Goal: Task Accomplishment & Management: Manage account settings

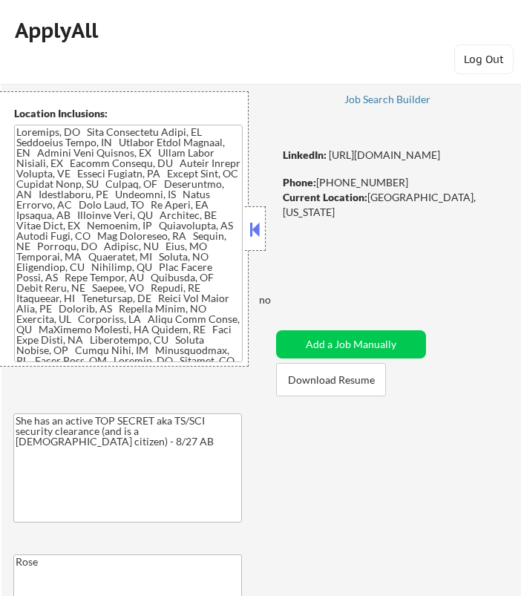
select select ""pending""
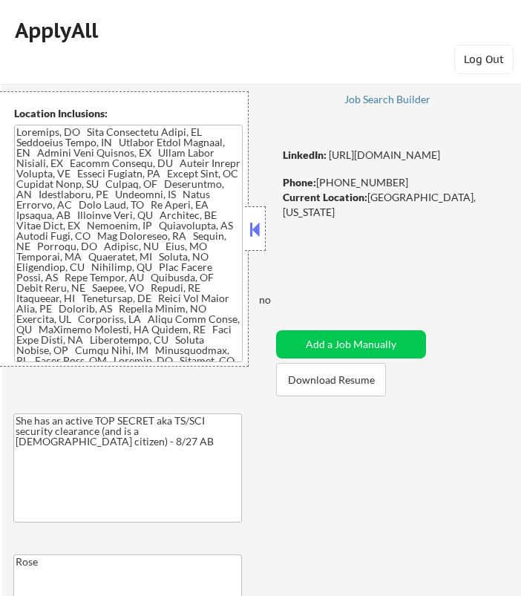
select select ""pending""
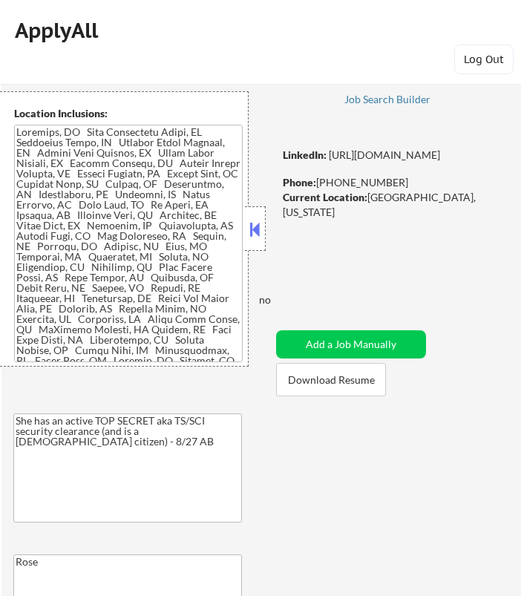
select select ""pending""
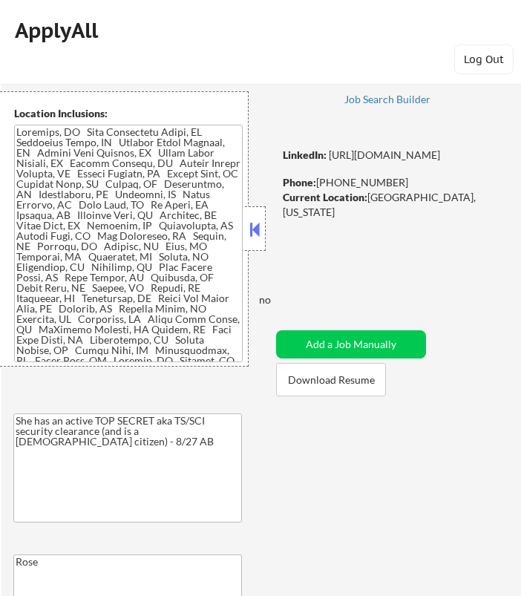
select select ""pending""
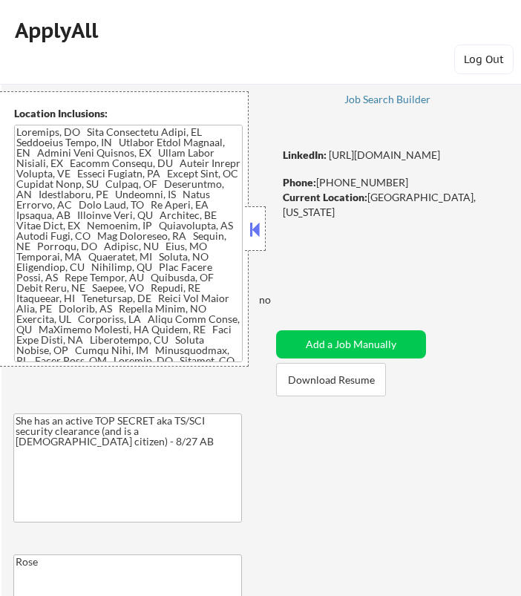
select select ""pending""
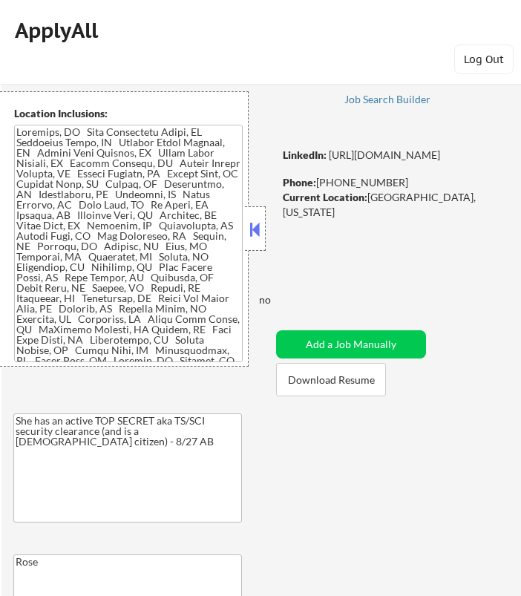
select select ""pending""
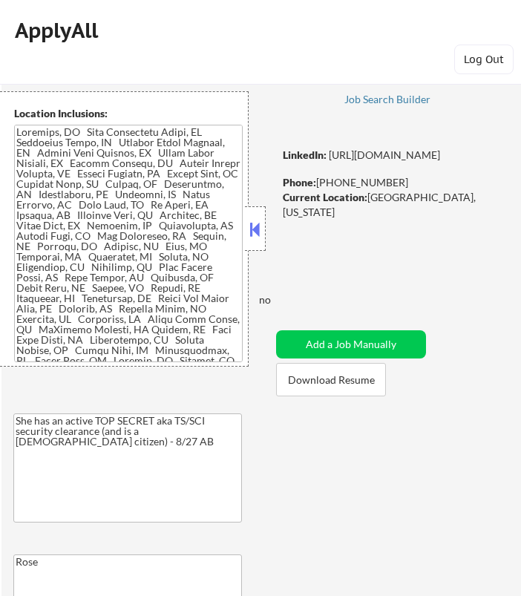
select select ""pending""
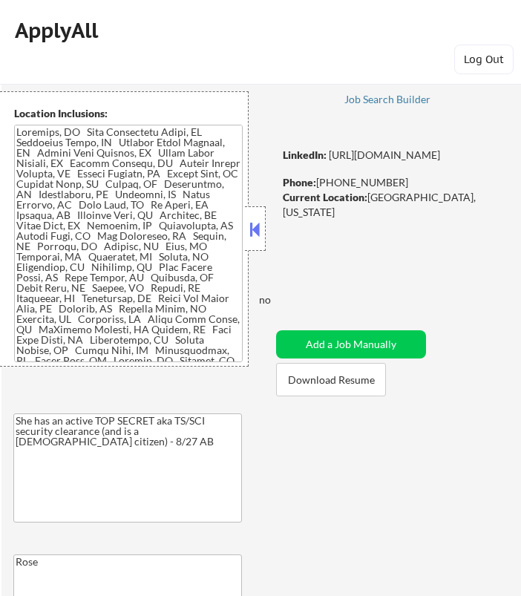
select select ""pending""
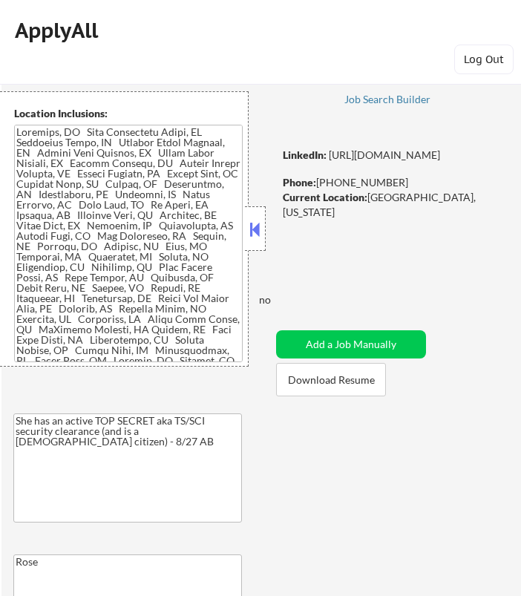
select select ""pending""
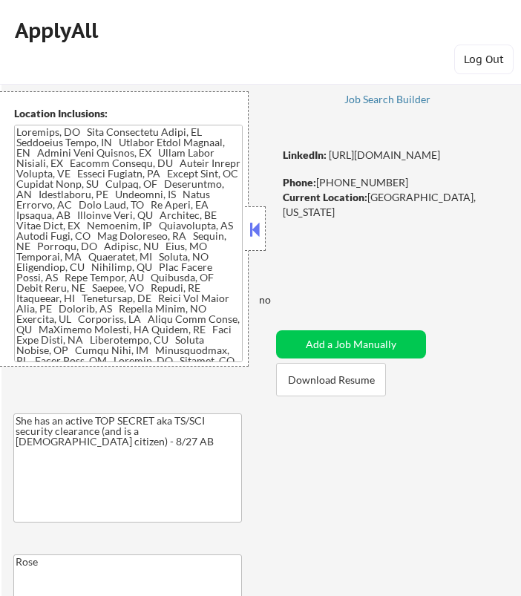
select select ""pending""
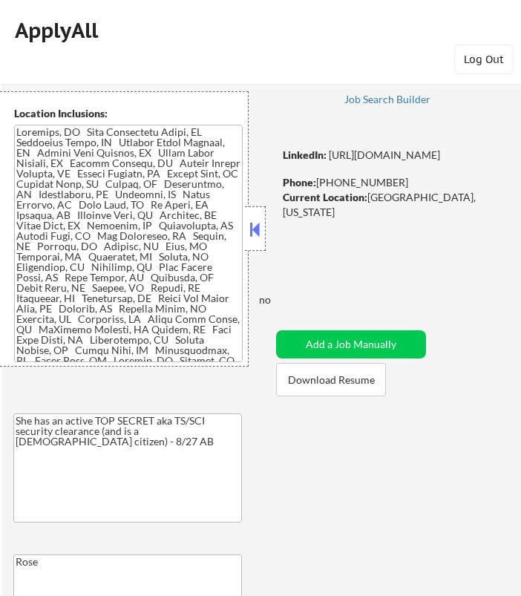
select select ""pending""
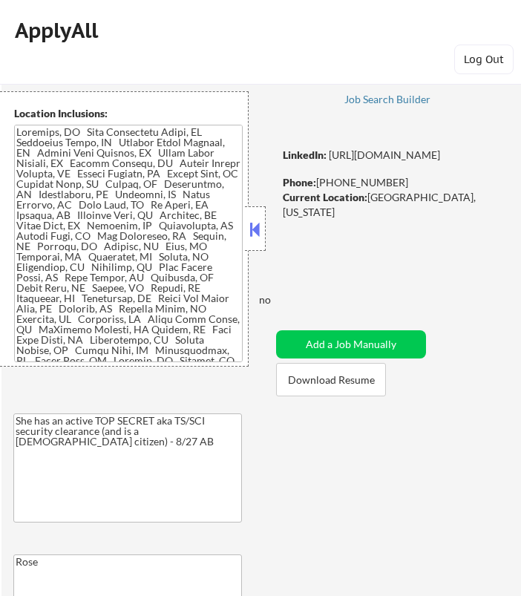
select select ""pending""
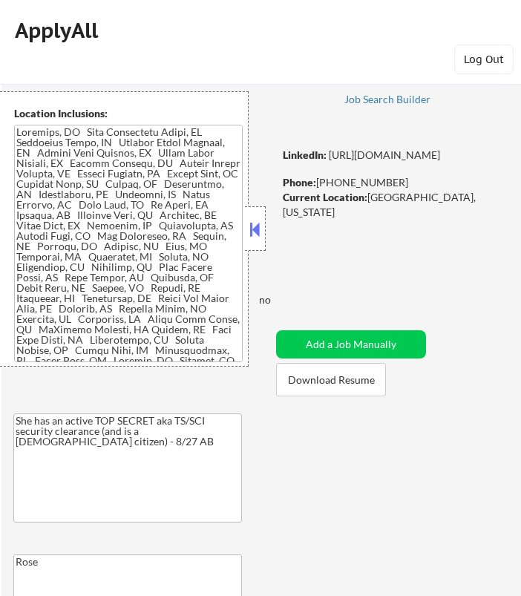
select select ""pending""
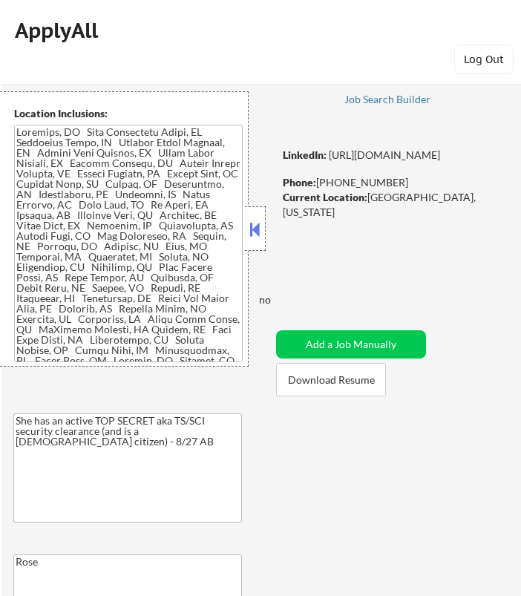
select select ""pending""
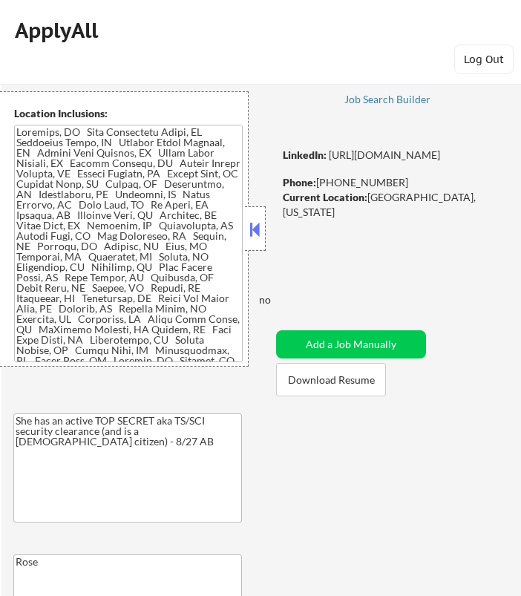
select select ""pending""
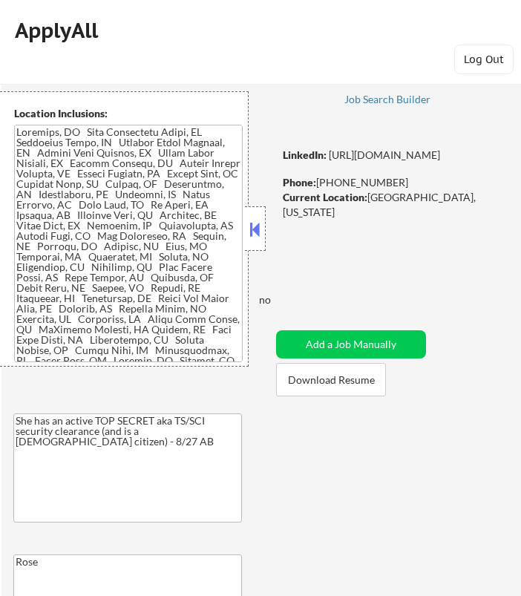
select select ""pending""
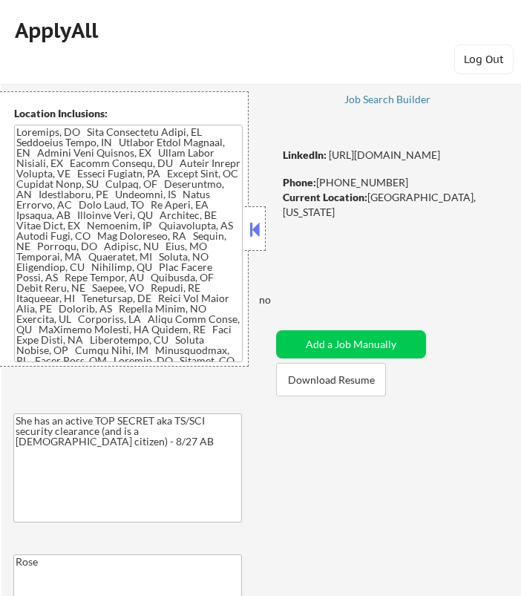
select select ""pending""
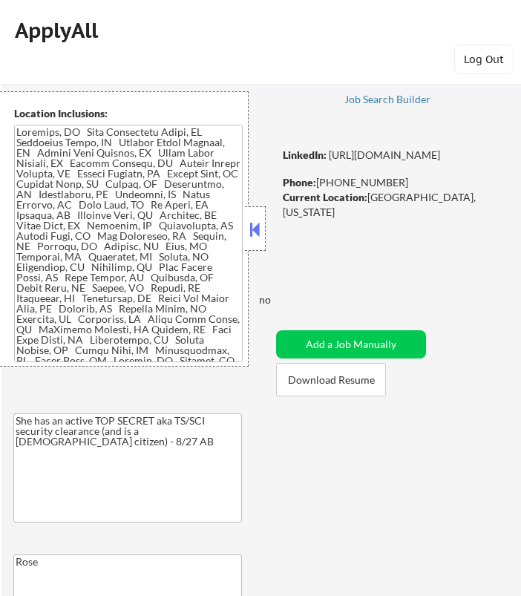
select select ""pending""
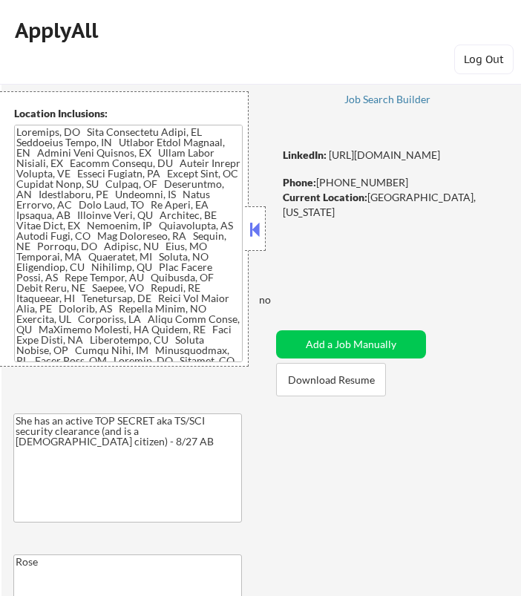
select select ""pending""
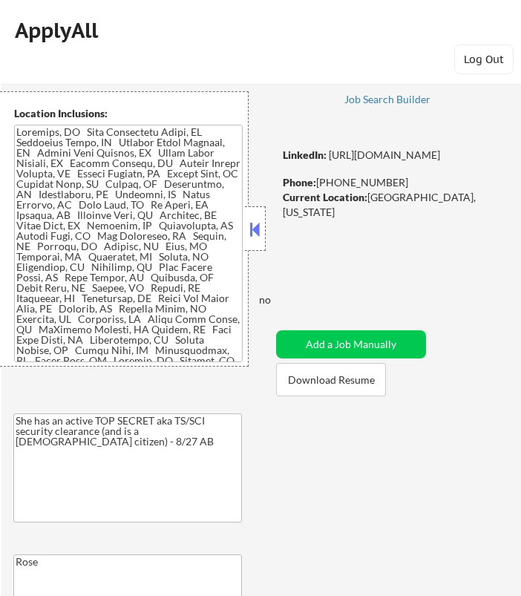
select select ""pending""
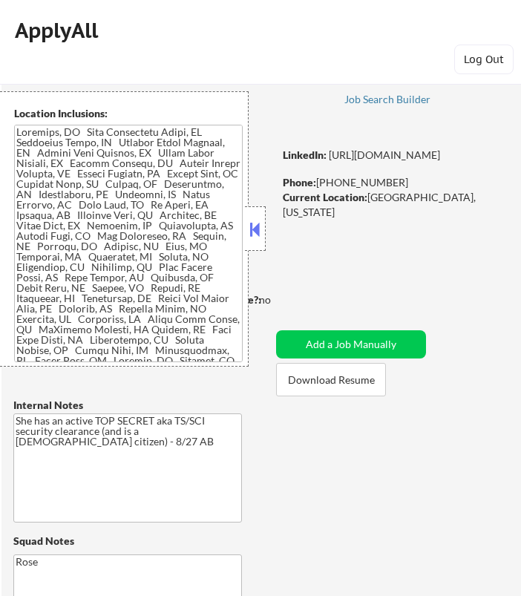
select select ""pending""
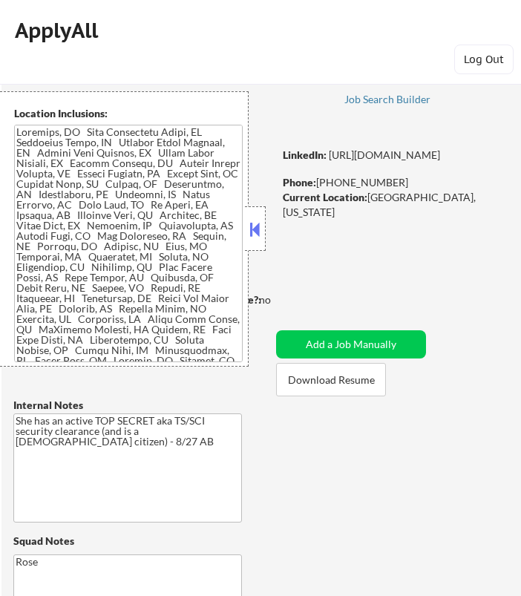
select select ""pending""
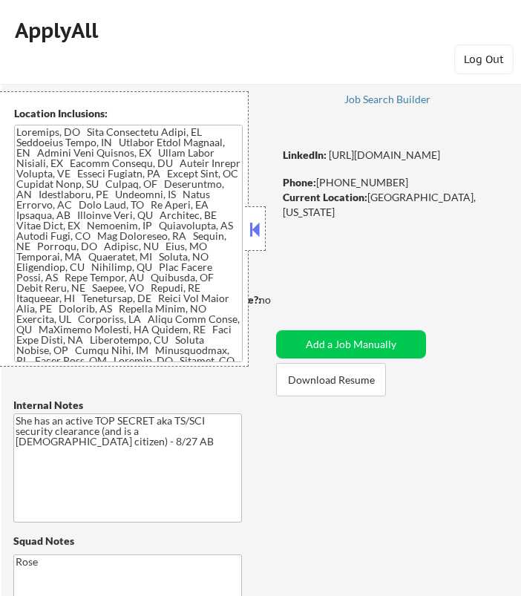
select select ""pending""
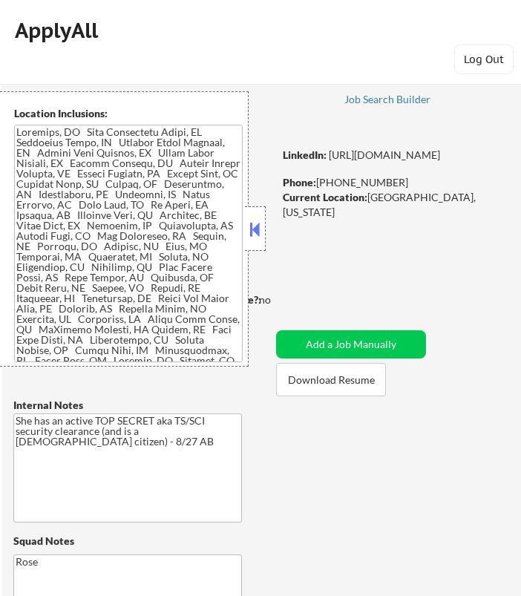
select select ""pending""
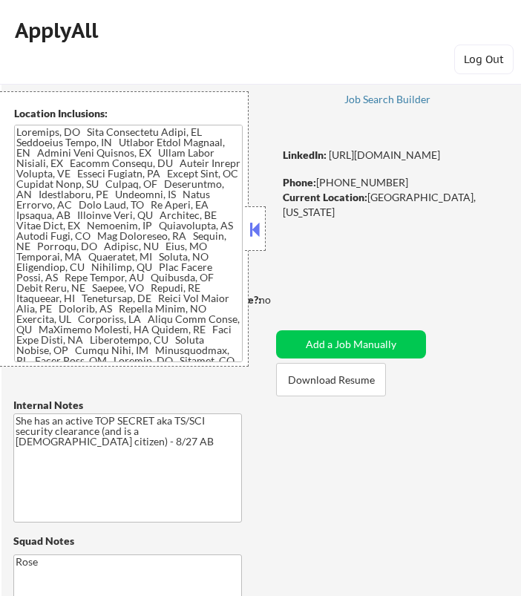
select select ""pending""
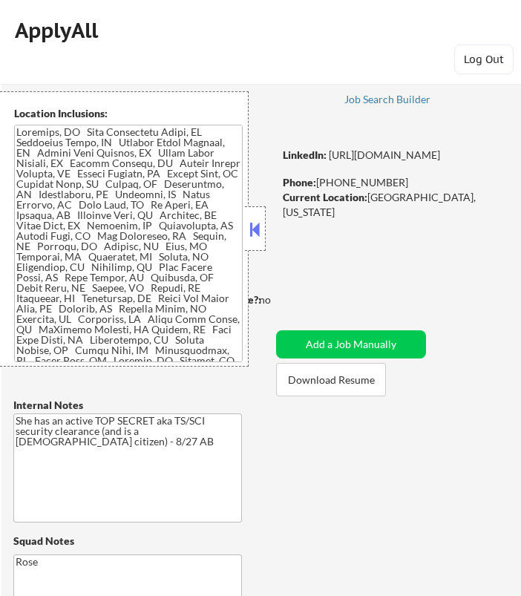
select select ""pending""
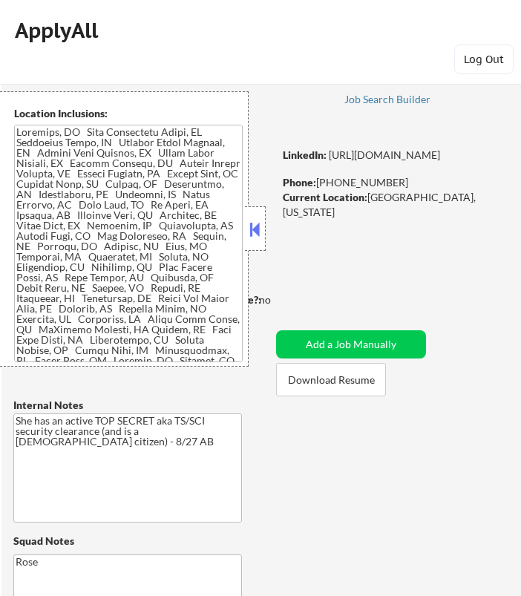
select select ""pending""
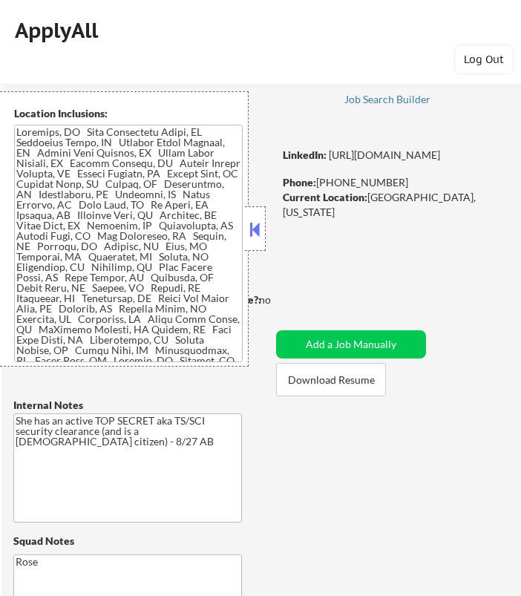
select select ""pending""
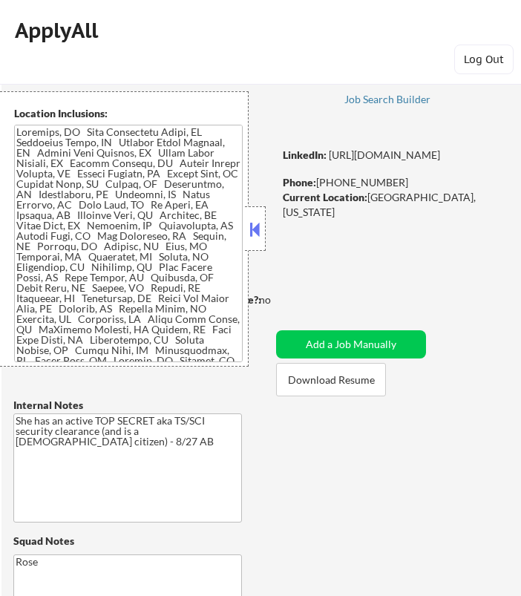
select select ""pending""
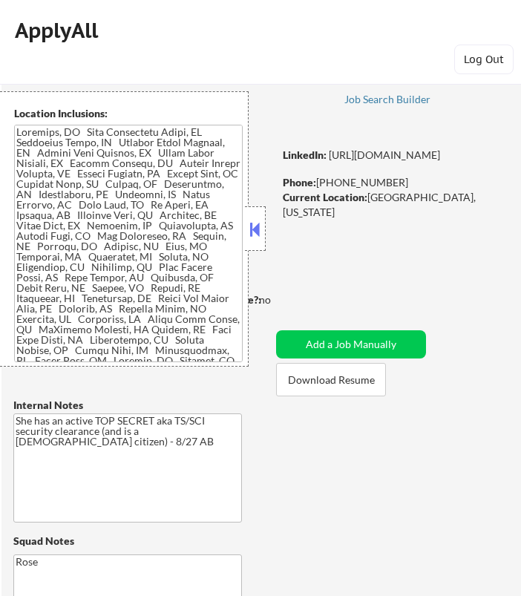
select select ""pending""
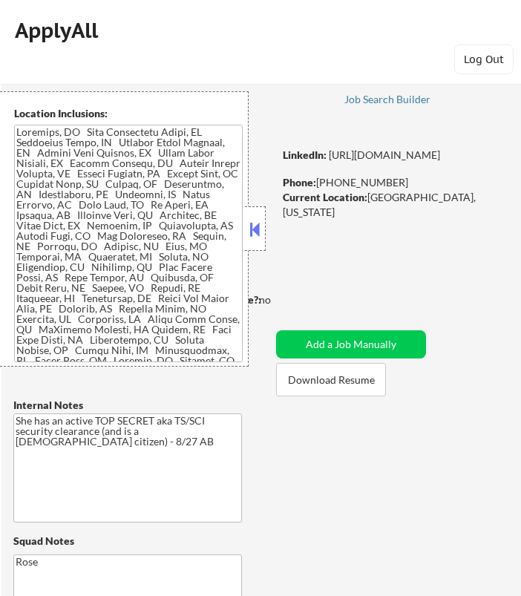
select select ""pending""
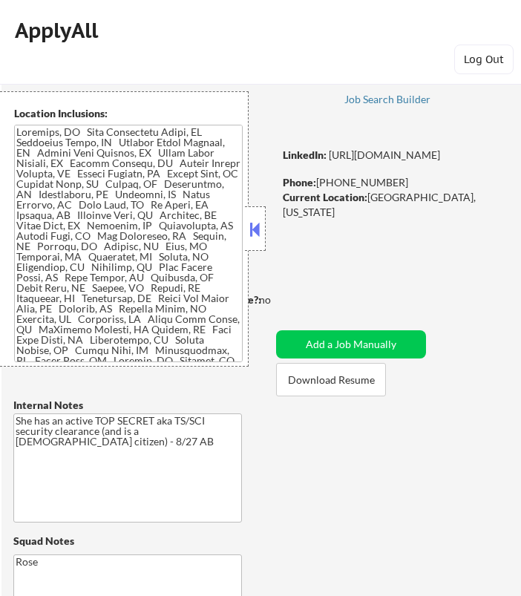
select select ""pending""
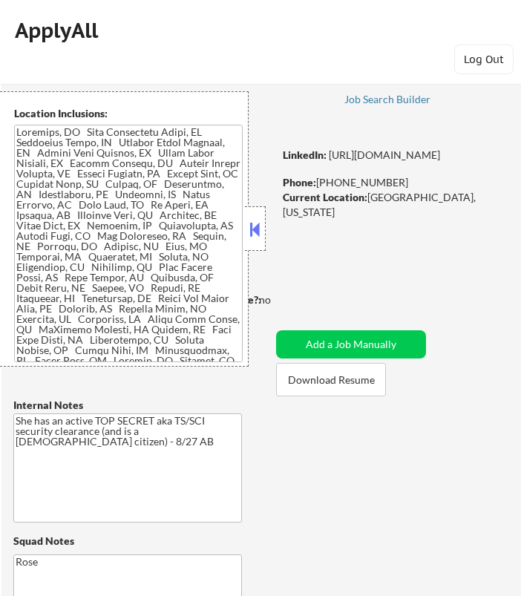
select select ""pending""
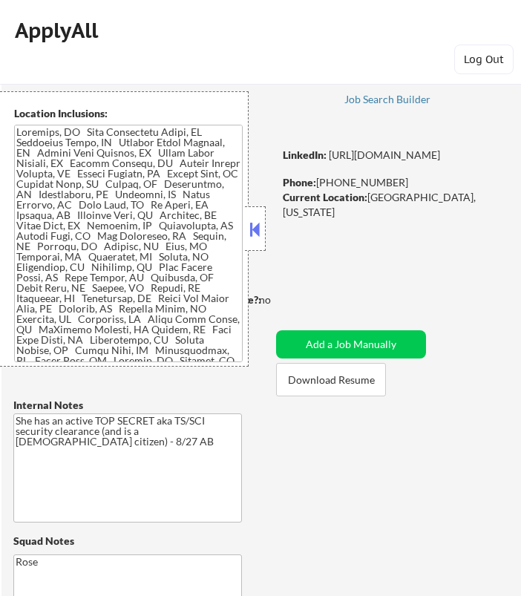
select select ""pending""
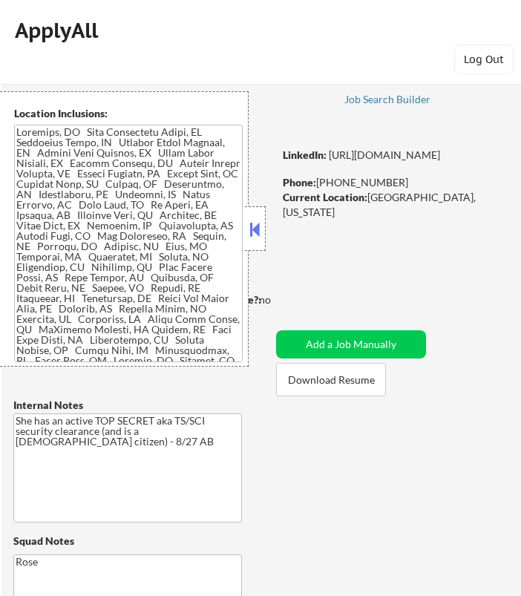
select select ""pending""
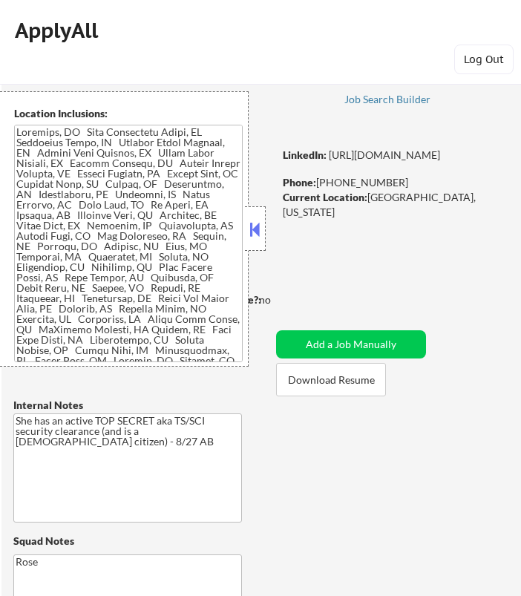
select select ""pending""
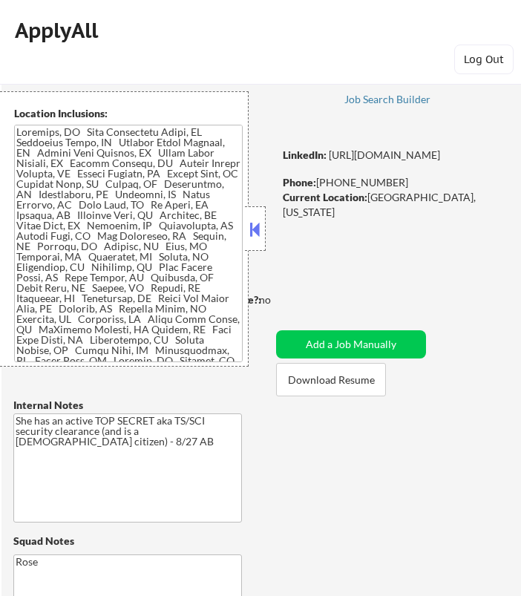
select select ""pending""
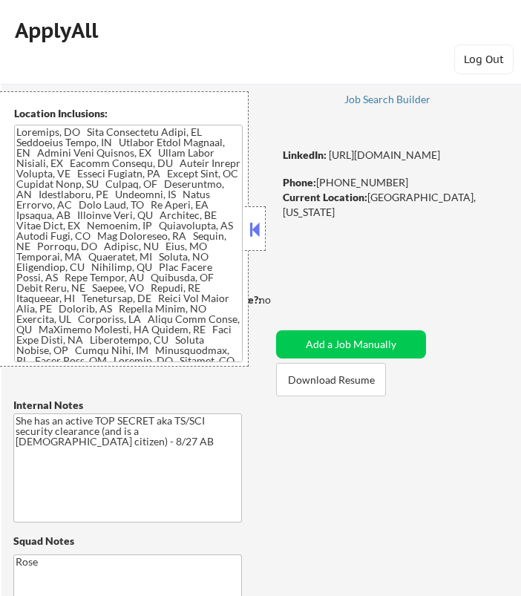
select select ""pending""
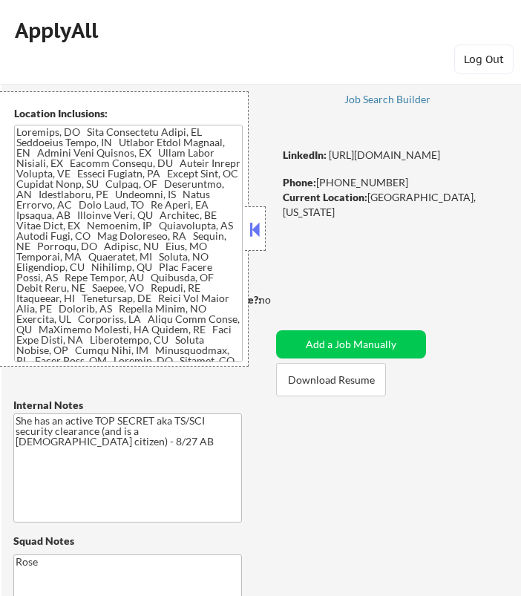
select select ""pending""
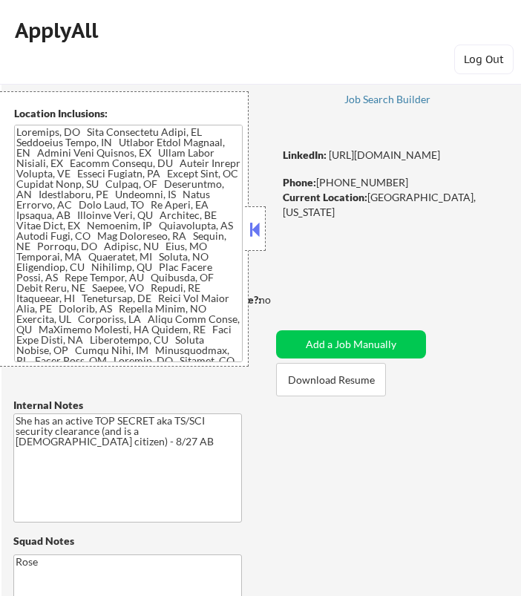
select select ""pending""
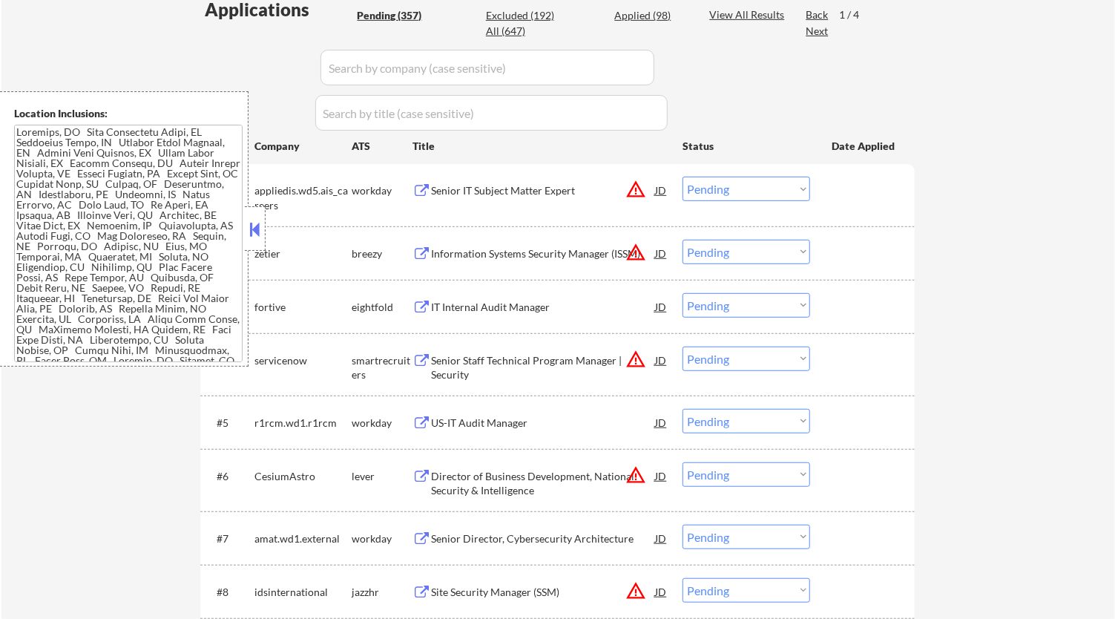
scroll to position [329, 0]
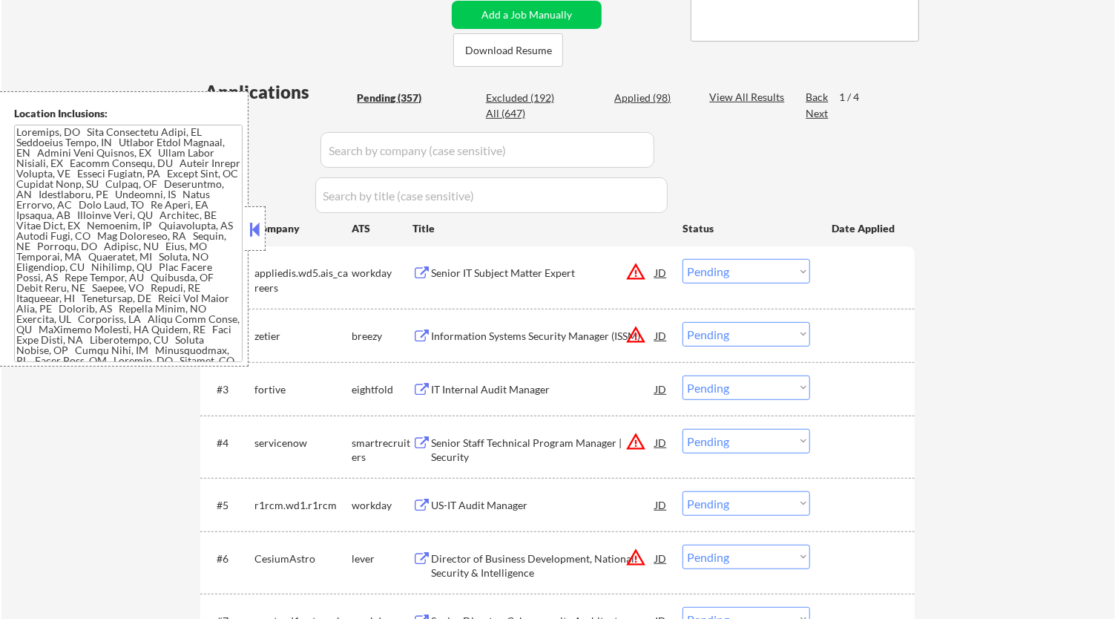
click at [520, 279] on div "Senior IT Subject Matter Expert" at bounding box center [543, 273] width 224 height 15
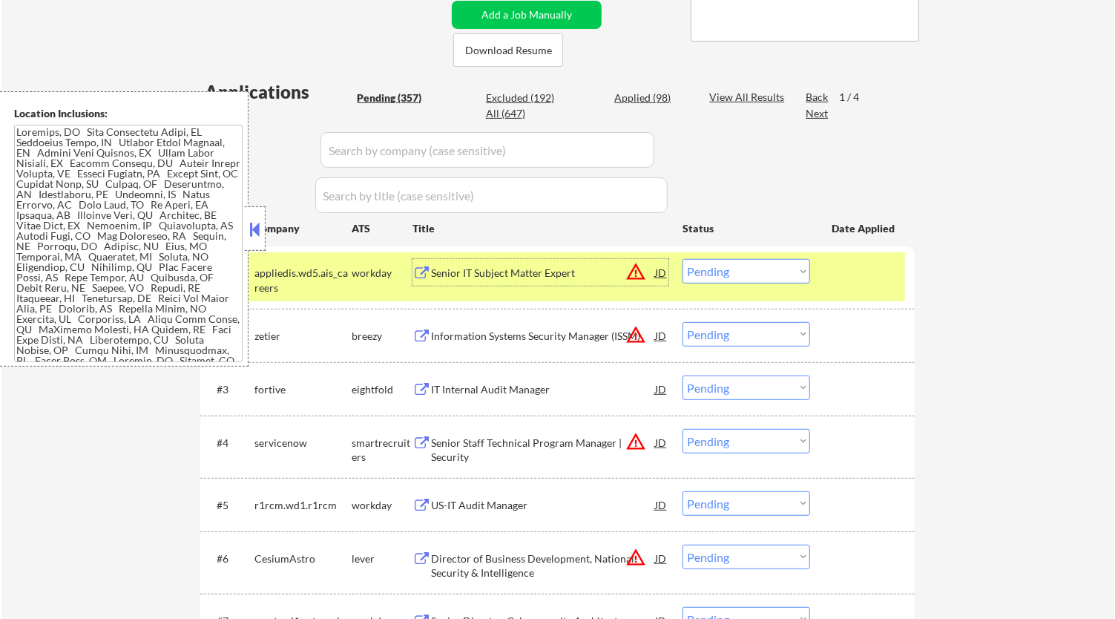
click at [520, 272] on select "Choose an option... Pending Applied Excluded (Questions) Excluded (Expired) Exc…" at bounding box center [747, 271] width 128 height 24
click at [520, 259] on select "Choose an option... Pending Applied Excluded (Questions) Excluded (Expired) Exc…" at bounding box center [747, 271] width 128 height 24
click at [260, 223] on button at bounding box center [255, 229] width 16 height 22
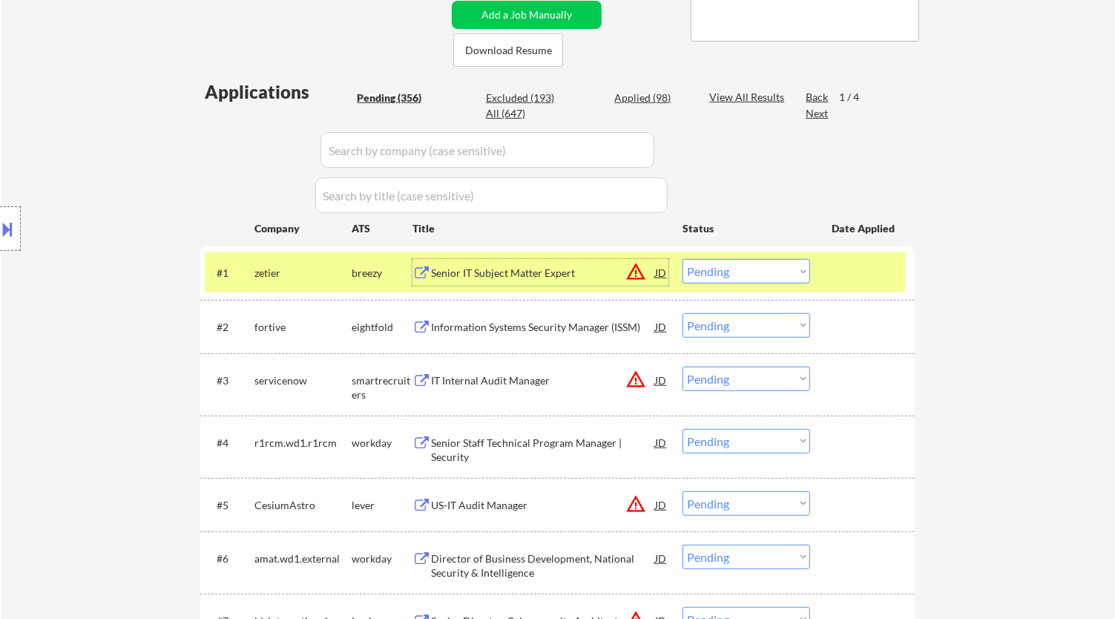
click at [520, 277] on div "Senior IT Subject Matter Expert" at bounding box center [543, 273] width 224 height 15
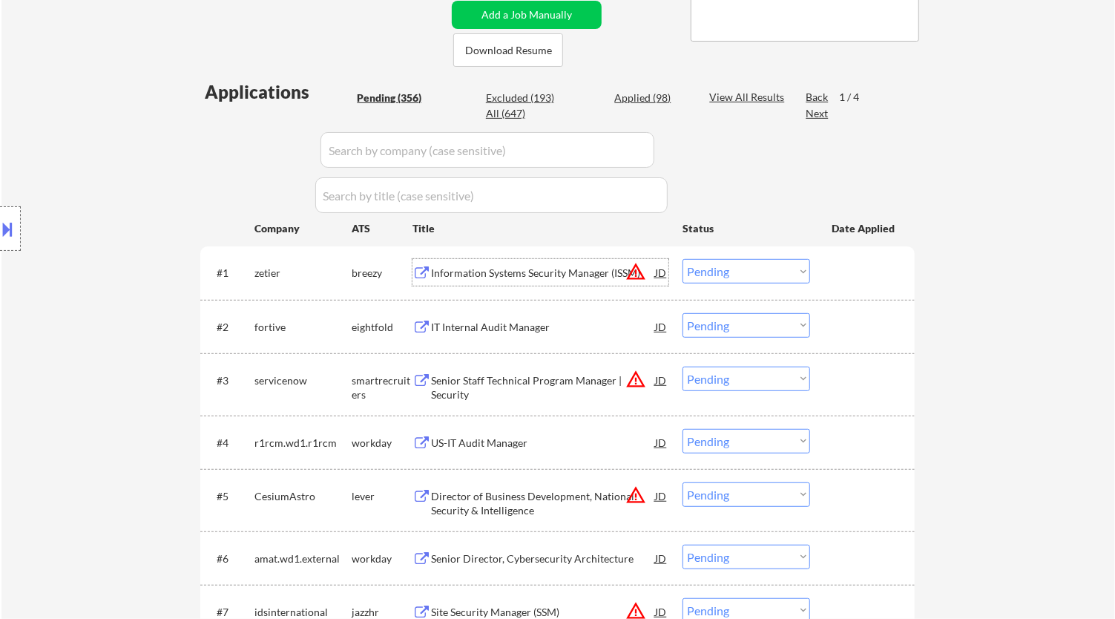
click at [520, 273] on select "Choose an option... Pending Applied Excluded (Questions) Excluded (Expired) Exc…" at bounding box center [747, 271] width 128 height 24
click at [520, 259] on select "Choose an option... Pending Applied Excluded (Questions) Excluded (Expired) Exc…" at bounding box center [747, 271] width 128 height 24
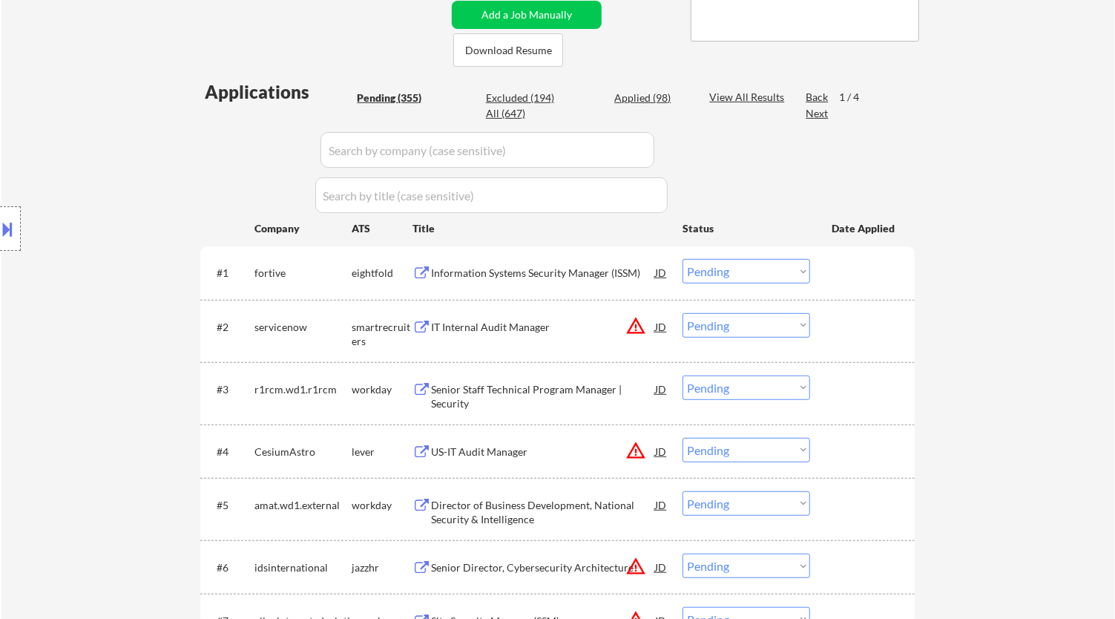
click at [520, 277] on div "Information Systems Security Manager (ISSM)" at bounding box center [543, 273] width 224 height 15
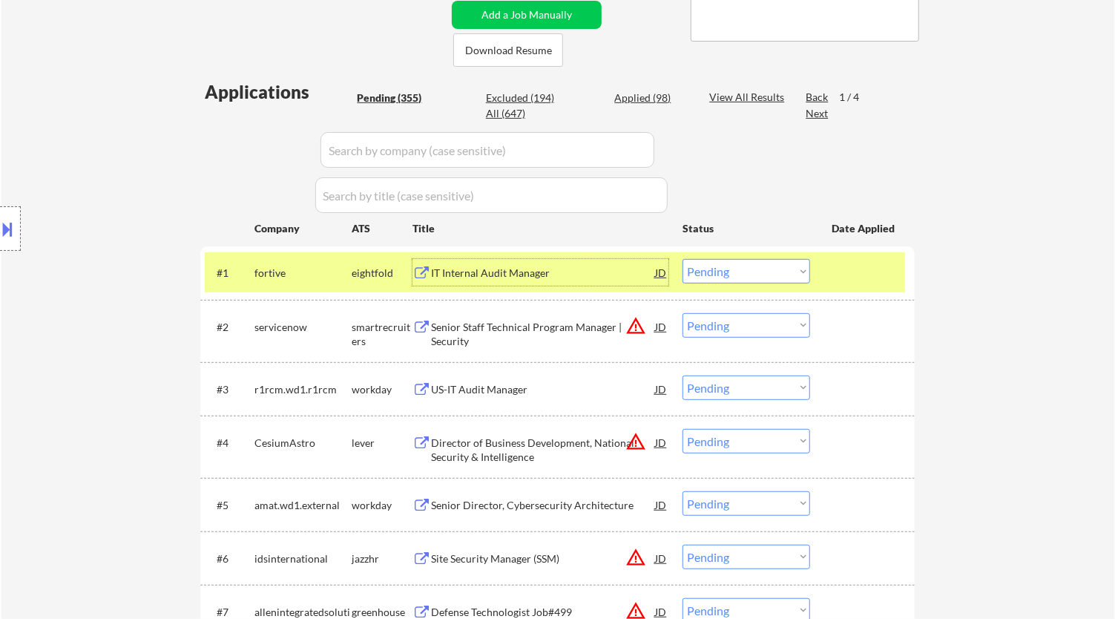
click at [520, 266] on select "Choose an option... Pending Applied Excluded (Questions) Excluded (Expired) Exc…" at bounding box center [747, 271] width 128 height 24
click at [520, 259] on select "Choose an option... Pending Applied Excluded (Questions) Excluded (Expired) Exc…" at bounding box center [747, 271] width 128 height 24
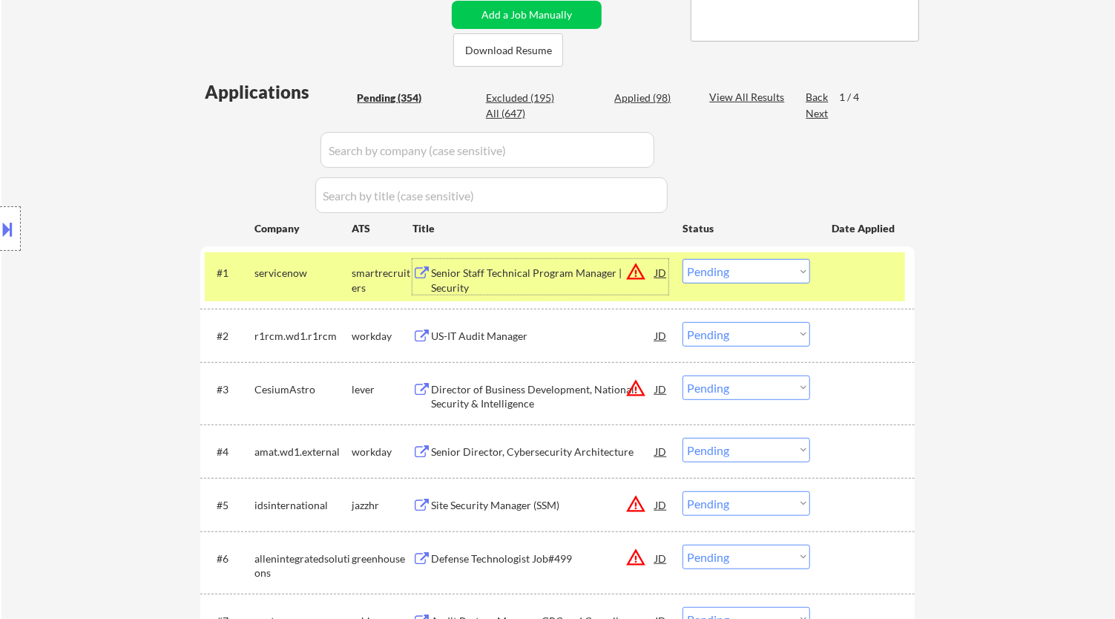
click at [507, 276] on div "Senior Staff Technical Program Manager | Security" at bounding box center [543, 280] width 224 height 29
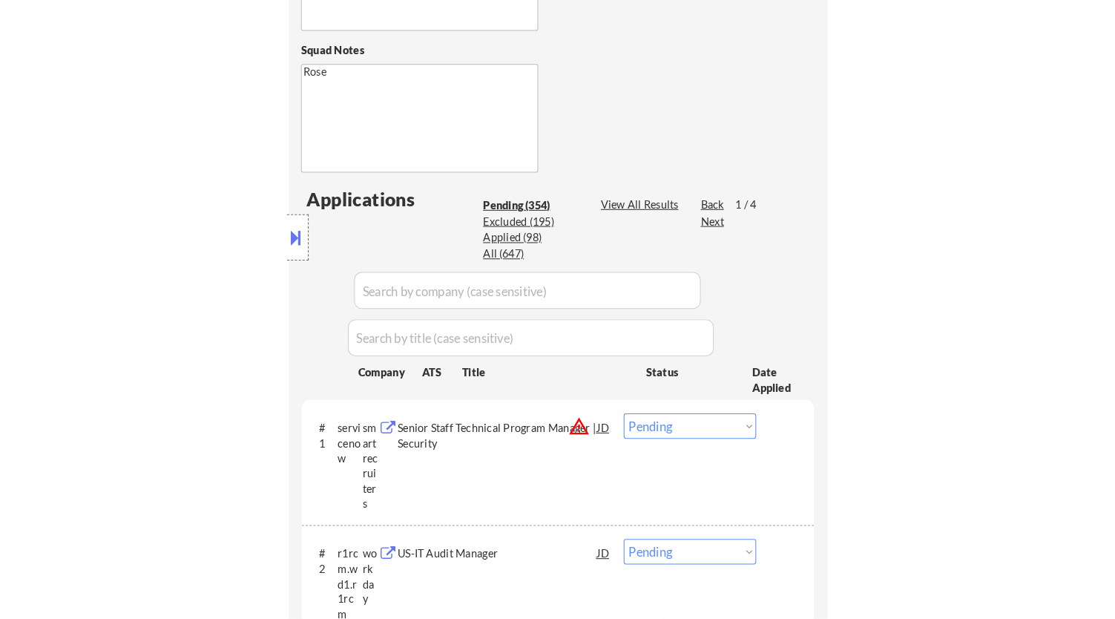
scroll to position [494, 0]
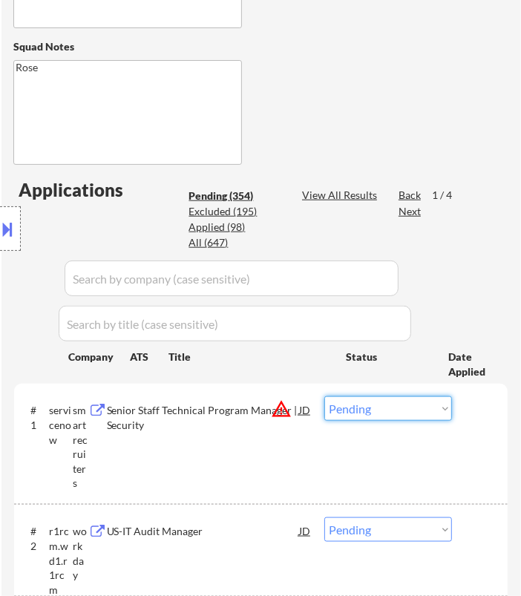
click at [407, 404] on select "Choose an option... Pending Applied Excluded (Questions) Excluded (Expired) Exc…" at bounding box center [388, 408] width 128 height 24
click at [324, 396] on select "Choose an option... Pending Applied Excluded (Questions) Excluded (Expired) Exc…" at bounding box center [388, 408] width 128 height 24
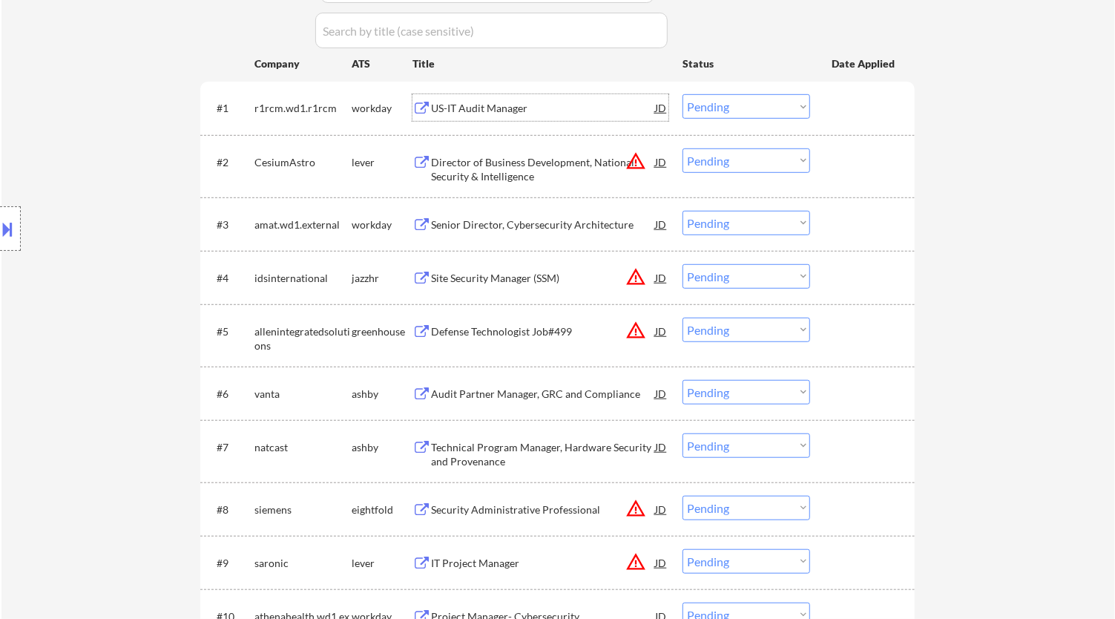
click at [520, 105] on div "US-IT Audit Manager" at bounding box center [543, 108] width 224 height 15
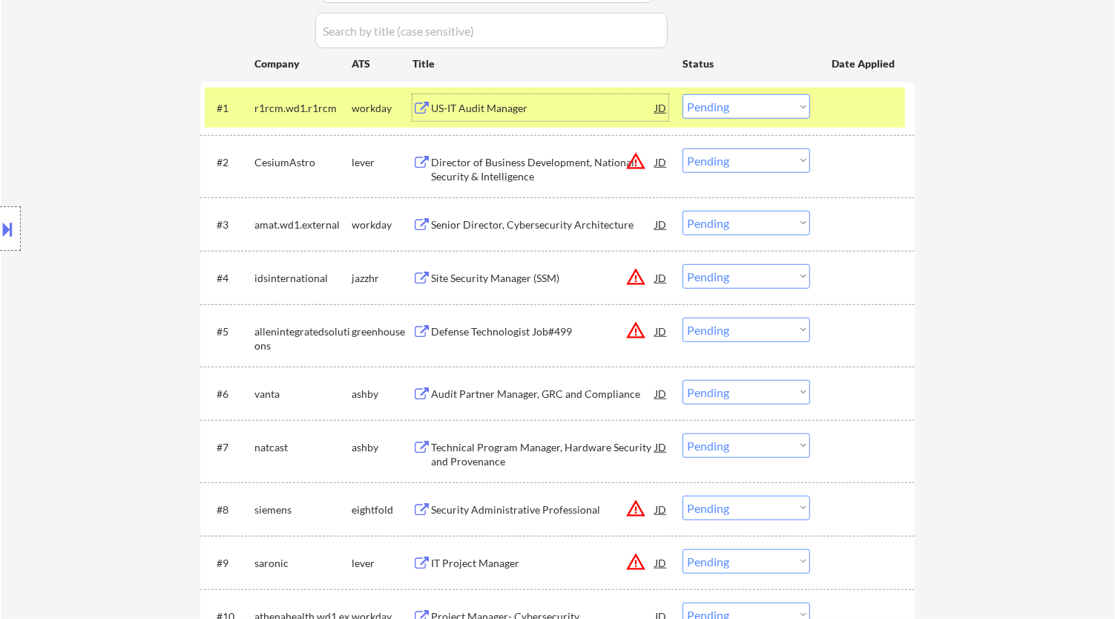
click at [520, 108] on select "Choose an option... Pending Applied Excluded (Questions) Excluded (Expired) Exc…" at bounding box center [747, 106] width 128 height 24
click at [520, 94] on select "Choose an option... Pending Applied Excluded (Questions) Excluded (Expired) Exc…" at bounding box center [747, 106] width 128 height 24
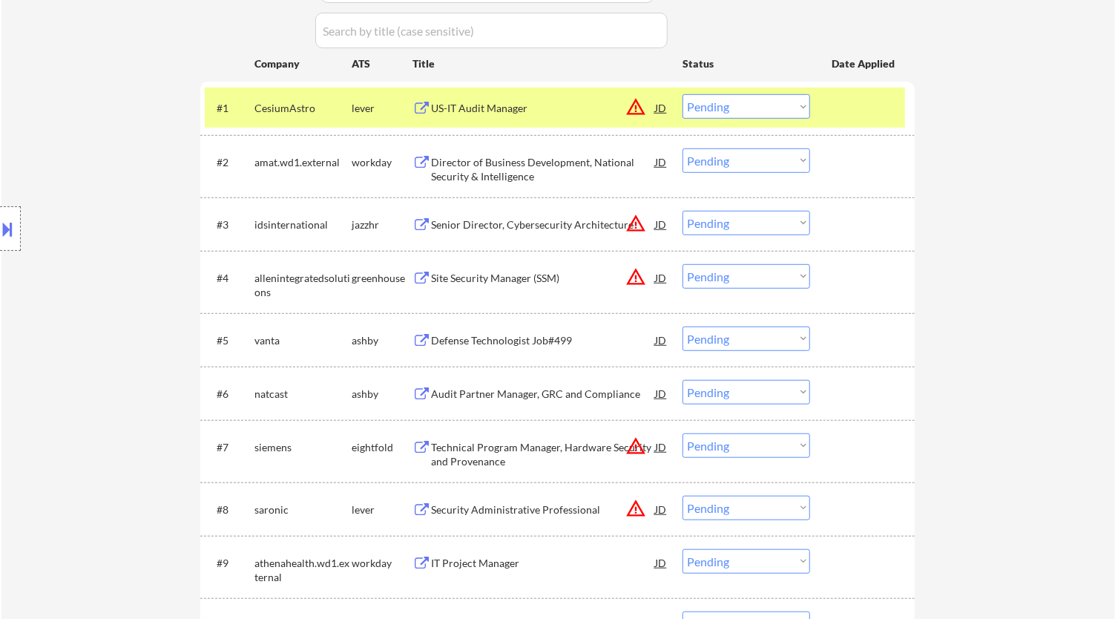
click at [520, 114] on div "US-IT Audit Manager" at bounding box center [543, 108] width 224 height 15
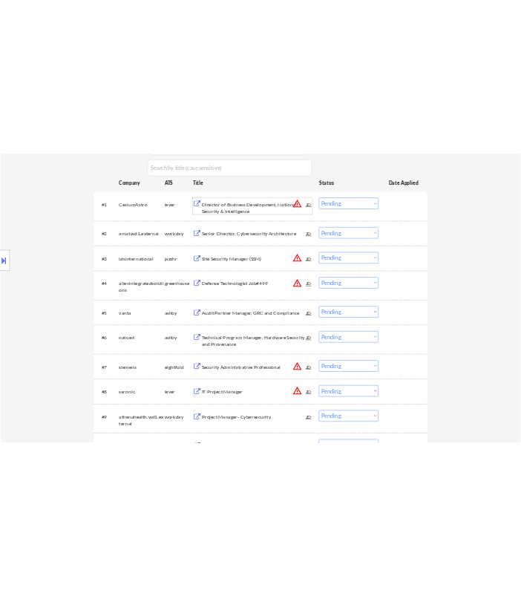
scroll to position [247, 0]
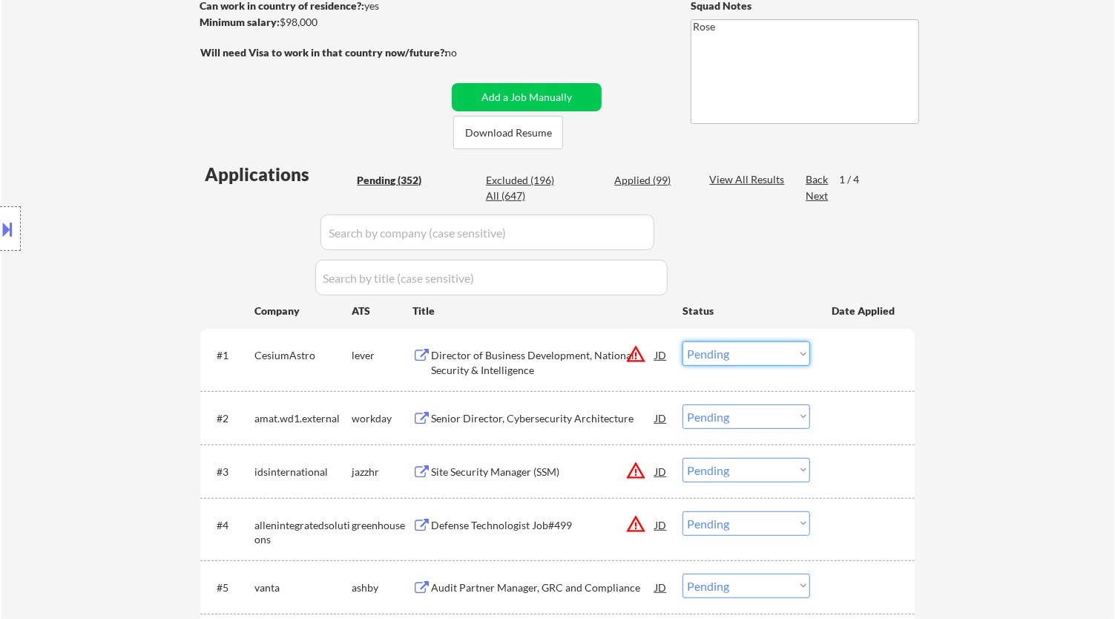
drag, startPoint x: 740, startPoint y: 350, endPoint x: 745, endPoint y: 362, distance: 13.0
click at [520, 350] on select "Choose an option... Pending Applied Excluded (Questions) Excluded (Expired) Exc…" at bounding box center [747, 353] width 128 height 24
click at [520, 341] on select "Choose an option... Pending Applied Excluded (Questions) Excluded (Expired) Exc…" at bounding box center [747, 353] width 128 height 24
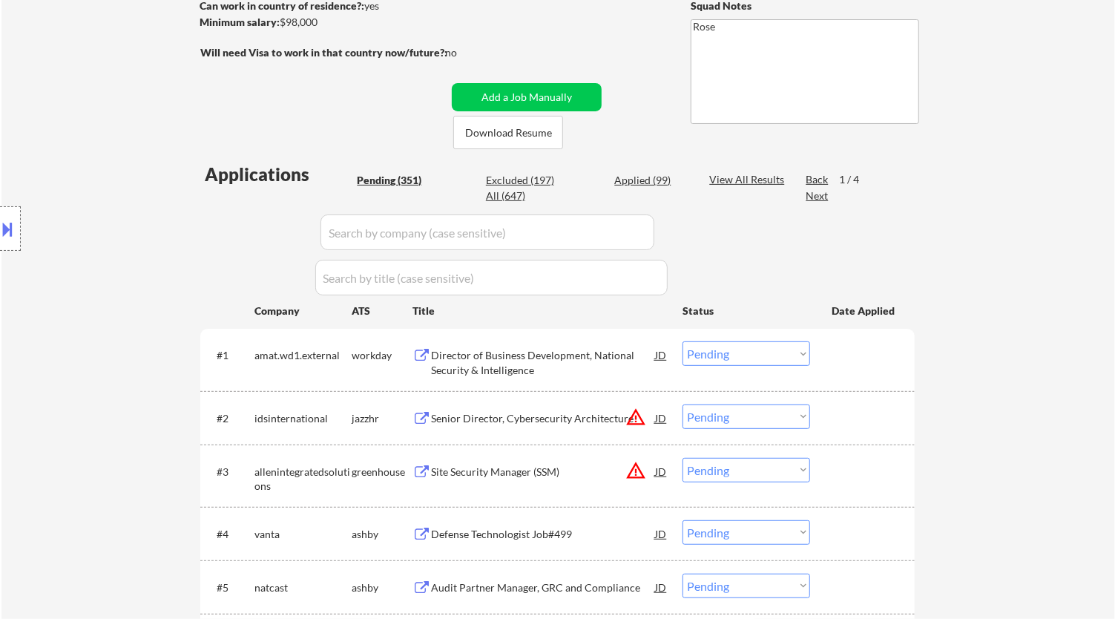
click at [520, 362] on div "Director of Business Development, National Security & Intelligence" at bounding box center [543, 362] width 224 height 29
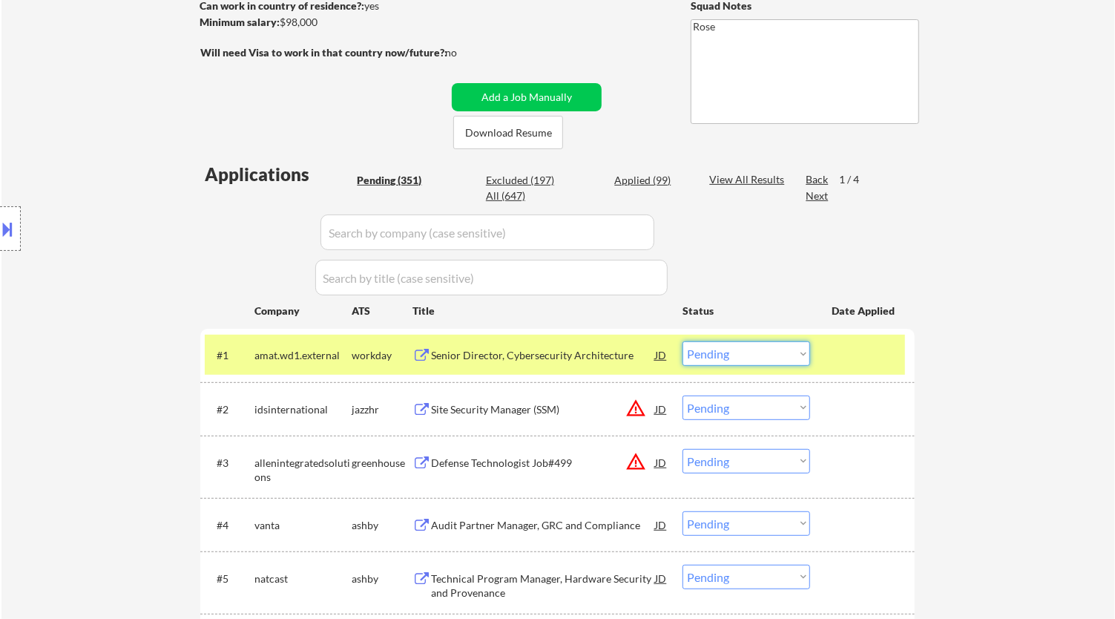
click at [520, 352] on select "Choose an option... Pending Applied Excluded (Questions) Excluded (Expired) Exc…" at bounding box center [747, 353] width 128 height 24
click at [520, 341] on select "Choose an option... Pending Applied Excluded (Questions) Excluded (Expired) Exc…" at bounding box center [747, 353] width 128 height 24
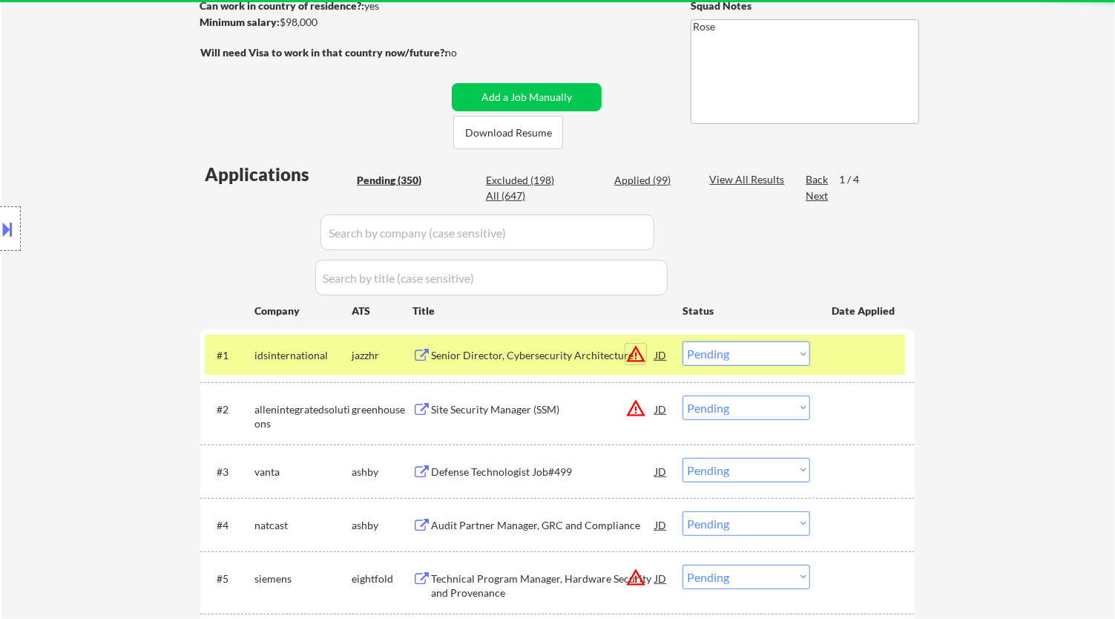
click at [520, 358] on button "warning_amber" at bounding box center [636, 354] width 21 height 21
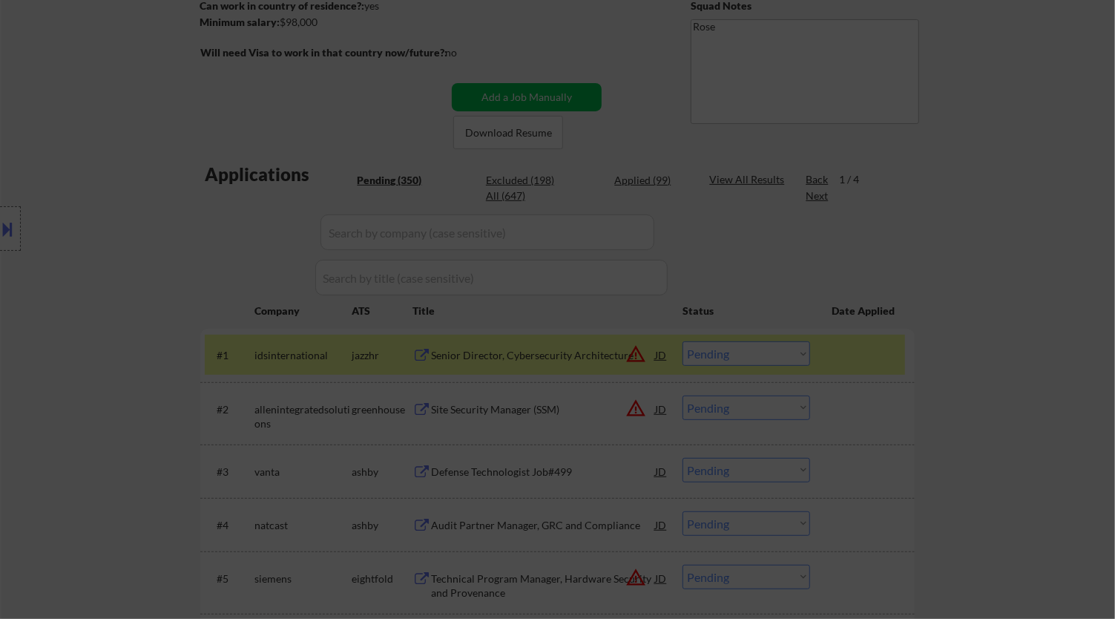
click at [520, 358] on div "Why IDS? IDS believes in resolving conflict, building innovative approaches to …" at bounding box center [557, 487] width 331 height 712
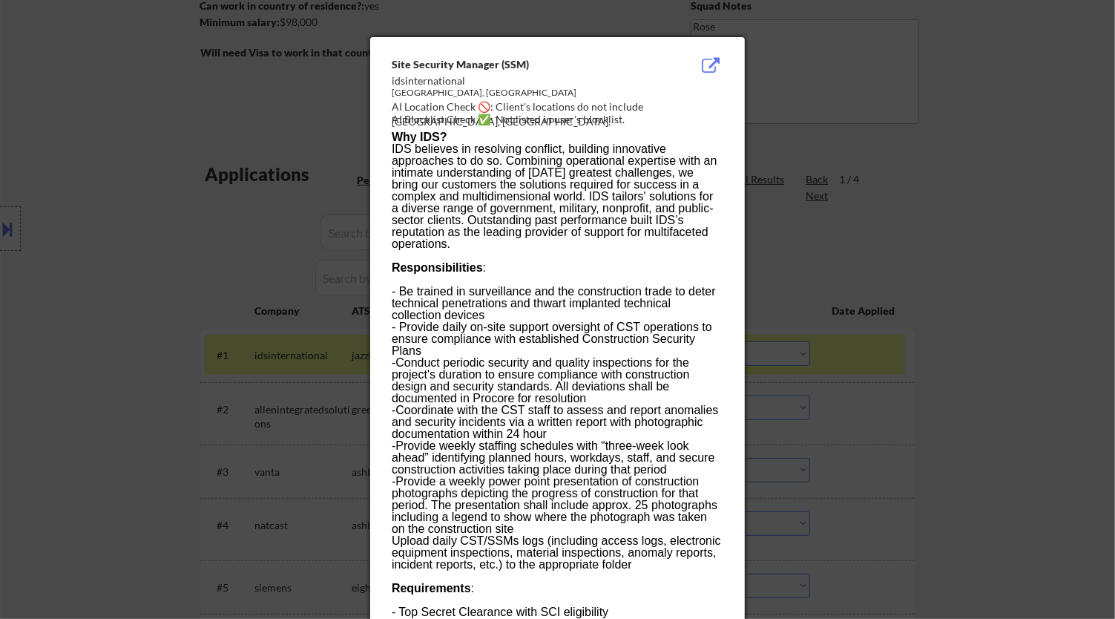
click at [520, 91] on div at bounding box center [557, 309] width 1115 height 619
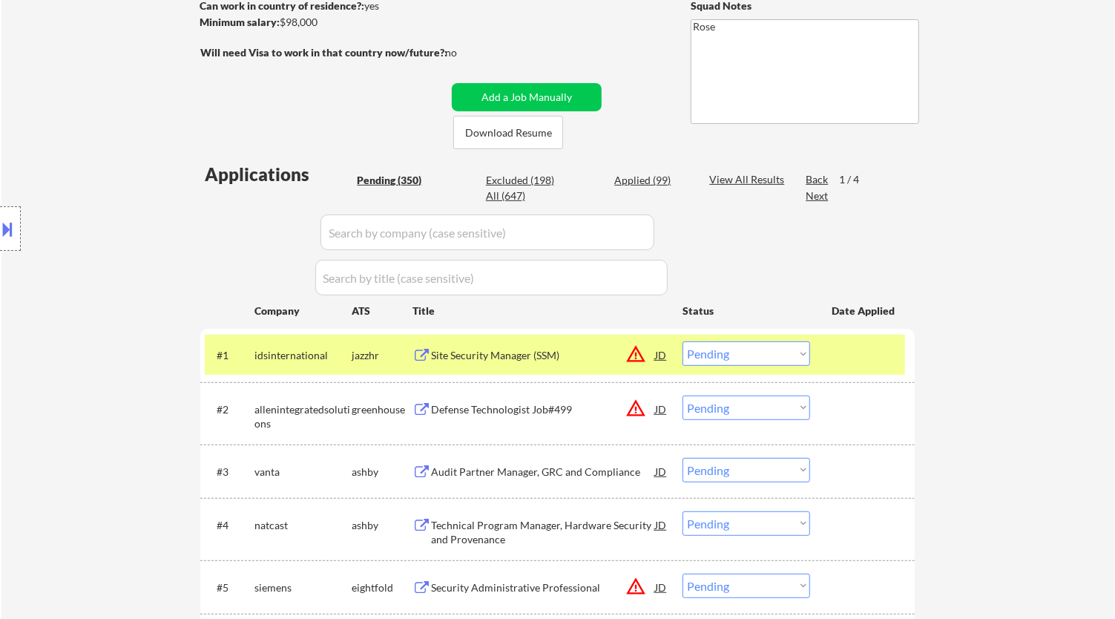
click at [520, 348] on div "Site Security Manager (SSM)" at bounding box center [543, 355] width 224 height 15
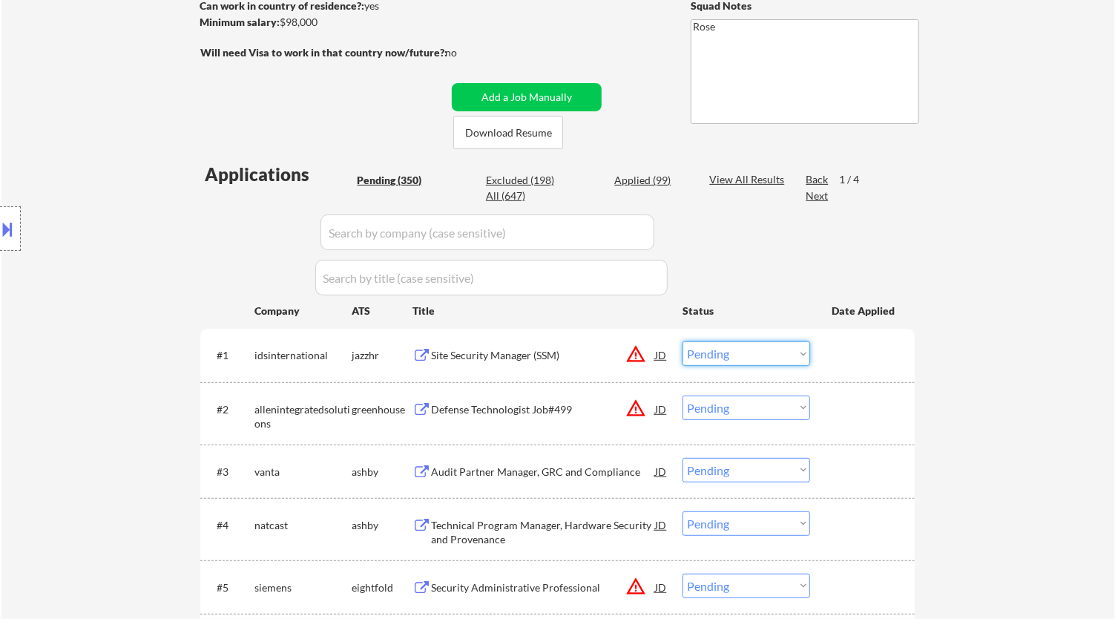
drag, startPoint x: 747, startPoint y: 353, endPoint x: 761, endPoint y: 364, distance: 17.5
click at [520, 354] on select "Choose an option... Pending Applied Excluded (Questions) Excluded (Expired) Exc…" at bounding box center [747, 353] width 128 height 24
click at [520, 341] on select "Choose an option... Pending Applied Excluded (Questions) Excluded (Expired) Exc…" at bounding box center [747, 353] width 128 height 24
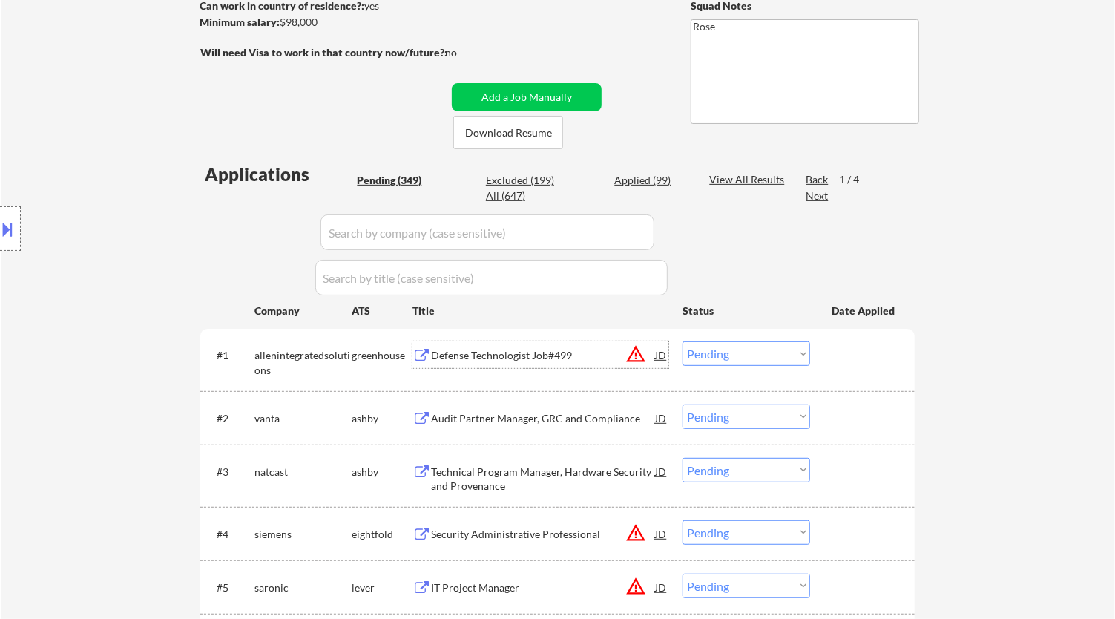
click at [520, 356] on div "Defense Technologist Job#499" at bounding box center [543, 355] width 224 height 15
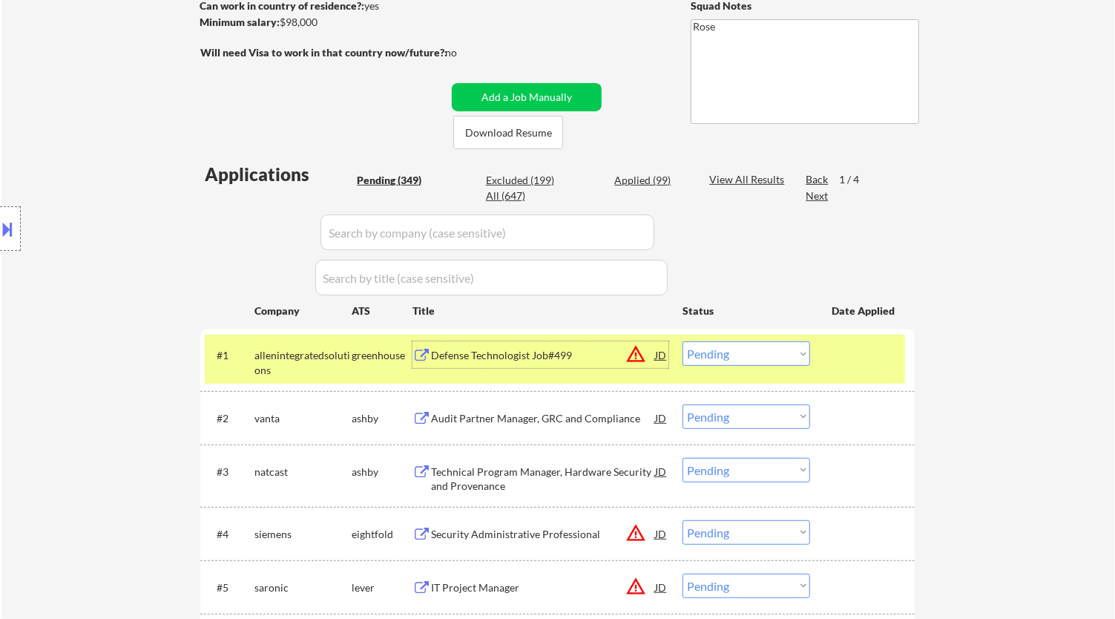
click at [520, 347] on select "Choose an option... Pending Applied Excluded (Questions) Excluded (Expired) Exc…" at bounding box center [747, 353] width 128 height 24
click at [520, 341] on select "Choose an option... Pending Applied Excluded (Questions) Excluded (Expired) Exc…" at bounding box center [747, 353] width 128 height 24
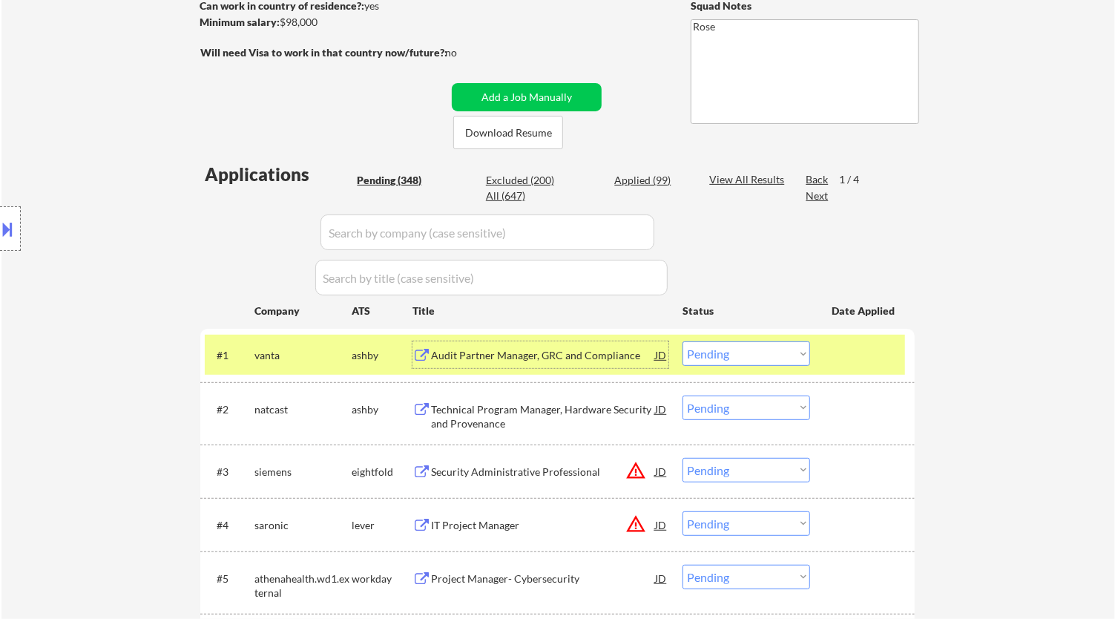
click at [520, 356] on div "Audit Partner Manager, GRC and Compliance" at bounding box center [543, 355] width 224 height 15
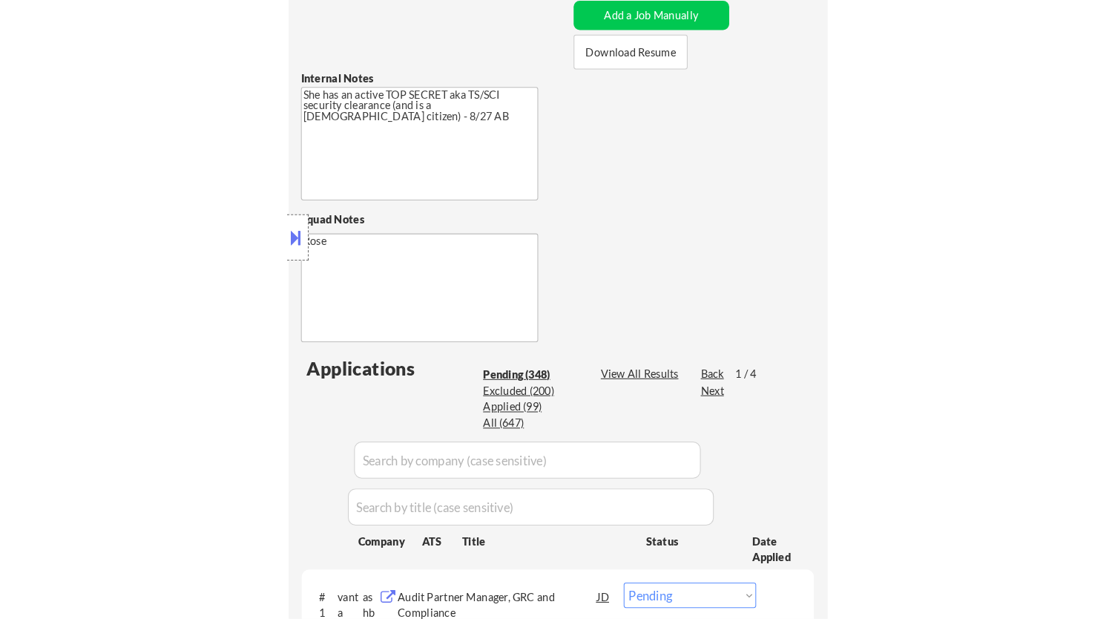
scroll to position [494, 0]
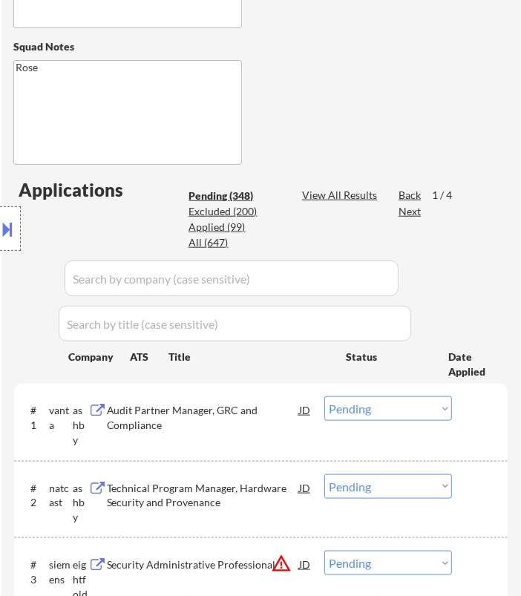
click at [388, 402] on select "Choose an option... Pending Applied Excluded (Questions) Excluded (Expired) Exc…" at bounding box center [388, 408] width 128 height 24
click at [324, 396] on select "Choose an option... Pending Applied Excluded (Questions) Excluded (Expired) Exc…" at bounding box center [388, 408] width 128 height 24
click at [272, 417] on div "Audit Partner Manager, GRC and Compliance" at bounding box center [203, 417] width 192 height 29
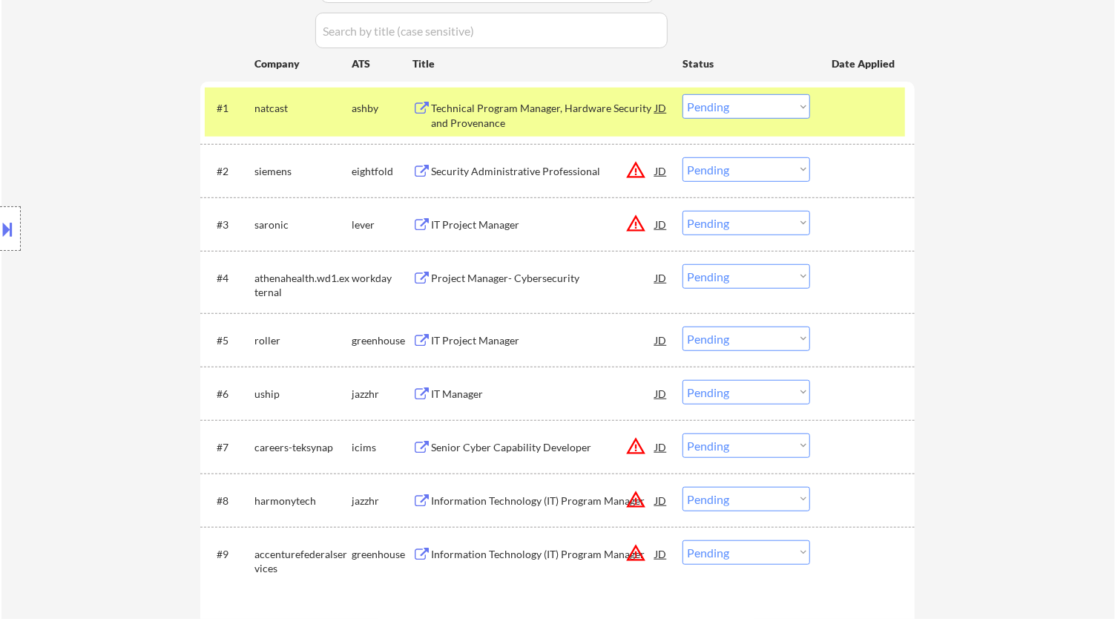
click at [520, 115] on select "Choose an option... Pending Applied Excluded (Questions) Excluded (Expired) Exc…" at bounding box center [747, 106] width 128 height 24
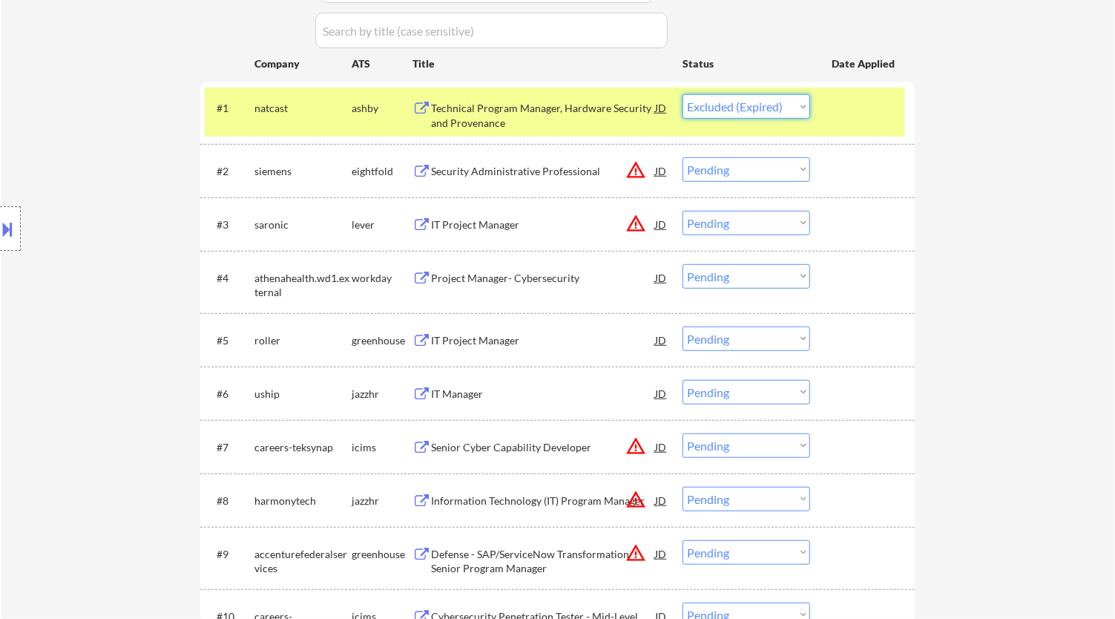
click at [520, 94] on select "Choose an option... Pending Applied Excluded (Questions) Excluded (Expired) Exc…" at bounding box center [747, 106] width 128 height 24
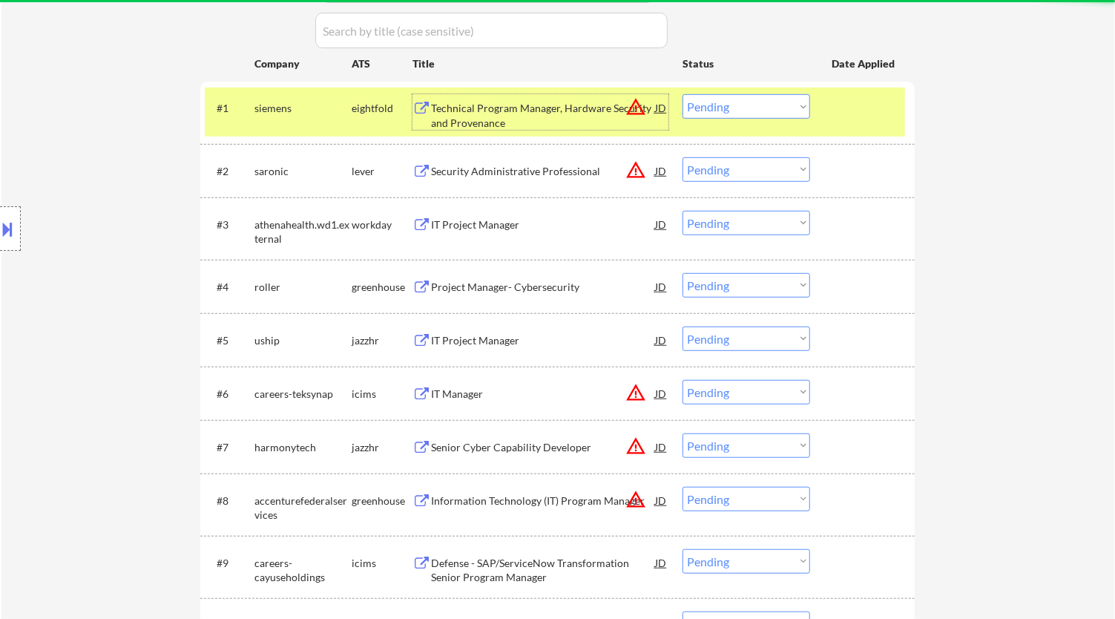
click at [520, 114] on div "Technical Program Manager, Hardware Security and Provenance" at bounding box center [543, 115] width 224 height 29
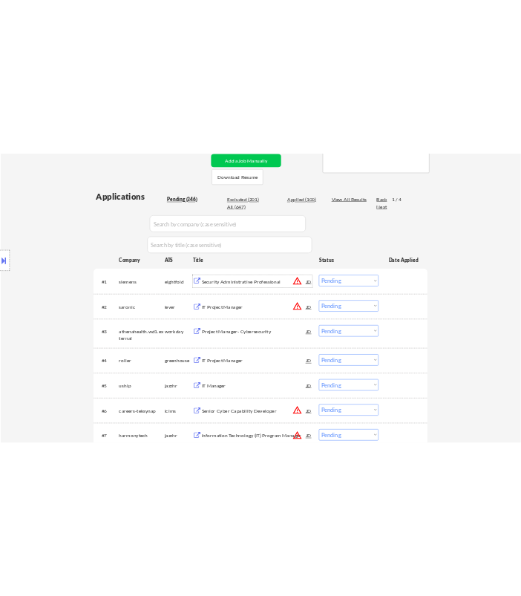
scroll to position [412, 0]
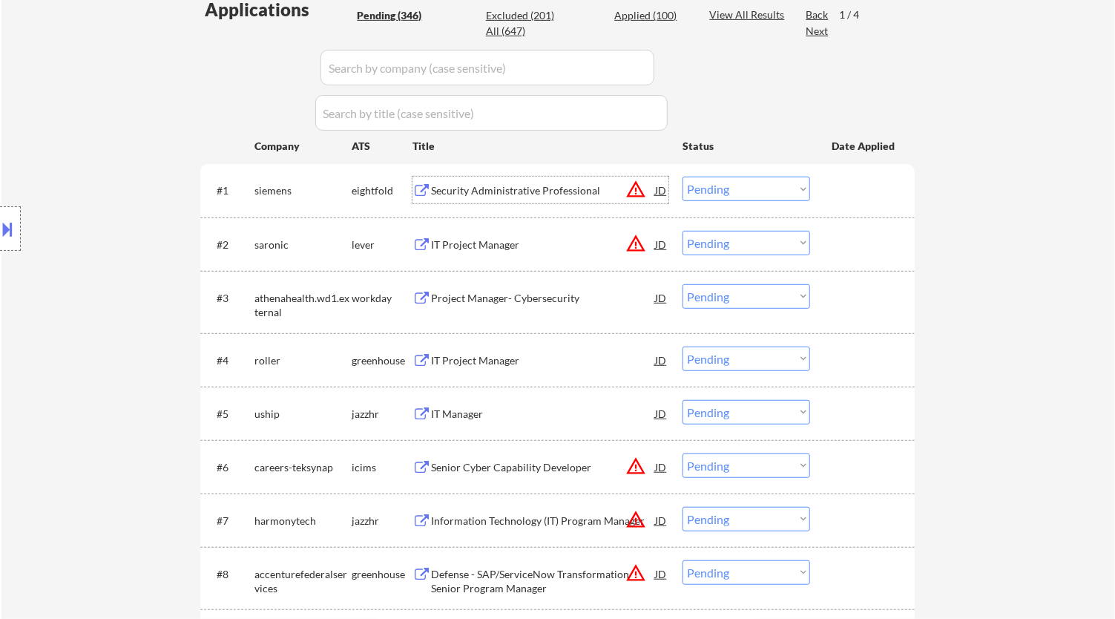
click at [520, 188] on div "Security Administrative Professional" at bounding box center [543, 190] width 224 height 15
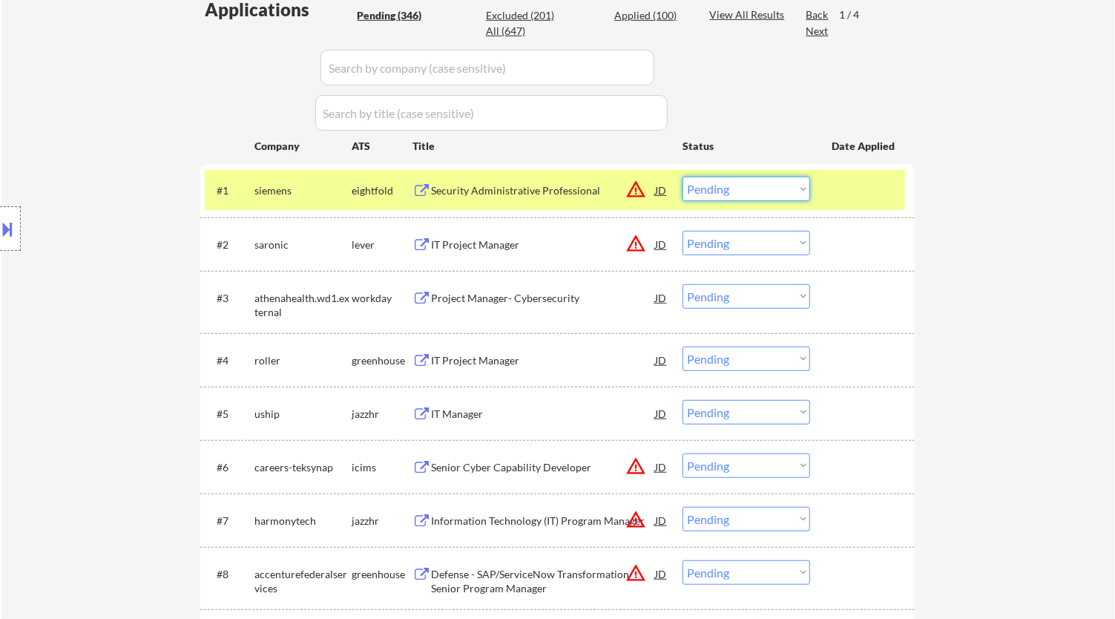
drag, startPoint x: 753, startPoint y: 193, endPoint x: 761, endPoint y: 200, distance: 10.5
click at [520, 193] on select "Choose an option... Pending Applied Excluded (Questions) Excluded (Expired) Exc…" at bounding box center [747, 189] width 128 height 24
click at [520, 177] on select "Choose an option... Pending Applied Excluded (Questions) Excluded (Expired) Exc…" at bounding box center [747, 189] width 128 height 24
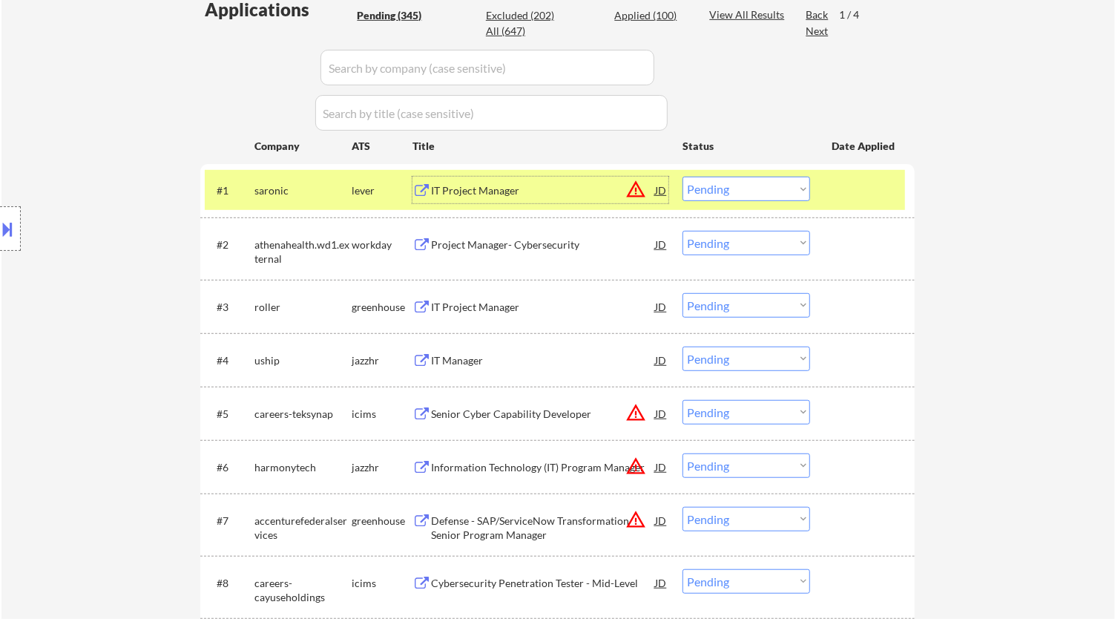
click at [520, 203] on div "IT Project Manager" at bounding box center [543, 190] width 224 height 27
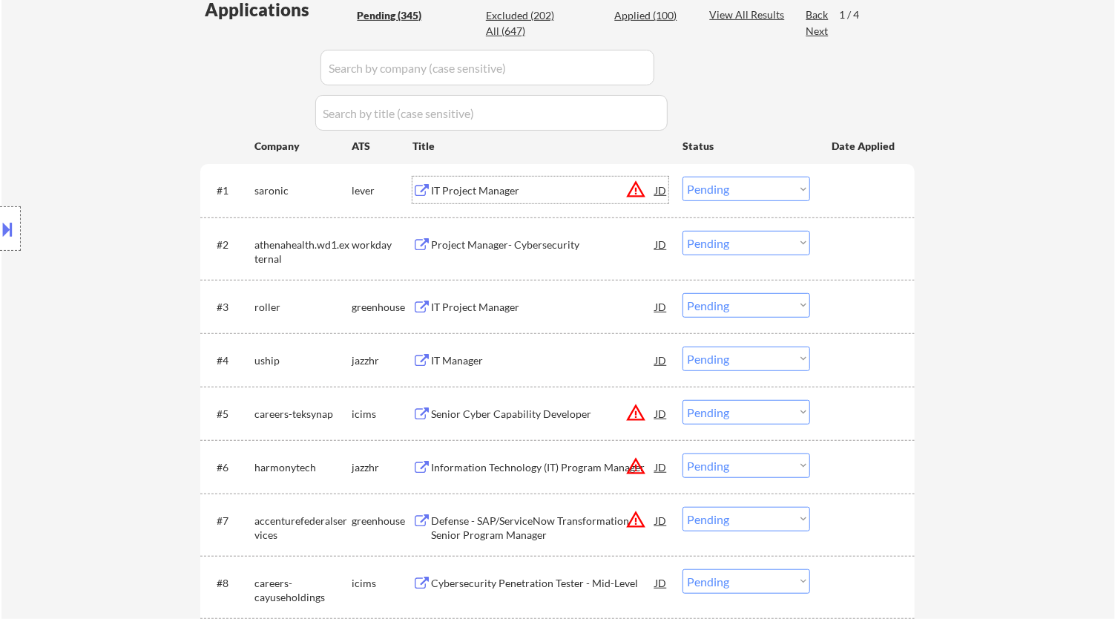
click at [520, 193] on select "Choose an option... Pending Applied Excluded (Questions) Excluded (Expired) Exc…" at bounding box center [747, 189] width 128 height 24
click at [520, 177] on select "Choose an option... Pending Applied Excluded (Questions) Excluded (Expired) Exc…" at bounding box center [747, 189] width 128 height 24
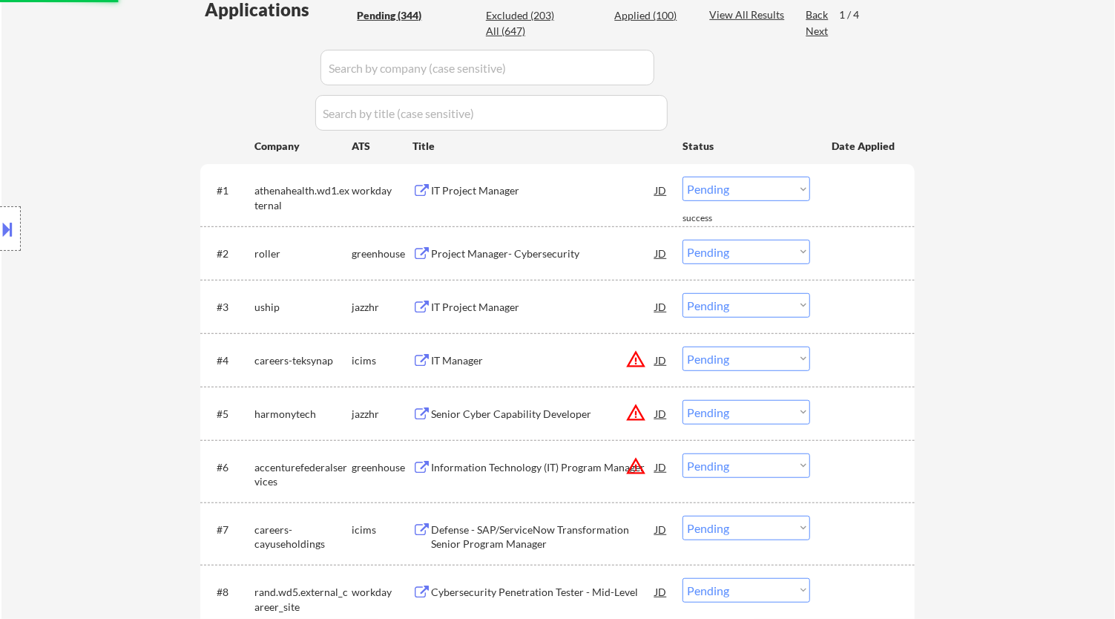
click at [520, 195] on div "IT Project Manager" at bounding box center [543, 190] width 224 height 15
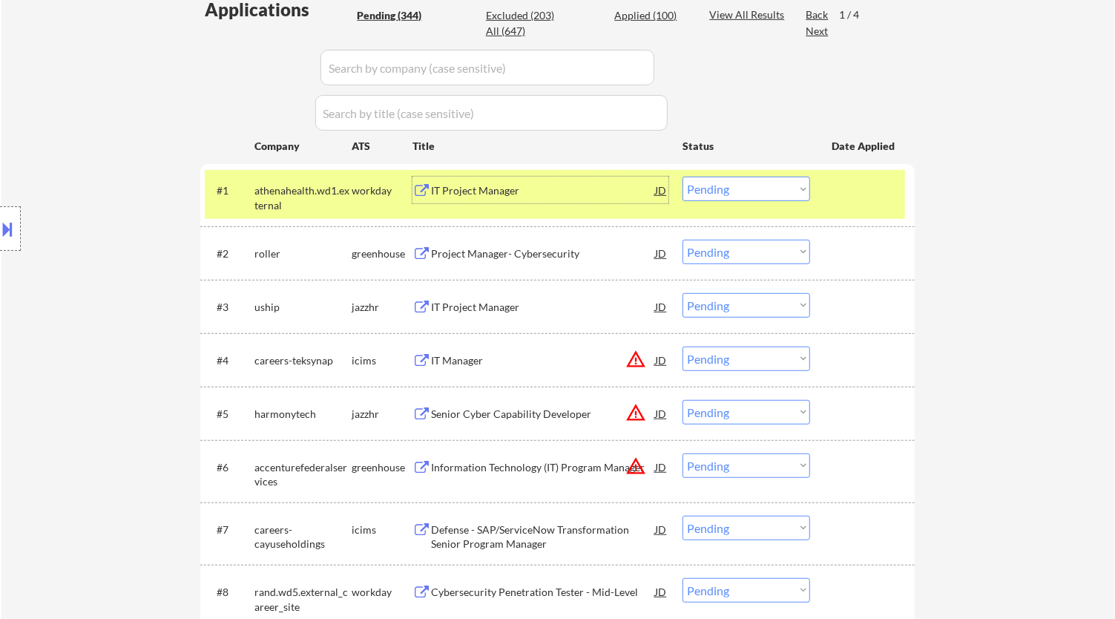
click at [520, 181] on select "Choose an option... Pending Applied Excluded (Questions) Excluded (Expired) Exc…" at bounding box center [747, 189] width 128 height 24
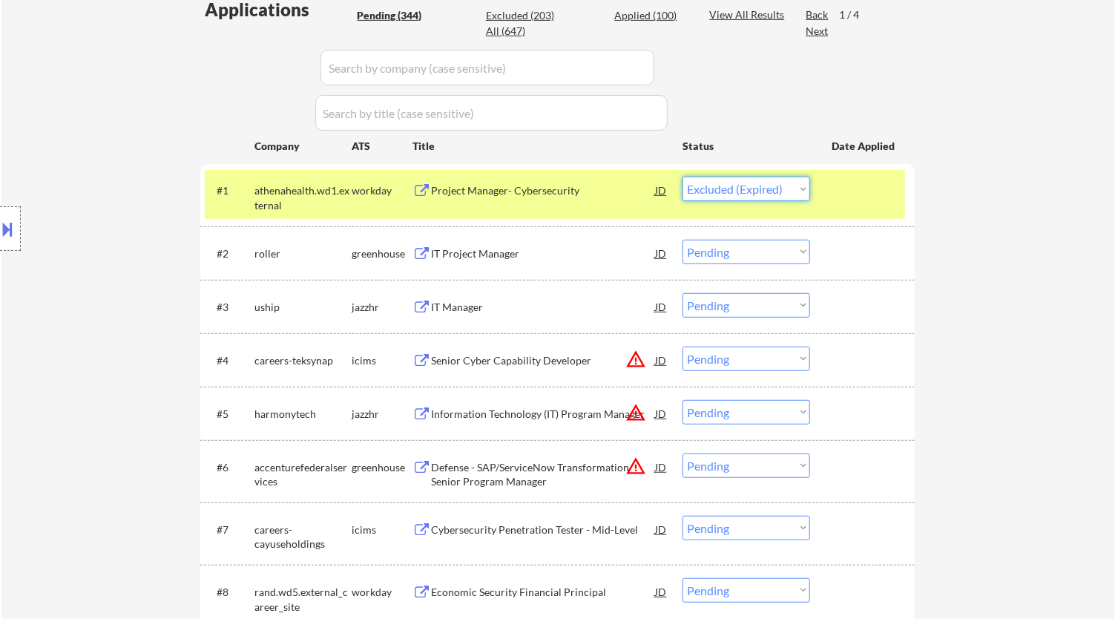
click at [520, 177] on select "Choose an option... Pending Applied Excluded (Questions) Excluded (Expired) Exc…" at bounding box center [747, 189] width 128 height 24
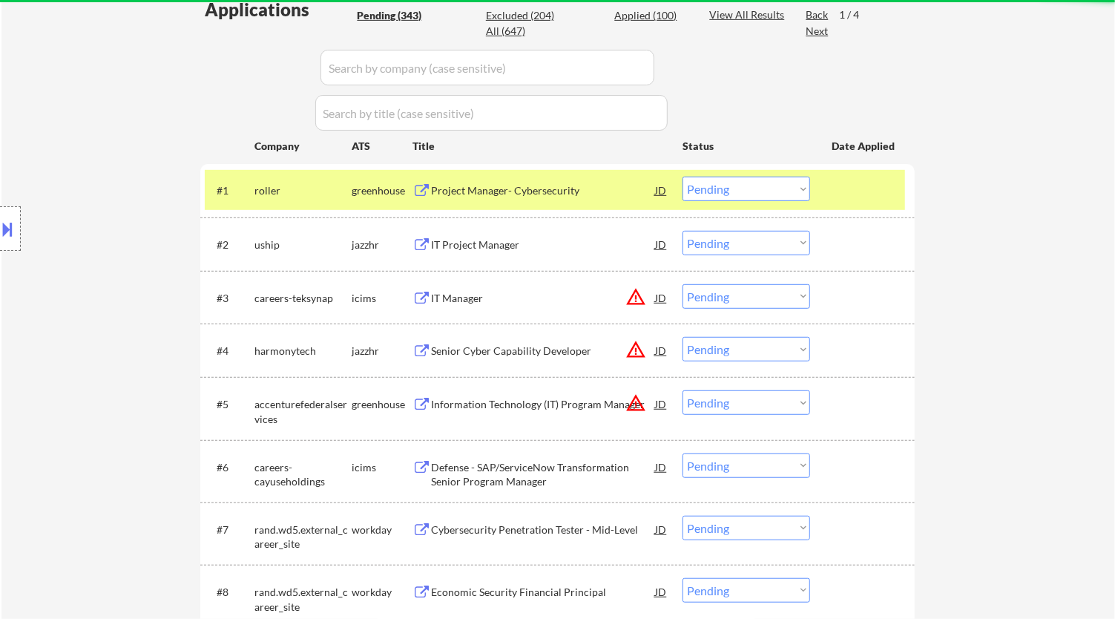
click at [520, 195] on div "Project Manager- Cybersecurity" at bounding box center [543, 190] width 224 height 15
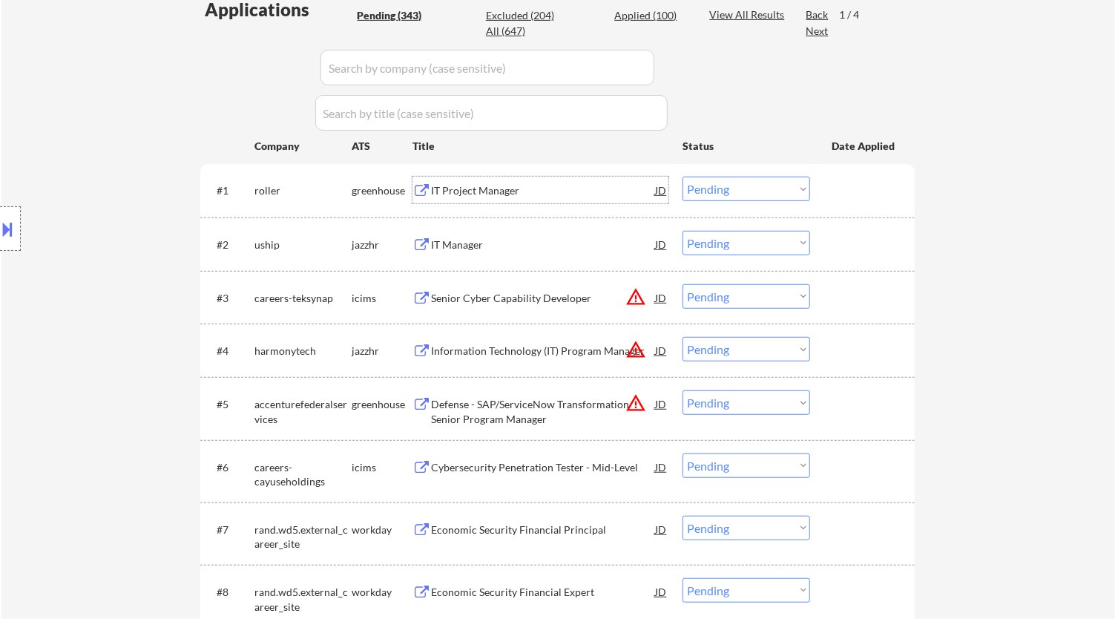
click at [520, 184] on select "Choose an option... Pending Applied Excluded (Questions) Excluded (Expired) Exc…" at bounding box center [747, 189] width 128 height 24
click at [520, 177] on select "Choose an option... Pending Applied Excluded (Questions) Excluded (Expired) Exc…" at bounding box center [747, 189] width 128 height 24
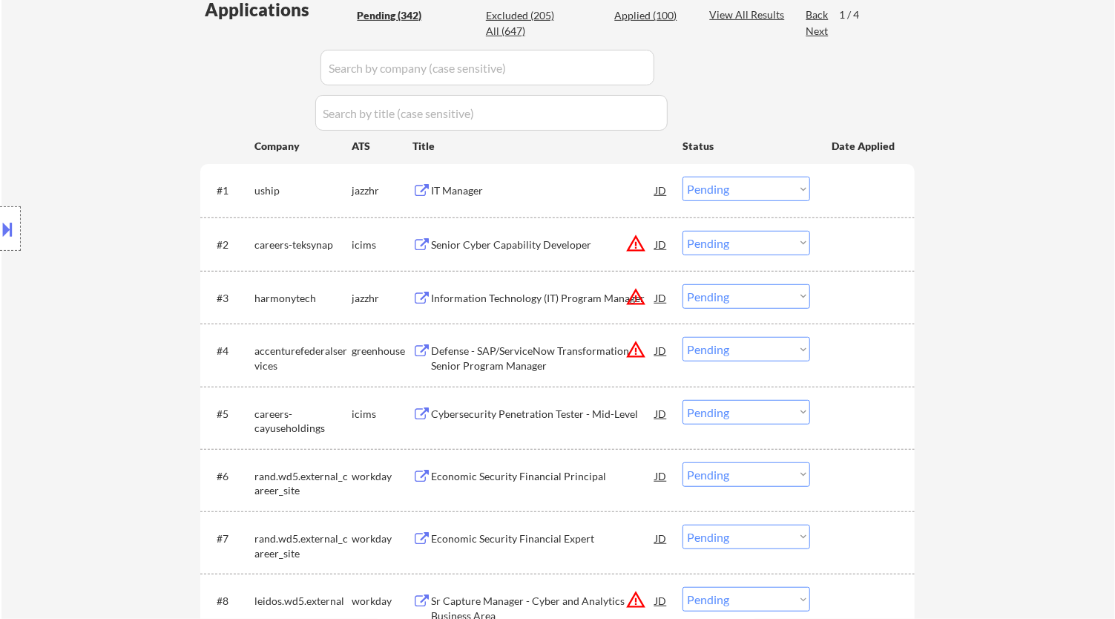
click at [520, 203] on div "IT Manager" at bounding box center [543, 190] width 224 height 27
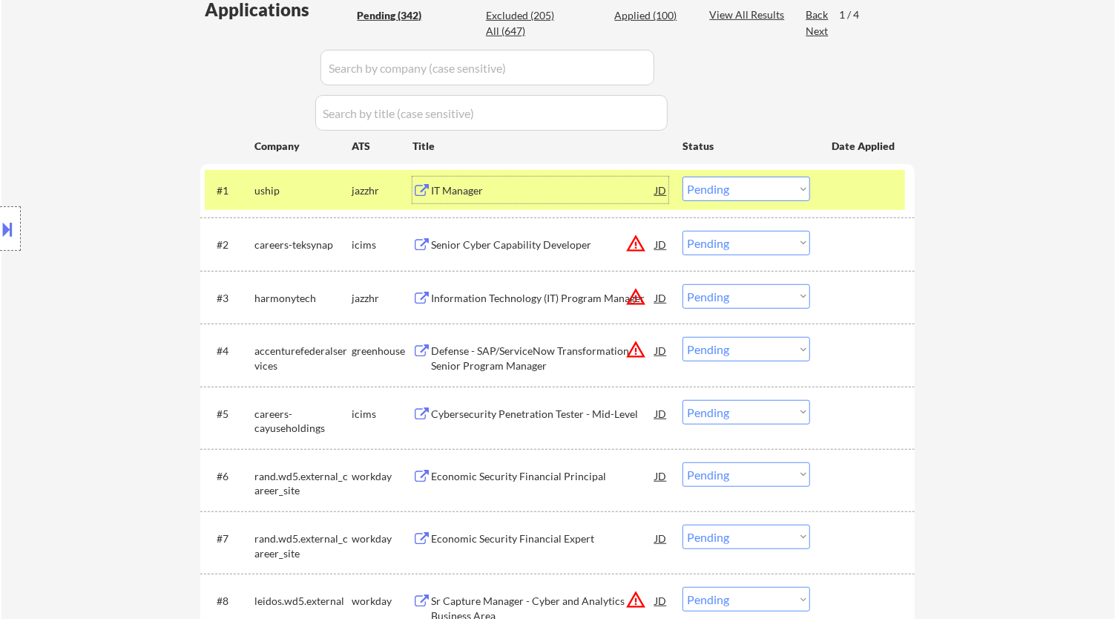
click at [520, 191] on select "Choose an option... Pending Applied Excluded (Questions) Excluded (Expired) Exc…" at bounding box center [747, 189] width 128 height 24
click at [520, 177] on select "Choose an option... Pending Applied Excluded (Questions) Excluded (Expired) Exc…" at bounding box center [747, 189] width 128 height 24
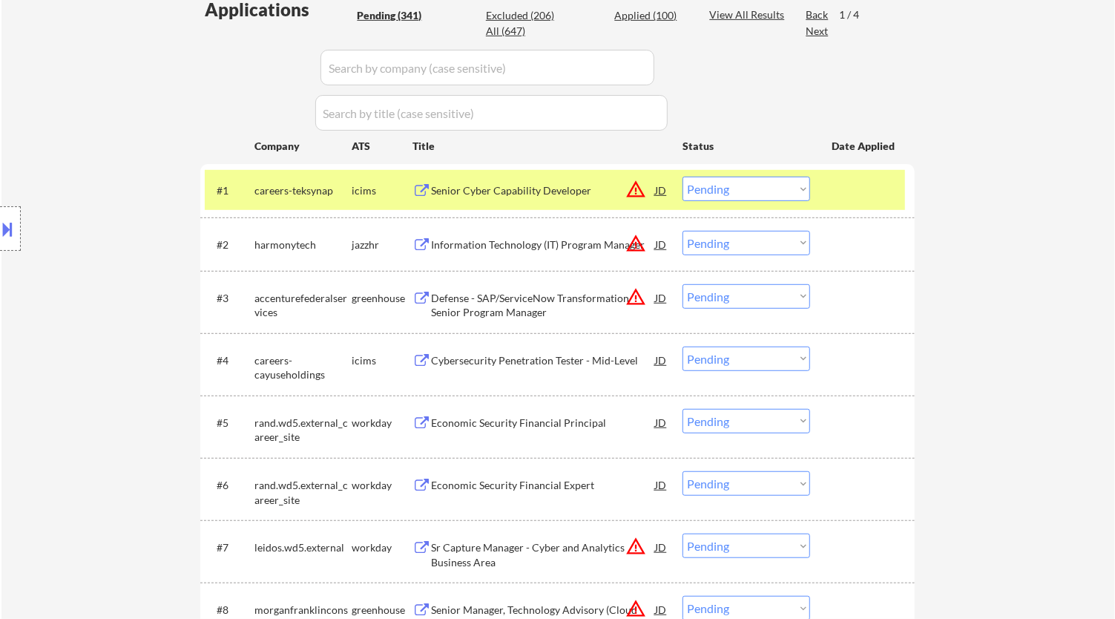
click at [520, 188] on div "Senior Cyber Capability Developer" at bounding box center [543, 190] width 224 height 15
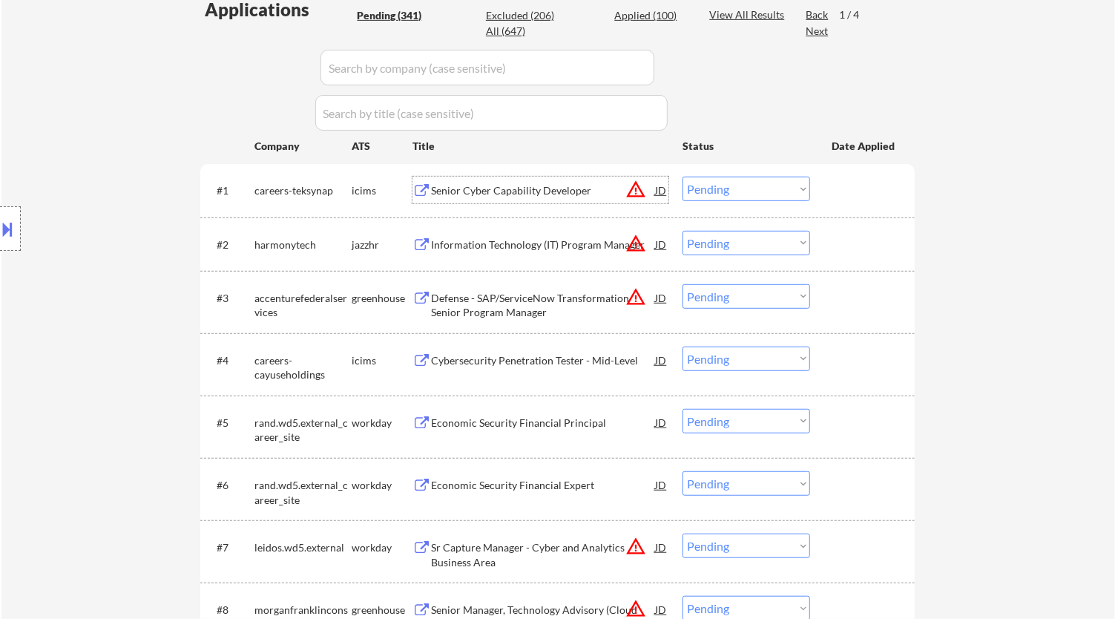
click at [520, 237] on div "Information Technology (IT) Program Manager" at bounding box center [543, 244] width 224 height 15
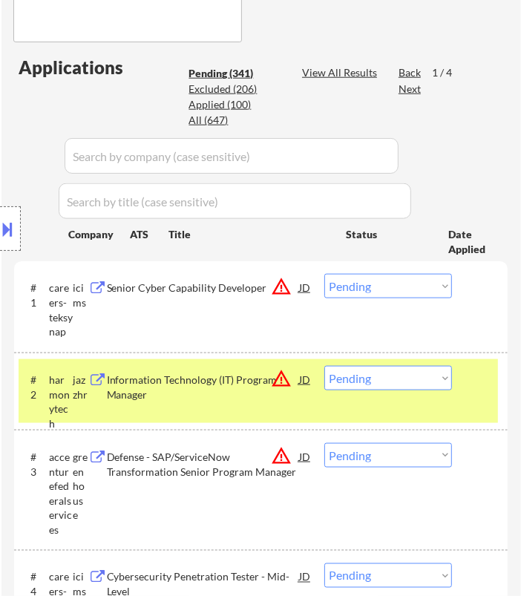
scroll to position [659, 0]
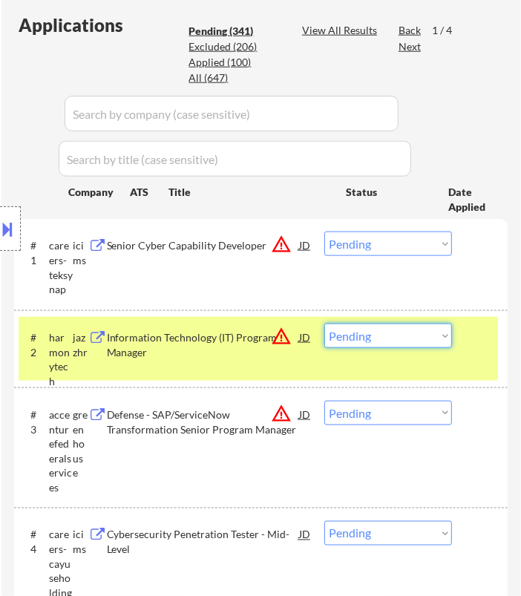
click at [388, 332] on select "Choose an option... Pending Applied Excluded (Questions) Excluded (Expired) Exc…" at bounding box center [388, 336] width 128 height 24
click at [324, 324] on select "Choose an option... Pending Applied Excluded (Questions) Excluded (Expired) Exc…" at bounding box center [388, 336] width 128 height 24
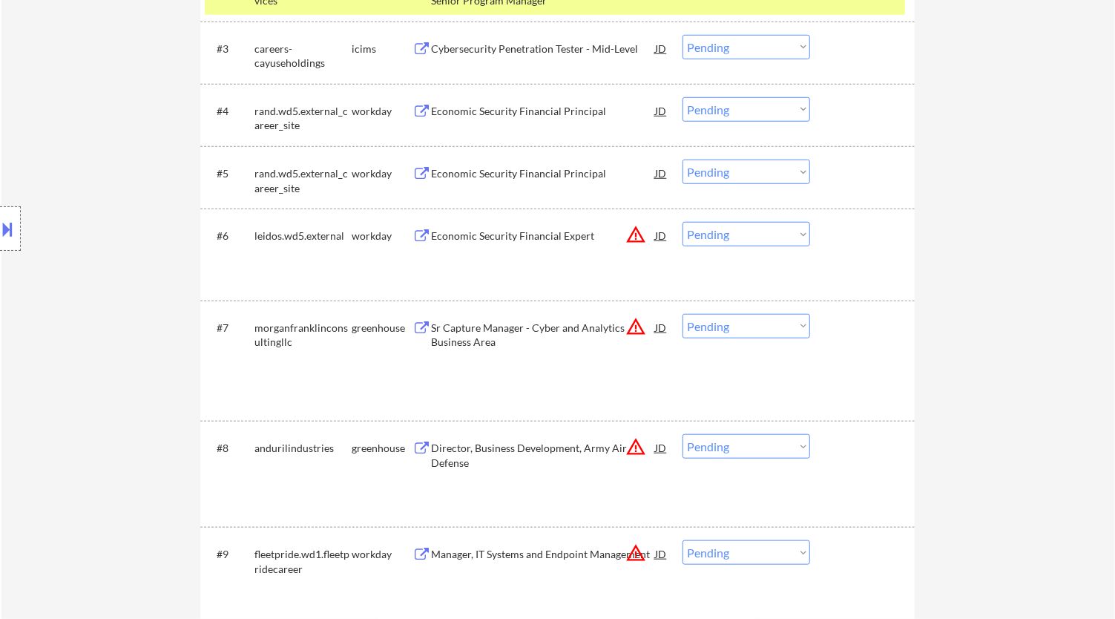
scroll to position [505, 0]
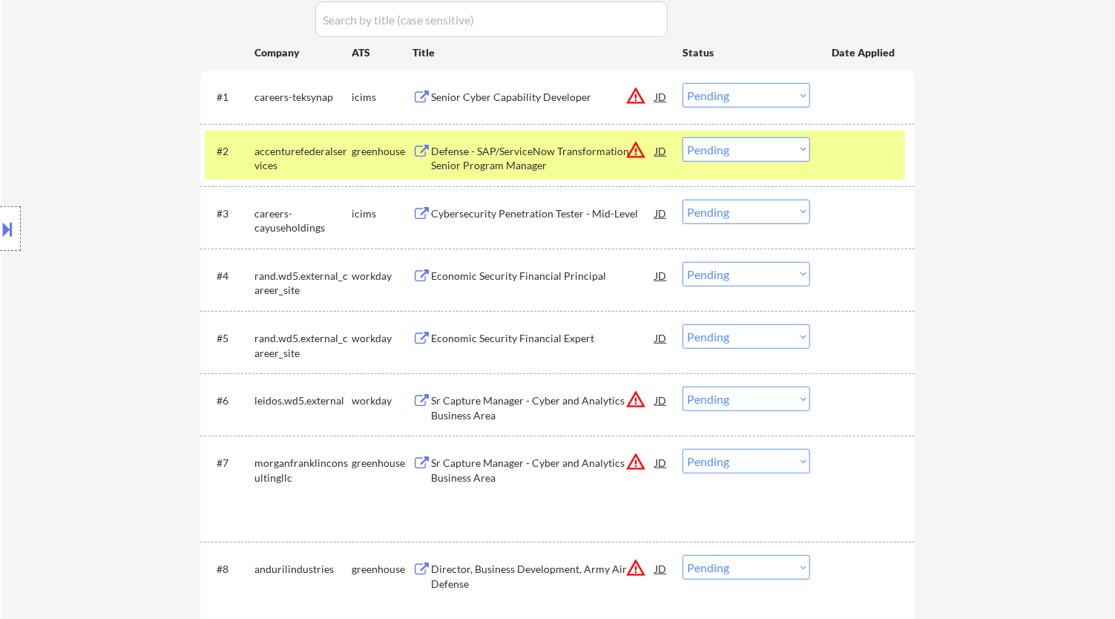
click at [520, 146] on div "Defense - SAP/ServiceNow Transformation Senior Program Manager" at bounding box center [543, 158] width 224 height 29
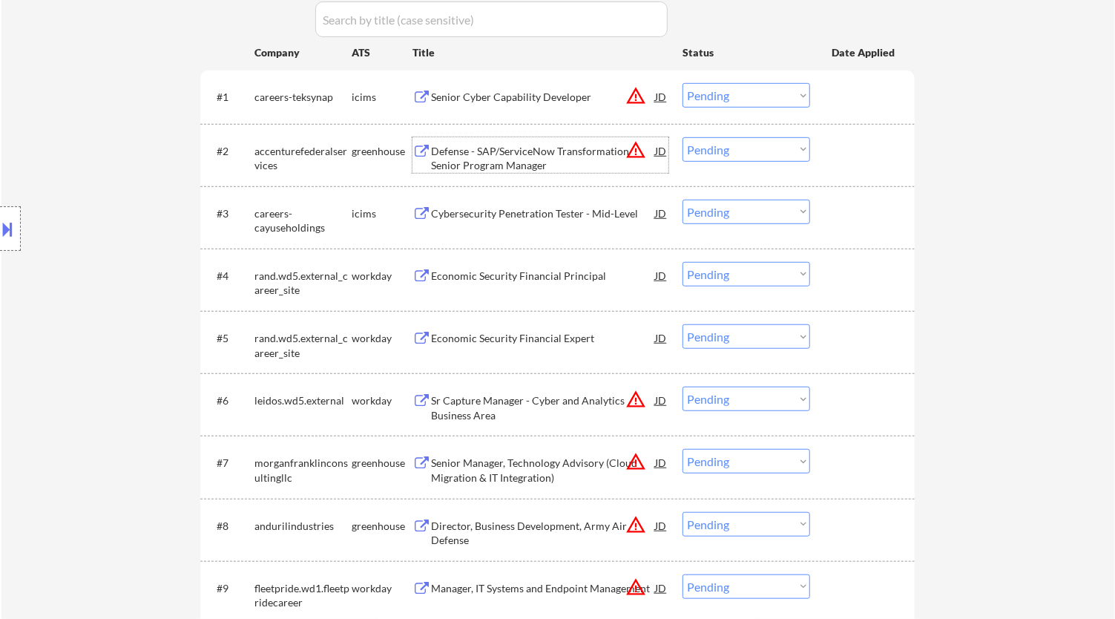
click at [520, 147] on select "Choose an option... Pending Applied Excluded (Questions) Excluded (Expired) Exc…" at bounding box center [747, 149] width 128 height 24
click at [520, 137] on select "Choose an option... Pending Applied Excluded (Questions) Excluded (Expired) Exc…" at bounding box center [747, 149] width 128 height 24
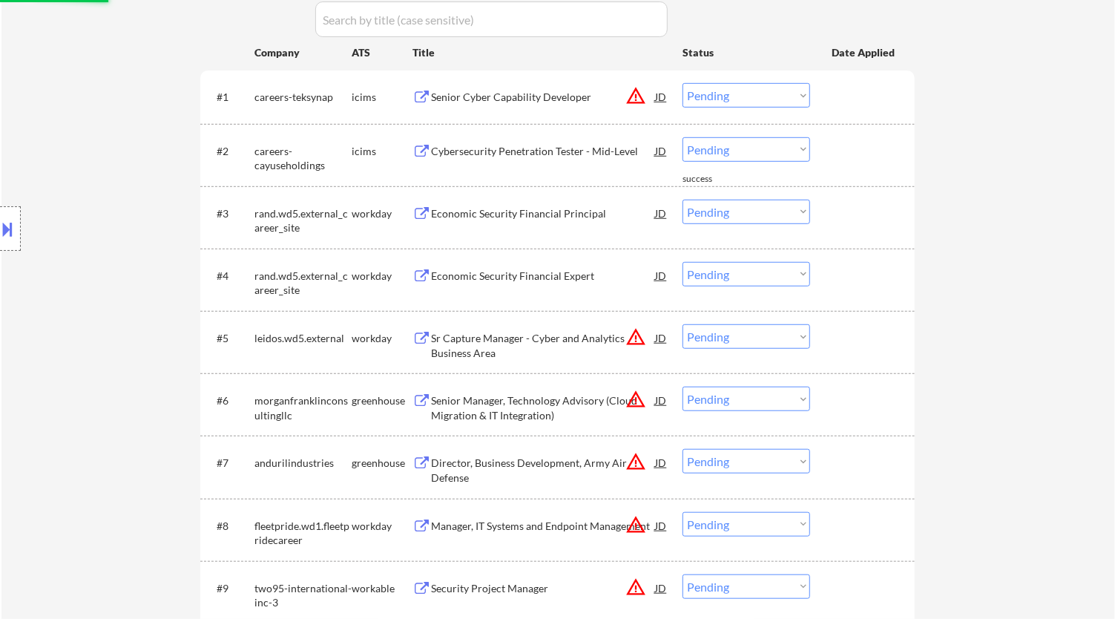
click at [520, 137] on div "Cybersecurity Penetration Tester - Mid-Level" at bounding box center [543, 150] width 224 height 27
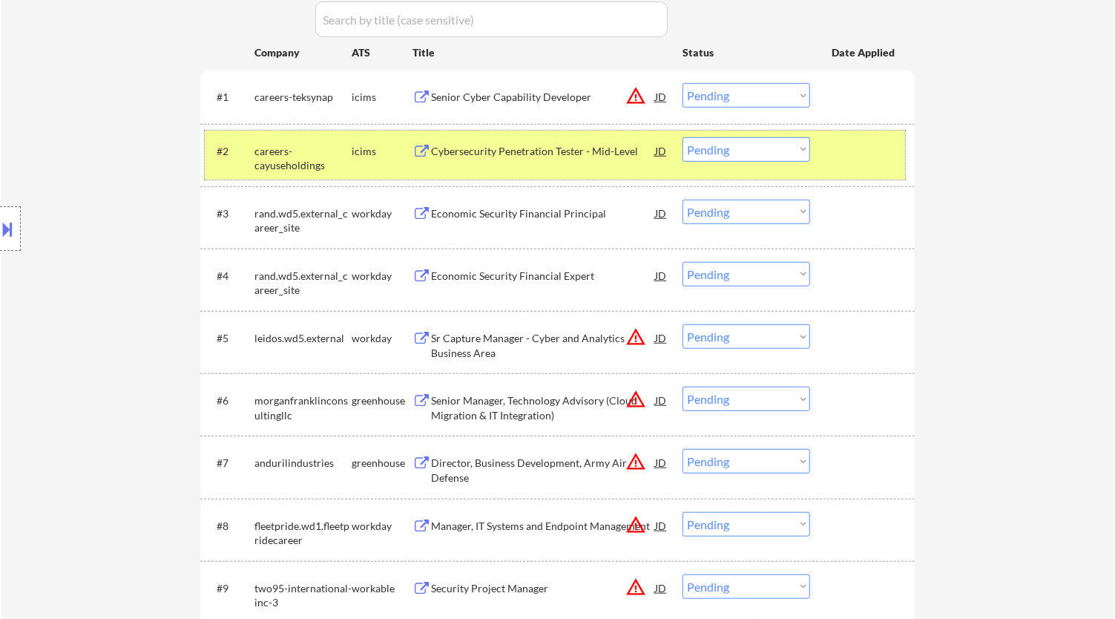
click at [520, 162] on div at bounding box center [864, 150] width 65 height 27
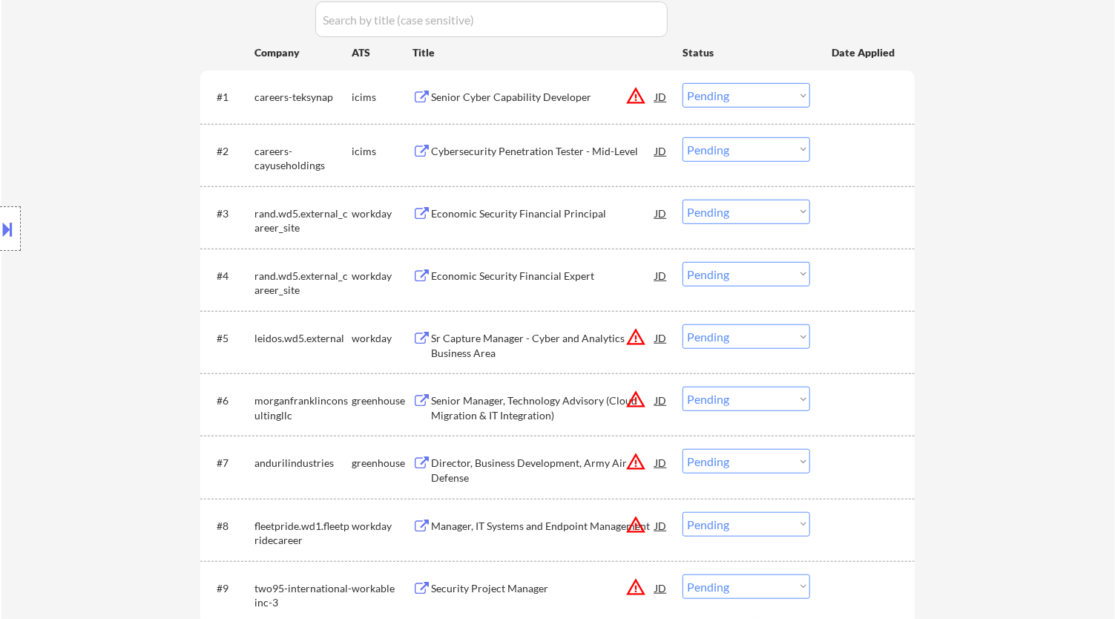
click at [501, 214] on div "Economic Security Financial Principal" at bounding box center [543, 213] width 224 height 15
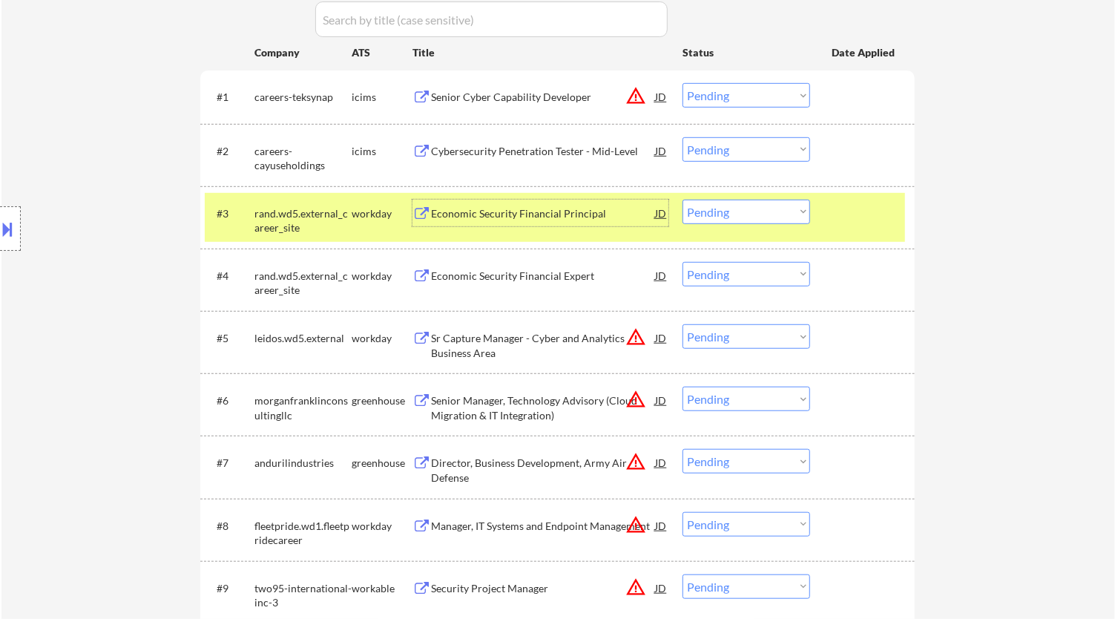
click at [520, 208] on select "Choose an option... Pending Applied Excluded (Questions) Excluded (Expired) Exc…" at bounding box center [747, 212] width 128 height 24
click at [520, 200] on select "Choose an option... Pending Applied Excluded (Questions) Excluded (Expired) Exc…" at bounding box center [747, 212] width 128 height 24
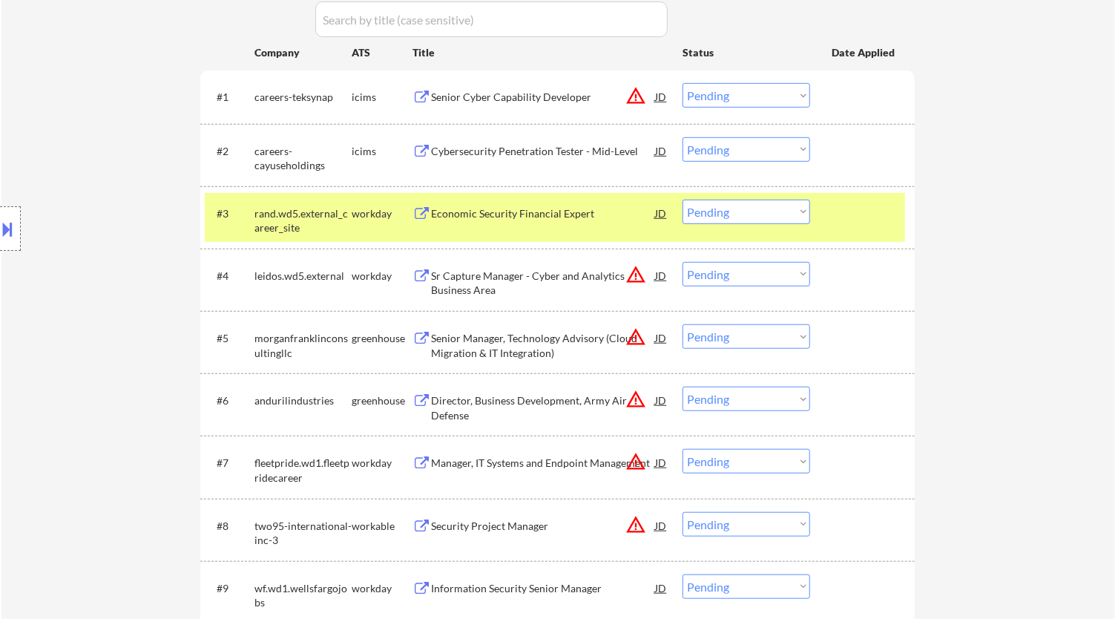
click at [520, 219] on div "Economic Security Financial Expert" at bounding box center [543, 213] width 224 height 15
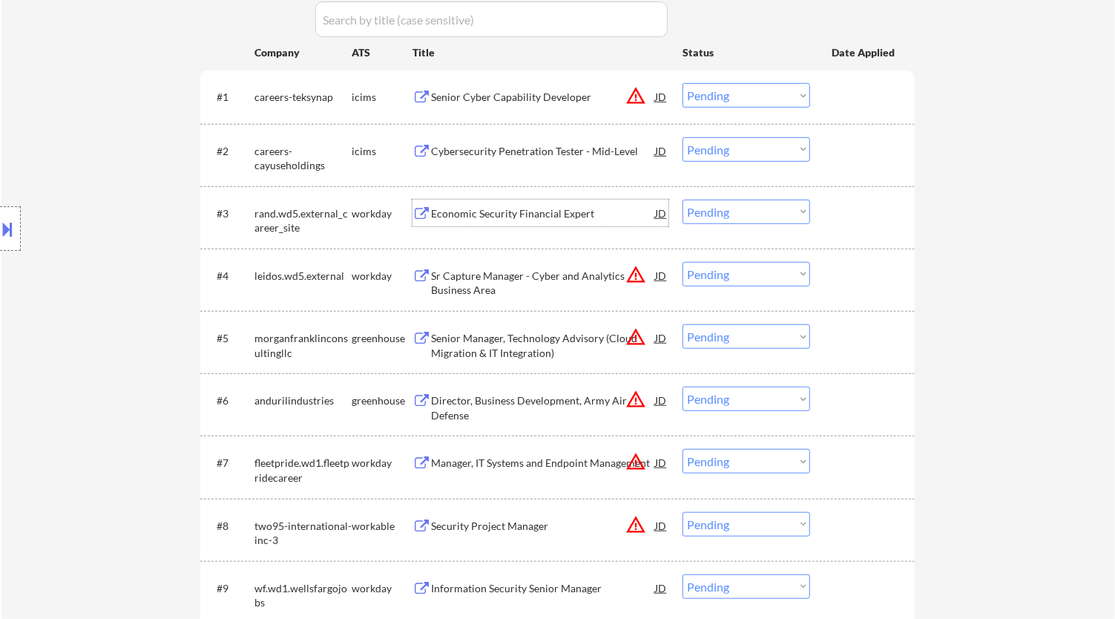
click at [520, 209] on select "Choose an option... Pending Applied Excluded (Questions) Excluded (Expired) Exc…" at bounding box center [747, 212] width 128 height 24
click at [520, 200] on select "Choose an option... Pending Applied Excluded (Questions) Excluded (Expired) Exc…" at bounding box center [747, 212] width 128 height 24
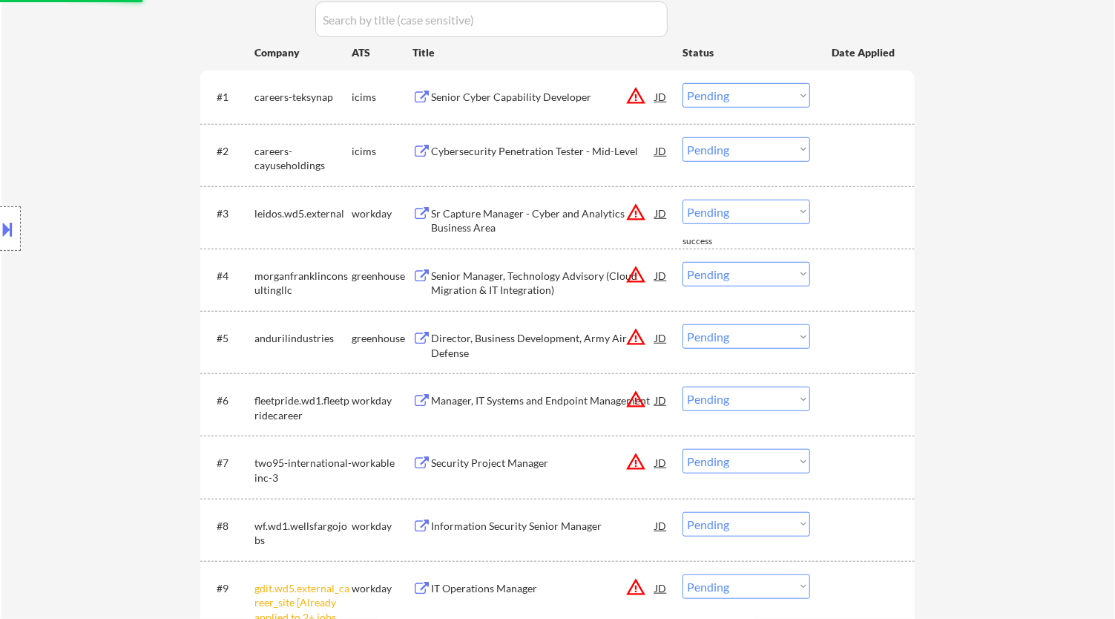
click at [520, 215] on div "Sr Capture Manager - Cyber and Analytics Business Area" at bounding box center [543, 220] width 224 height 29
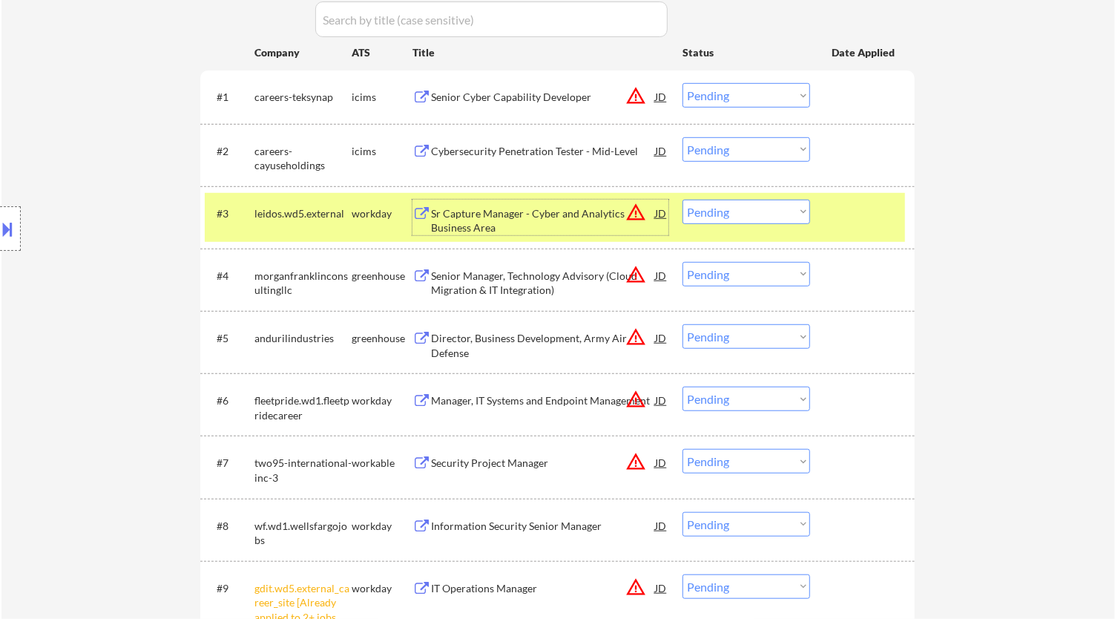
click at [520, 212] on select "Choose an option... Pending Applied Excluded (Questions) Excluded (Expired) Exc…" at bounding box center [747, 212] width 128 height 24
click at [520, 200] on select "Choose an option... Pending Applied Excluded (Questions) Excluded (Expired) Exc…" at bounding box center [747, 212] width 128 height 24
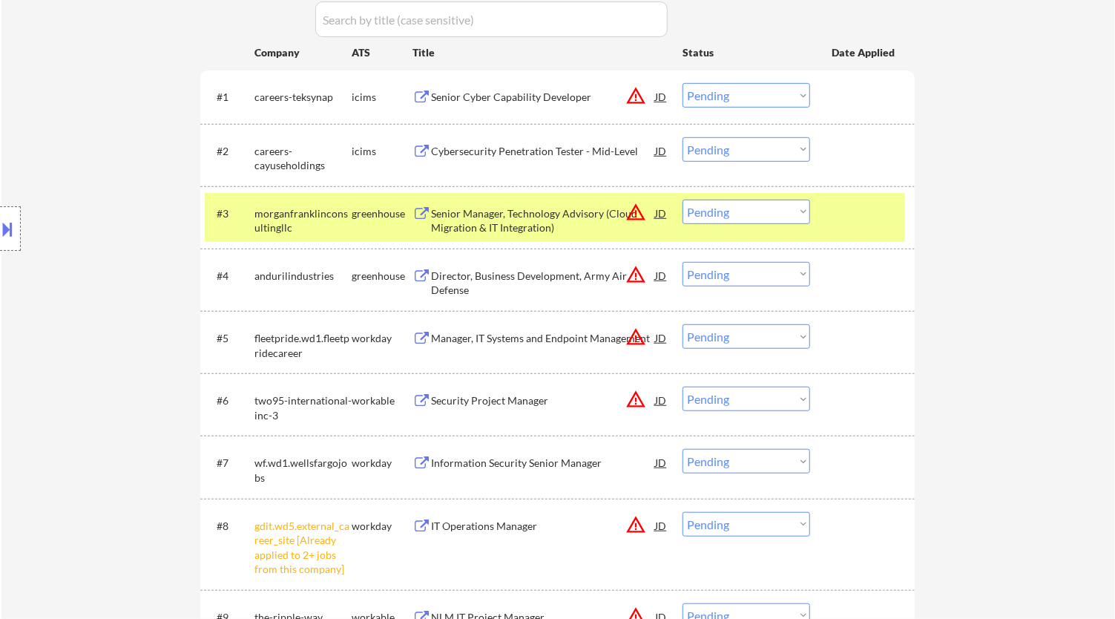
click at [520, 221] on div "Senior Manager, Technology Advisory (Cloud Migration & IT Integration)" at bounding box center [543, 220] width 224 height 29
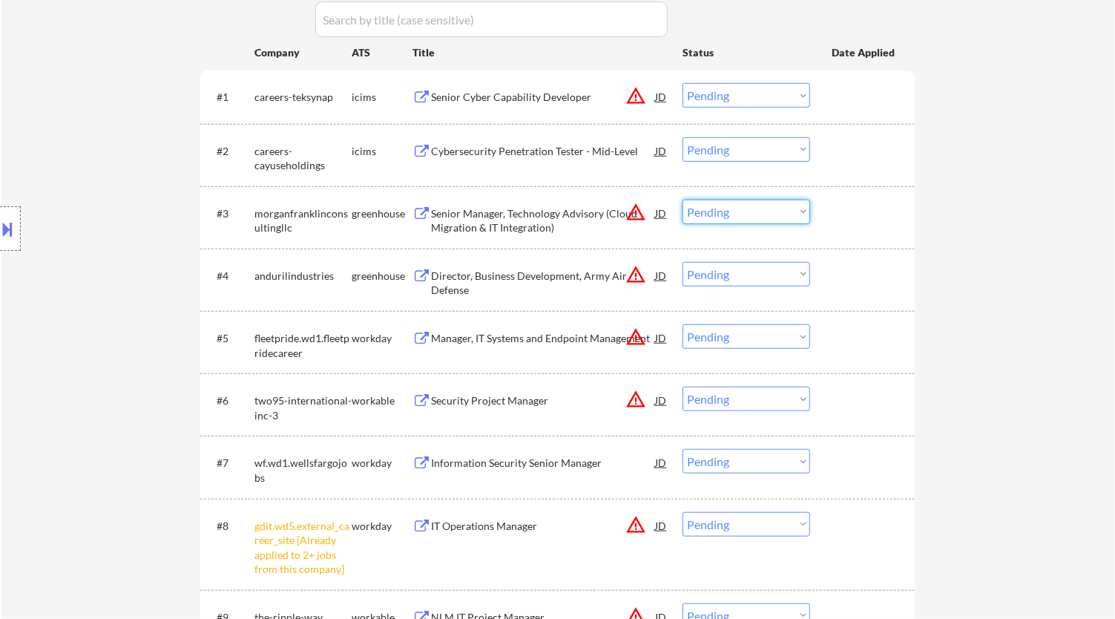
click at [520, 215] on select "Choose an option... Pending Applied Excluded (Questions) Excluded (Expired) Exc…" at bounding box center [747, 212] width 128 height 24
click at [520, 200] on select "Choose an option... Pending Applied Excluded (Questions) Excluded (Expired) Exc…" at bounding box center [747, 212] width 128 height 24
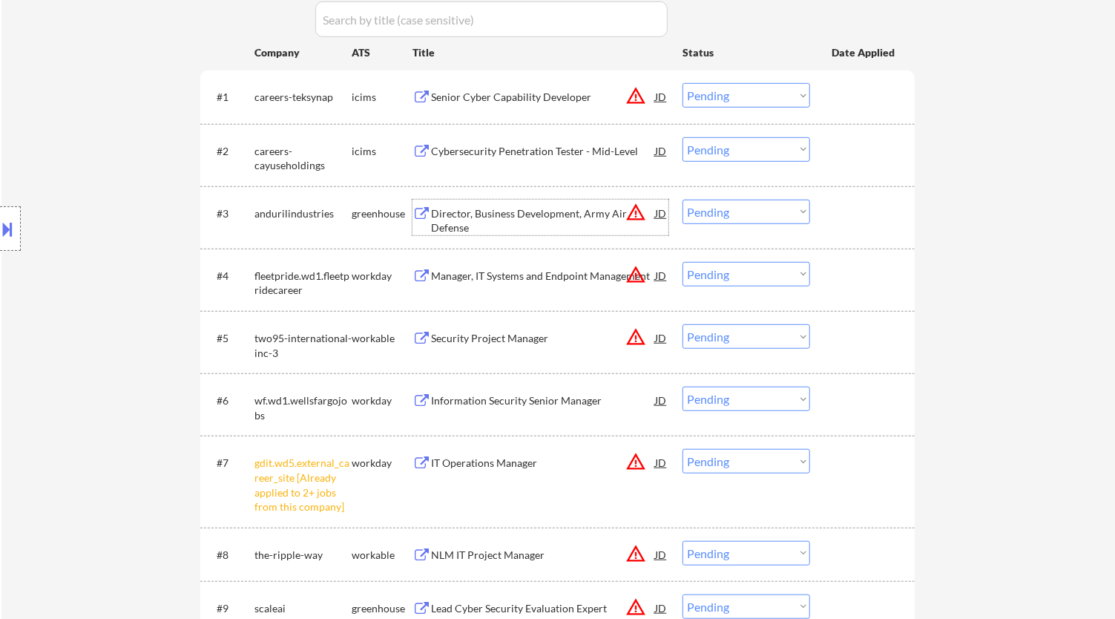
click at [520, 220] on div "Director, Business Development, Army Air Defense" at bounding box center [543, 220] width 224 height 29
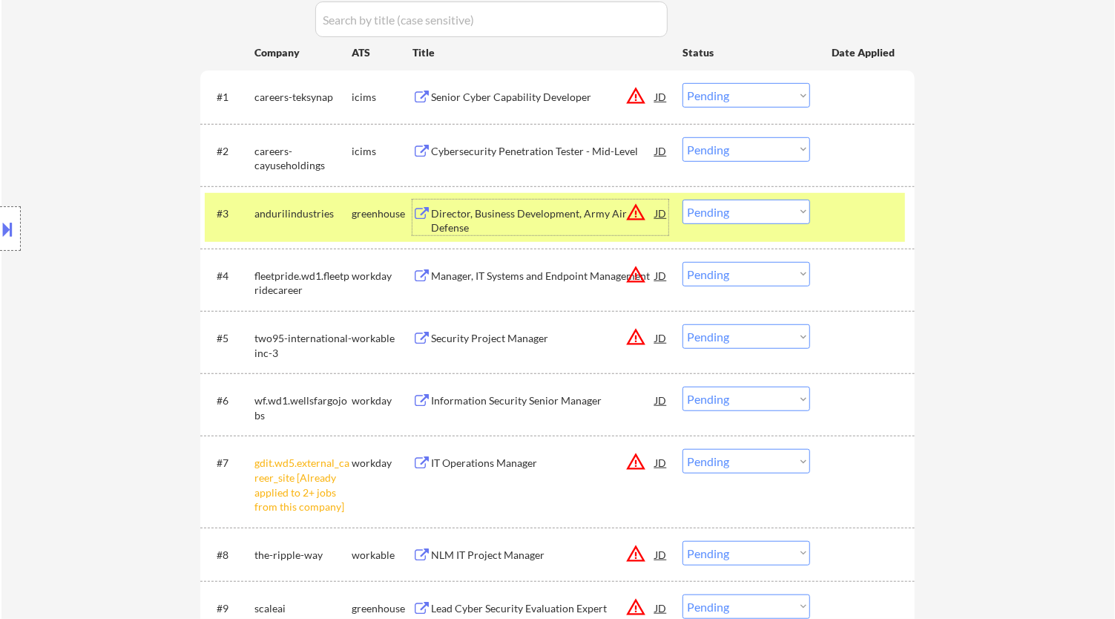
click at [520, 220] on select "Choose an option... Pending Applied Excluded (Questions) Excluded (Expired) Exc…" at bounding box center [747, 212] width 128 height 24
click at [520, 200] on select "Choose an option... Pending Applied Excluded (Questions) Excluded (Expired) Exc…" at bounding box center [747, 212] width 128 height 24
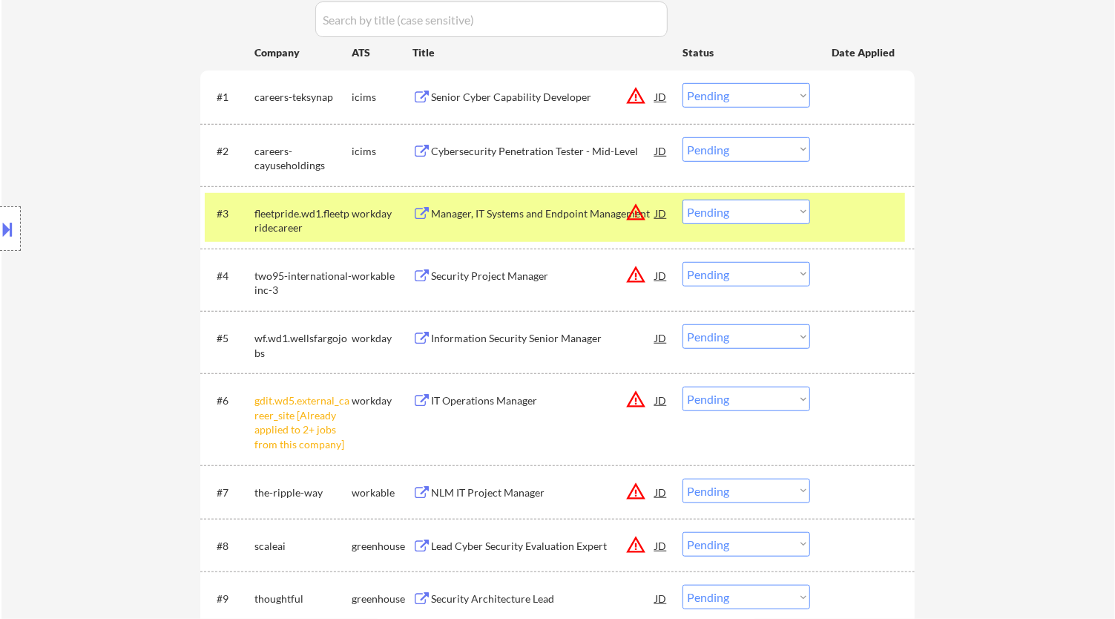
click at [520, 213] on div "Manager, IT Systems and Endpoint Management" at bounding box center [543, 213] width 224 height 15
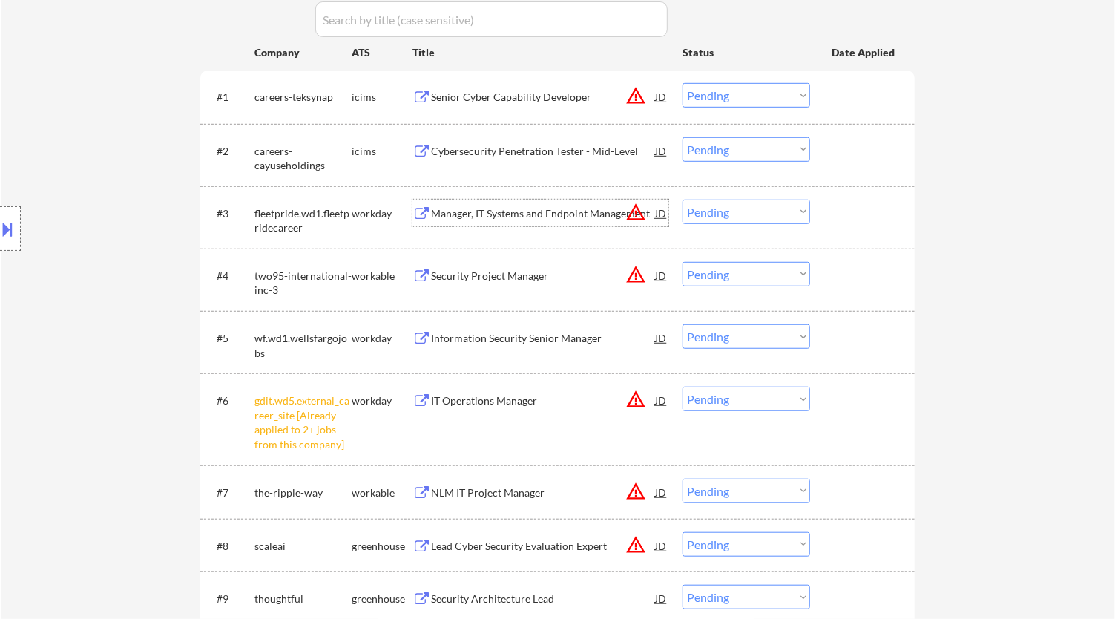
click at [520, 212] on select "Choose an option... Pending Applied Excluded (Questions) Excluded (Expired) Exc…" at bounding box center [747, 212] width 128 height 24
click at [520, 200] on select "Choose an option... Pending Applied Excluded (Questions) Excluded (Expired) Exc…" at bounding box center [747, 212] width 128 height 24
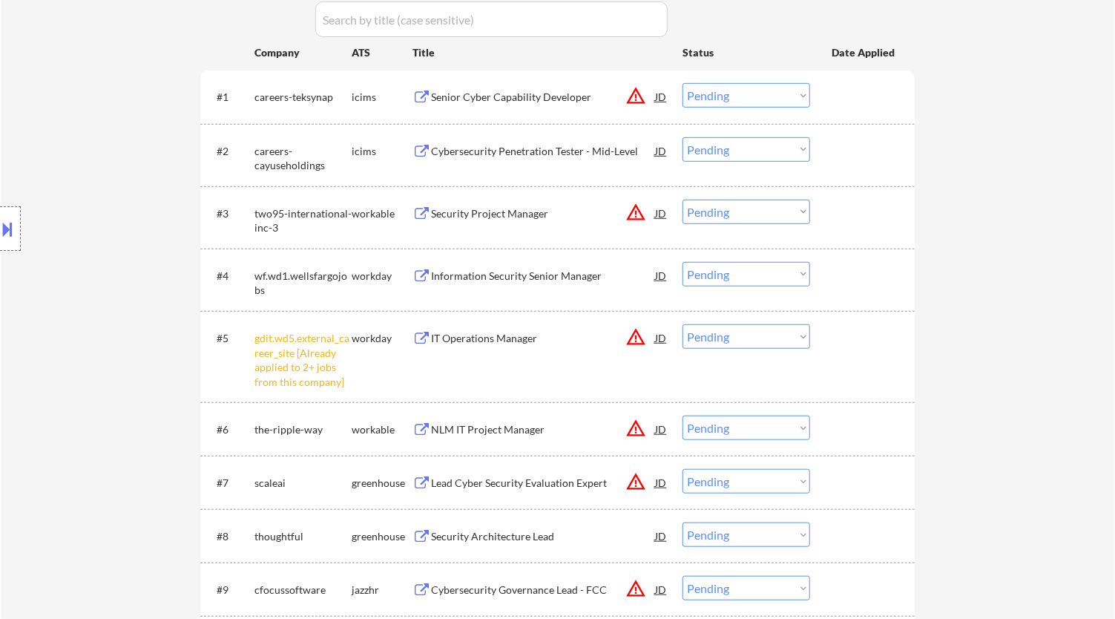
click at [520, 340] on select "Choose an option... Pending Applied Excluded (Questions) Excluded (Expired) Exc…" at bounding box center [747, 336] width 128 height 24
click at [520, 324] on select "Choose an option... Pending Applied Excluded (Questions) Excluded (Expired) Exc…" at bounding box center [747, 336] width 128 height 24
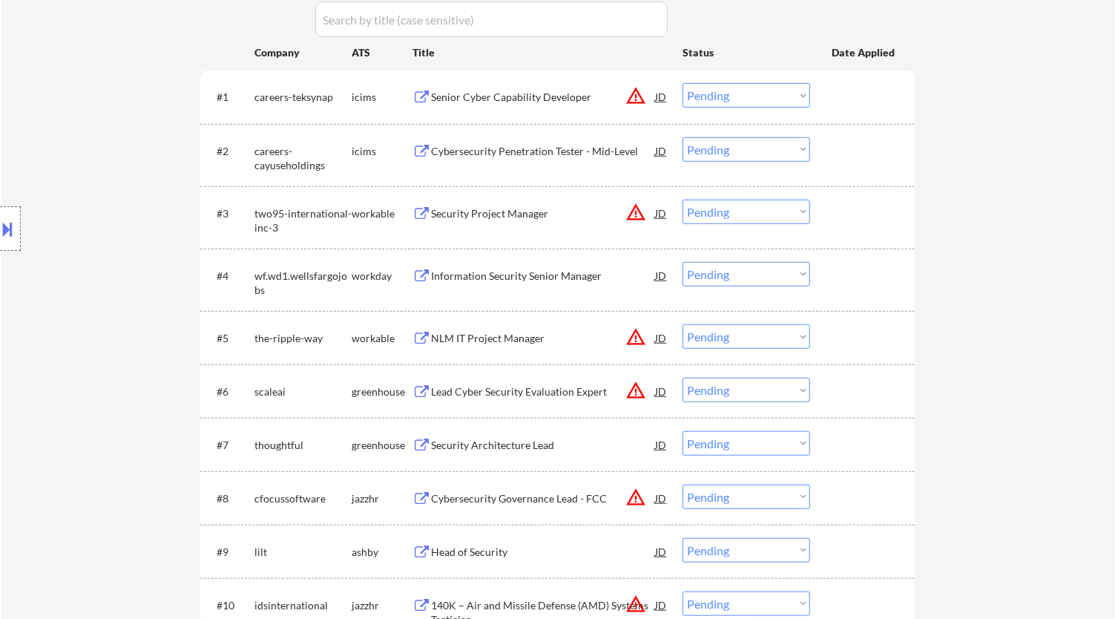
click at [520, 190] on div "#3 two95-international-inc-3 workable Security Project Manager JD warning_amber…" at bounding box center [557, 217] width 715 height 62
click at [520, 204] on div "Security Project Manager" at bounding box center [543, 213] width 224 height 27
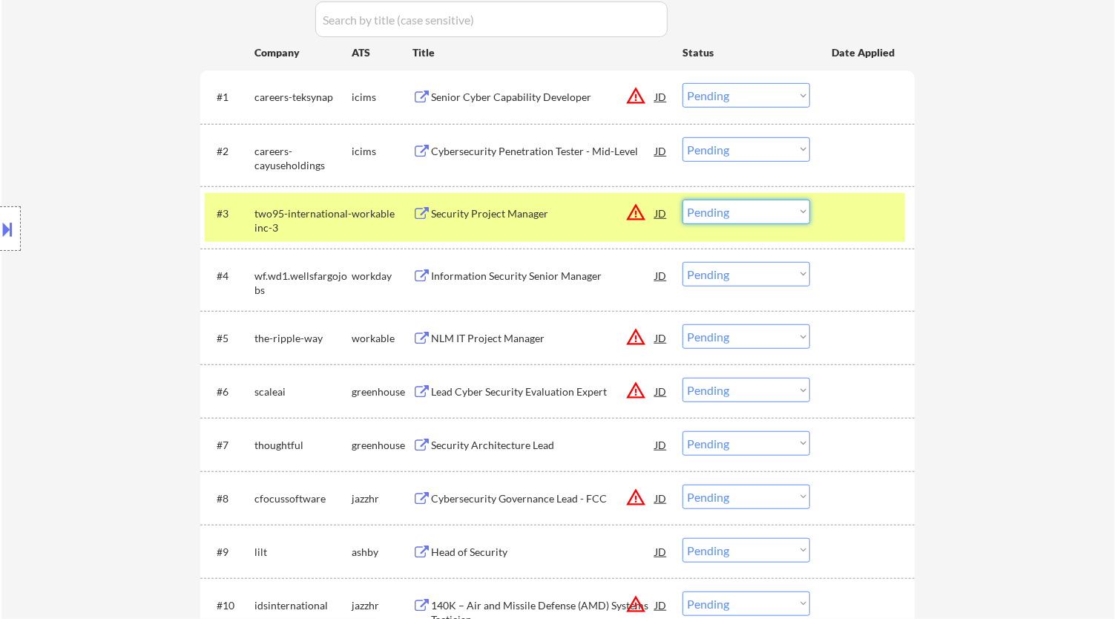
click at [520, 206] on select "Choose an option... Pending Applied Excluded (Questions) Excluded (Expired) Exc…" at bounding box center [747, 212] width 128 height 24
click at [520, 200] on select "Choose an option... Pending Applied Excluded (Questions) Excluded (Expired) Exc…" at bounding box center [747, 212] width 128 height 24
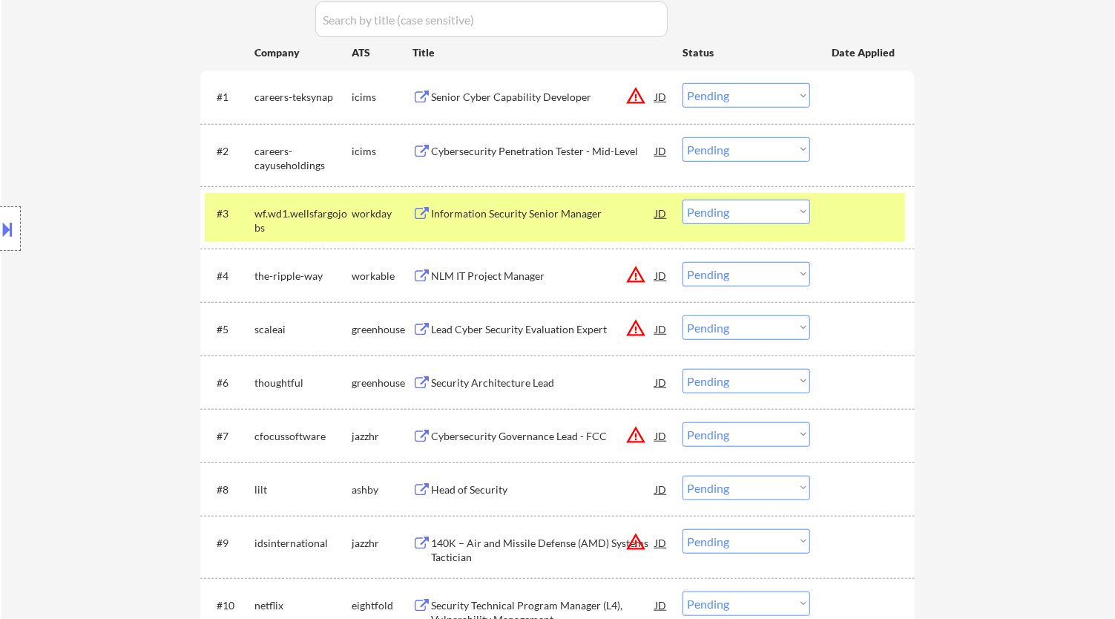
click at [508, 232] on div "#3 wf.wd1.wellsfargojobs workday Information Security Senior Manager JD warning…" at bounding box center [555, 217] width 700 height 49
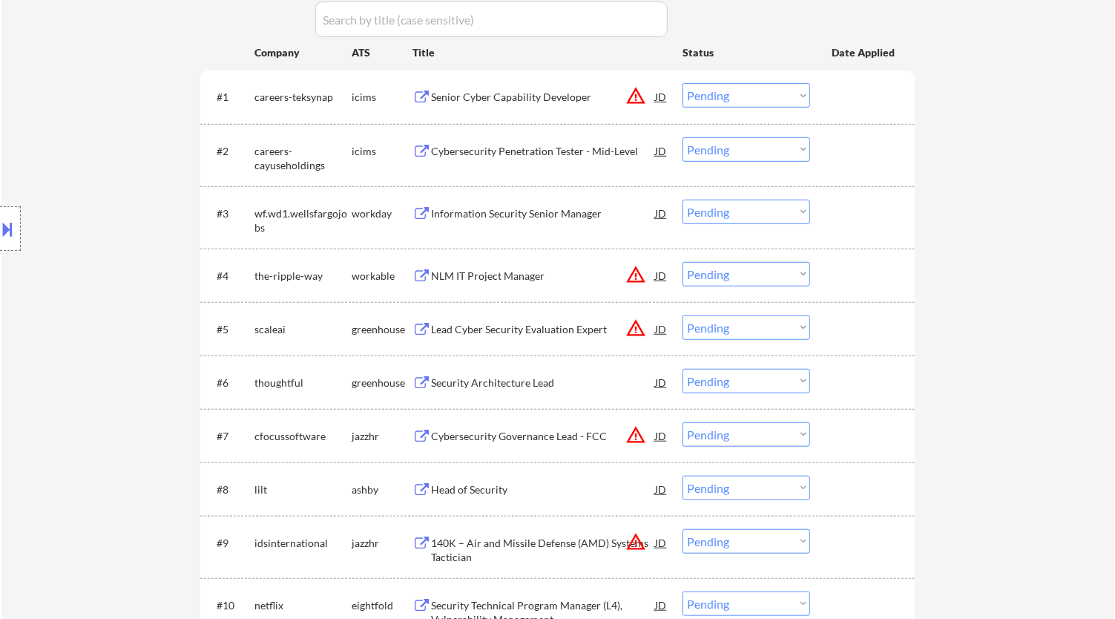
click at [520, 223] on div "Information Security Senior Manager" at bounding box center [543, 213] width 224 height 27
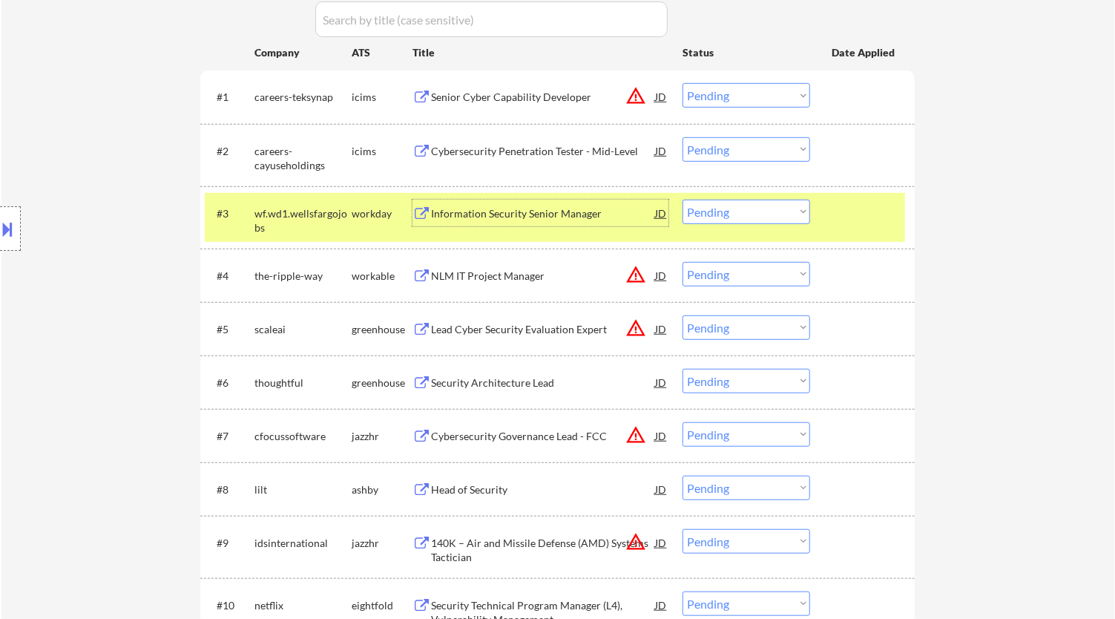
click at [520, 215] on select "Choose an option... Pending Applied Excluded (Questions) Excluded (Expired) Exc…" at bounding box center [747, 212] width 128 height 24
click at [520, 200] on select "Choose an option... Pending Applied Excluded (Questions) Excluded (Expired) Exc…" at bounding box center [747, 212] width 128 height 24
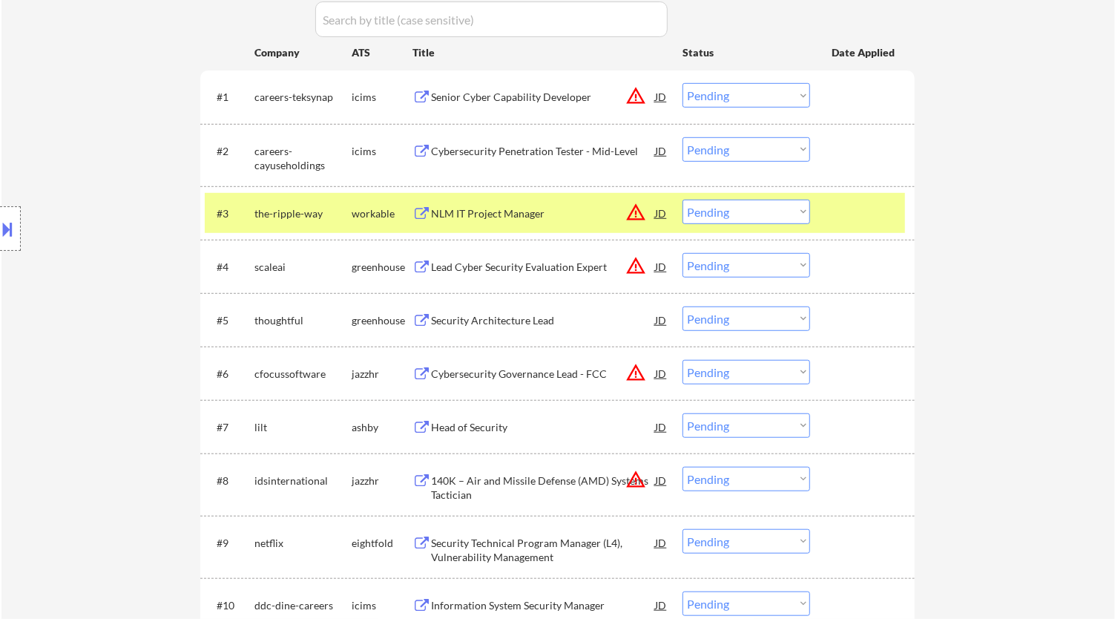
click at [520, 216] on div "NLM IT Project Manager" at bounding box center [543, 213] width 224 height 15
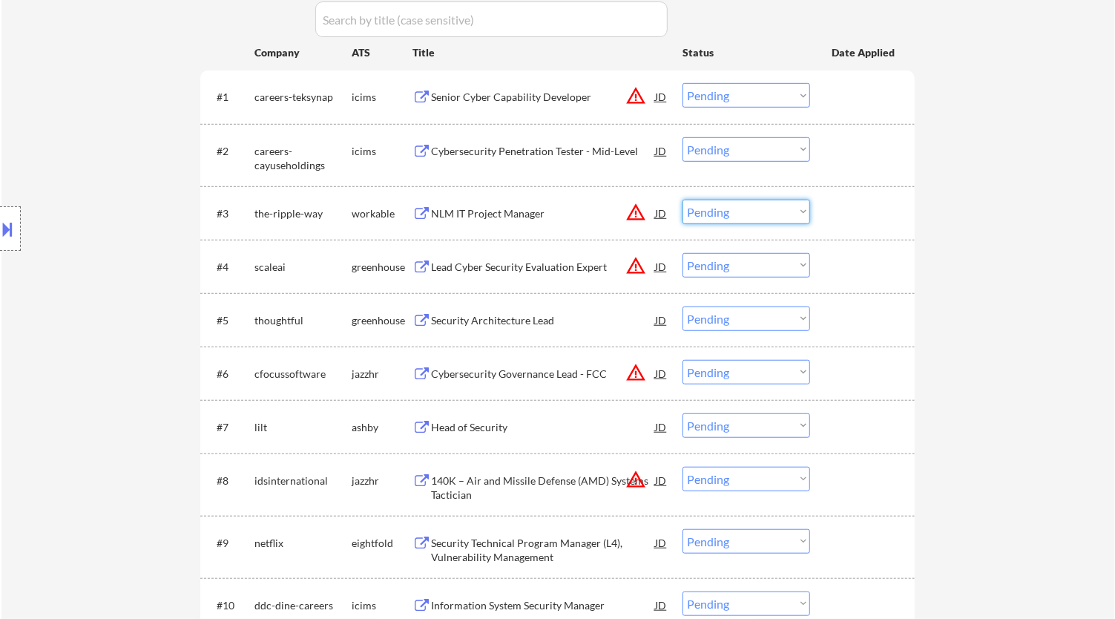
click at [520, 214] on select "Choose an option... Pending Applied Excluded (Questions) Excluded (Expired) Exc…" at bounding box center [747, 212] width 128 height 24
click at [520, 200] on select "Choose an option... Pending Applied Excluded (Questions) Excluded (Expired) Exc…" at bounding box center [747, 212] width 128 height 24
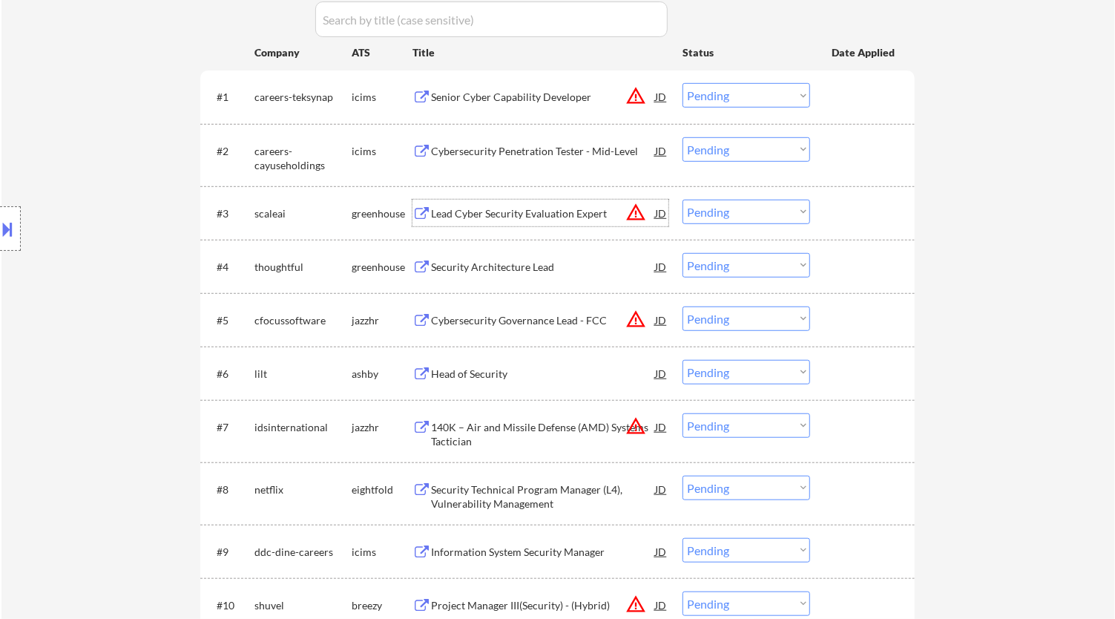
click at [508, 211] on div "Lead Cyber Security Evaluation Expert" at bounding box center [543, 213] width 224 height 15
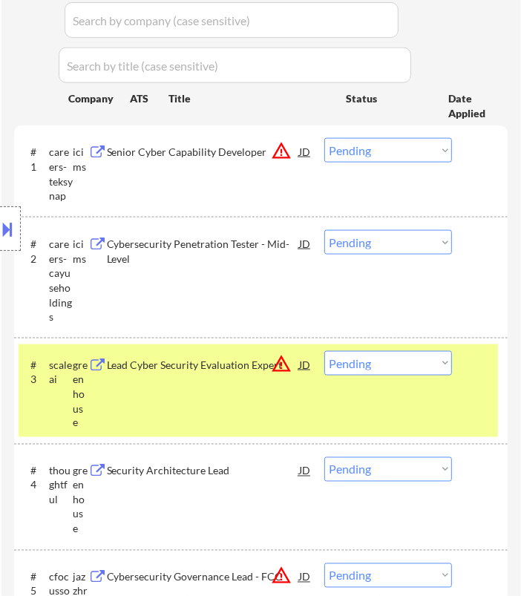
scroll to position [835, 0]
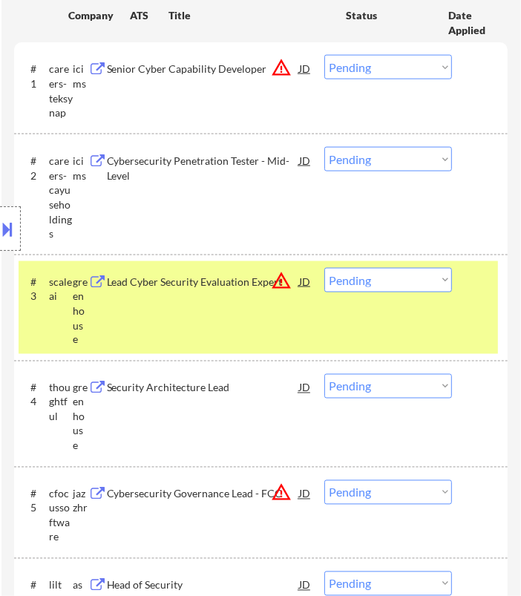
click at [380, 280] on select "Choose an option... Pending Applied Excluded (Questions) Excluded (Expired) Exc…" at bounding box center [388, 280] width 128 height 24
click at [324, 268] on select "Choose an option... Pending Applied Excluded (Questions) Excluded (Expired) Exc…" at bounding box center [388, 280] width 128 height 24
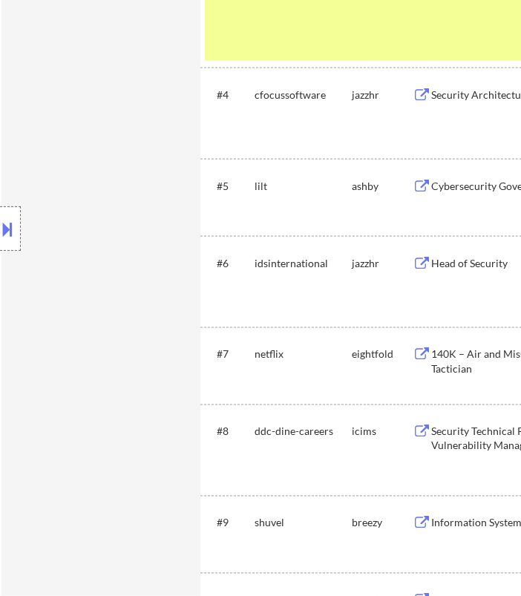
scroll to position [847, 0]
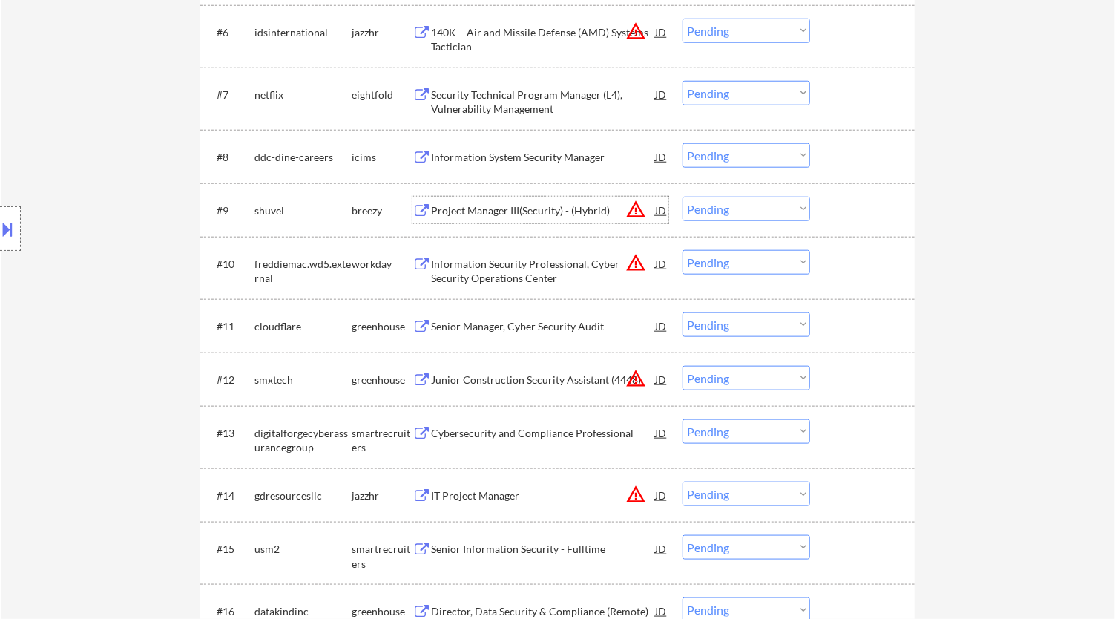
click at [488, 211] on div "Project Manager III(Security) - (Hybrid)" at bounding box center [543, 210] width 224 height 15
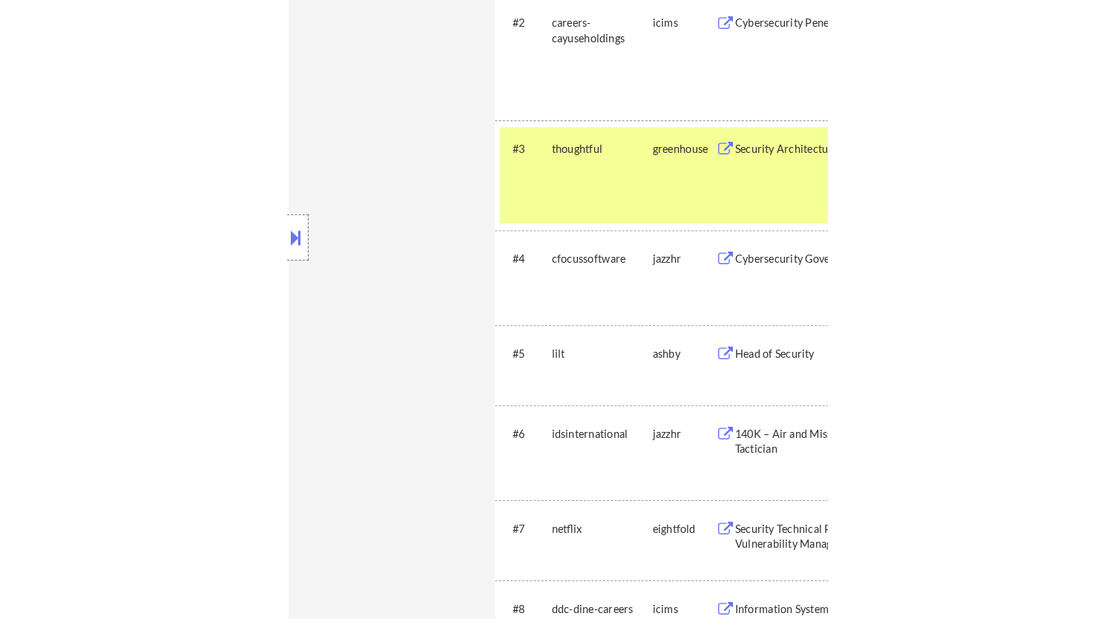
scroll to position [692, 0]
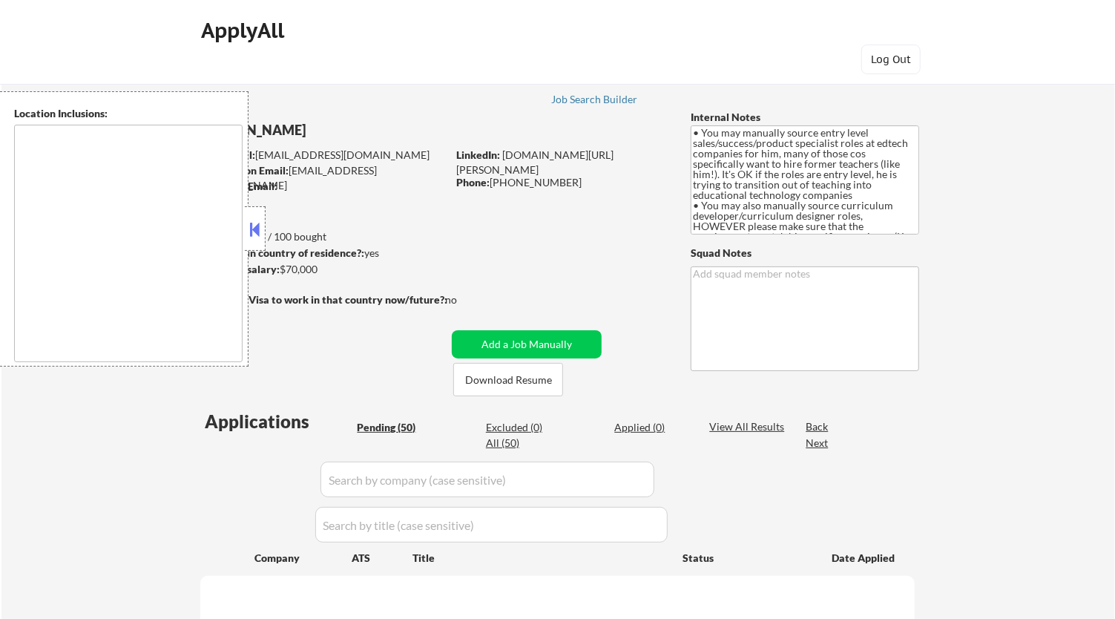
type textarea "Denver, CO Edgewater, CO Wheat Ridge, CO Lakewood, CO Englewood, CO Sheridan, C…"
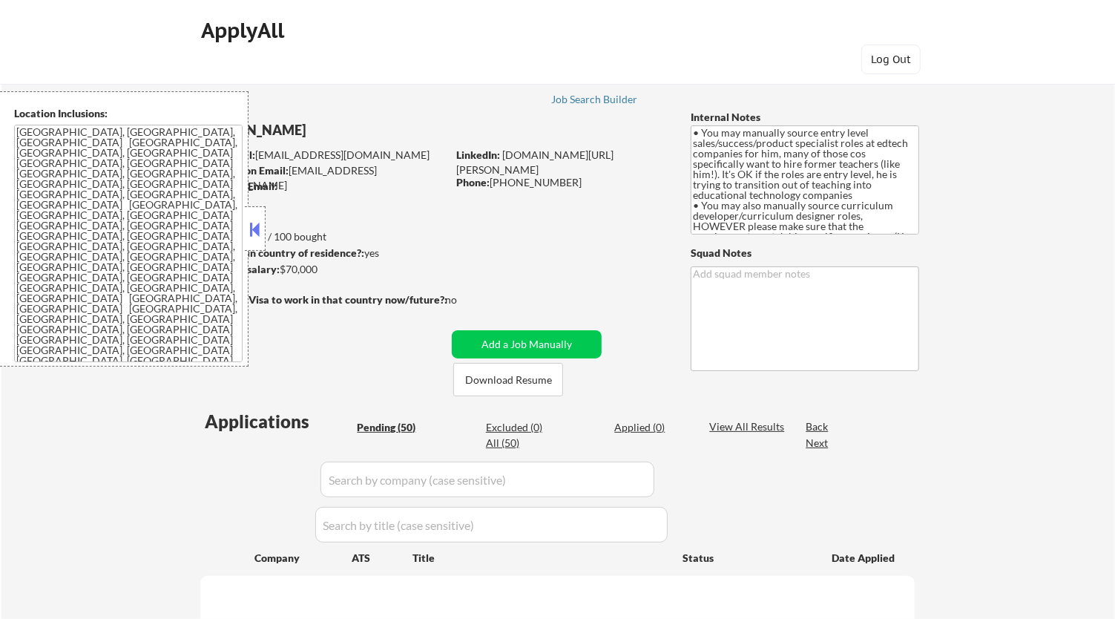
click at [255, 224] on button at bounding box center [255, 229] width 16 height 22
select select ""pending""
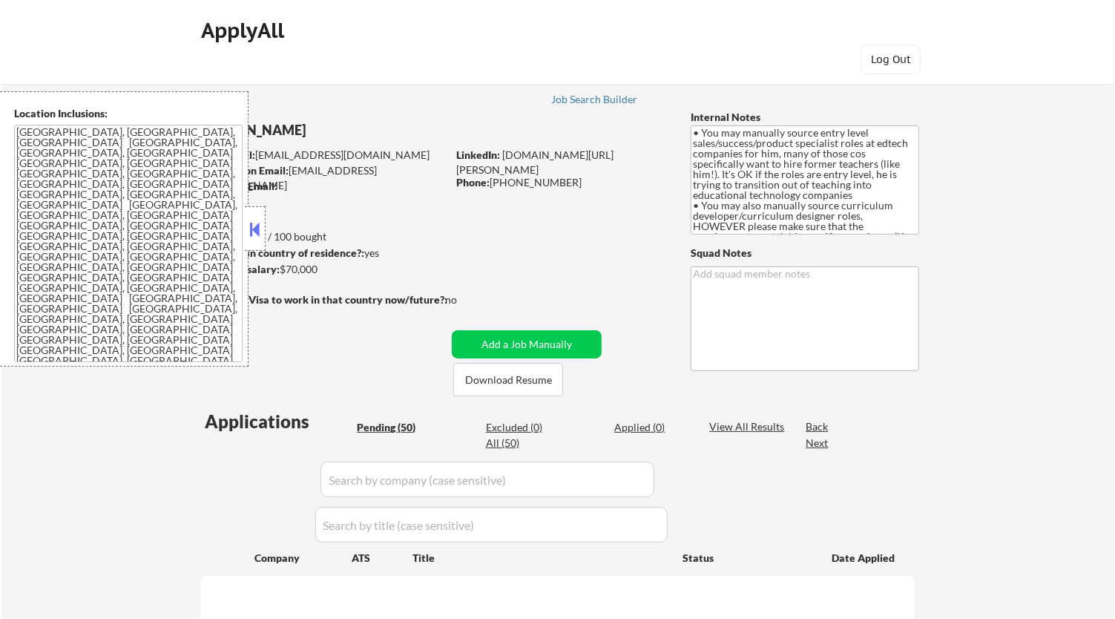
select select ""pending""
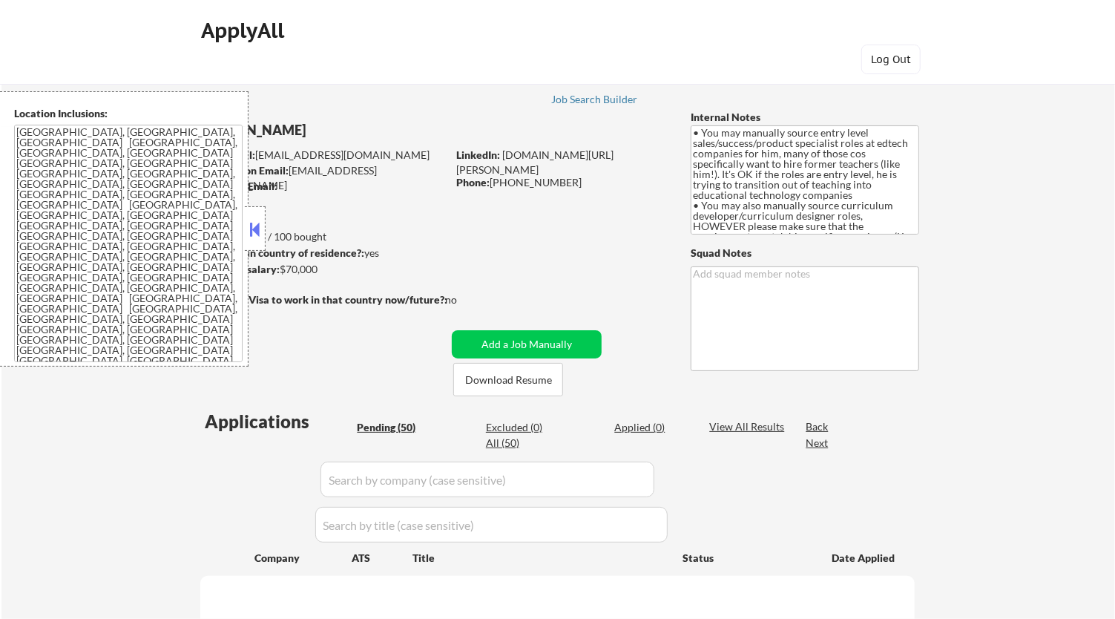
select select ""pending""
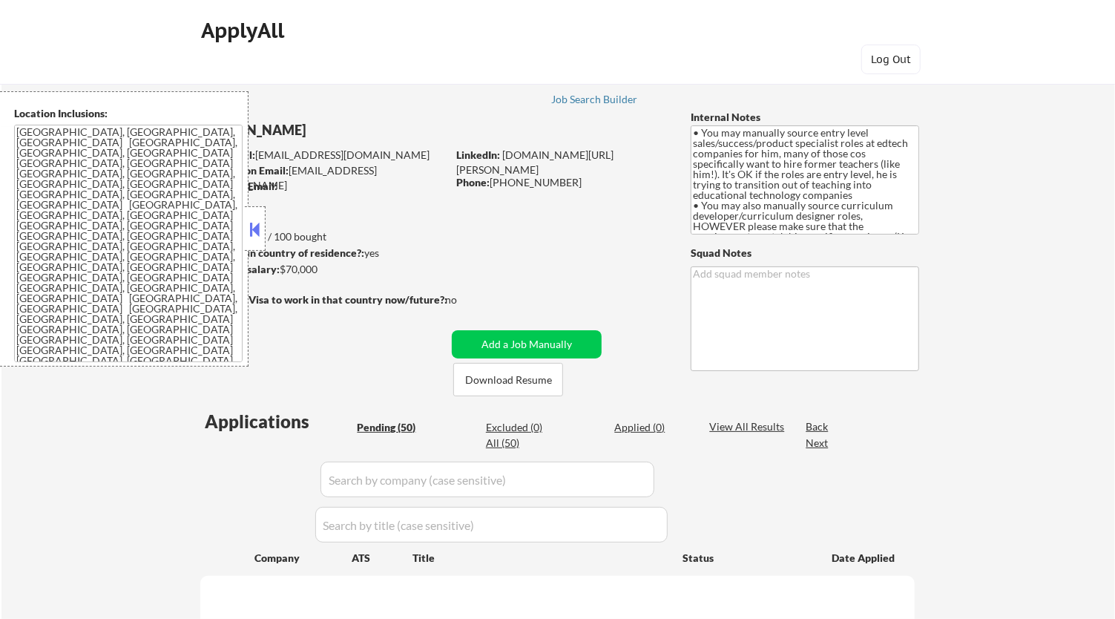
select select ""pending""
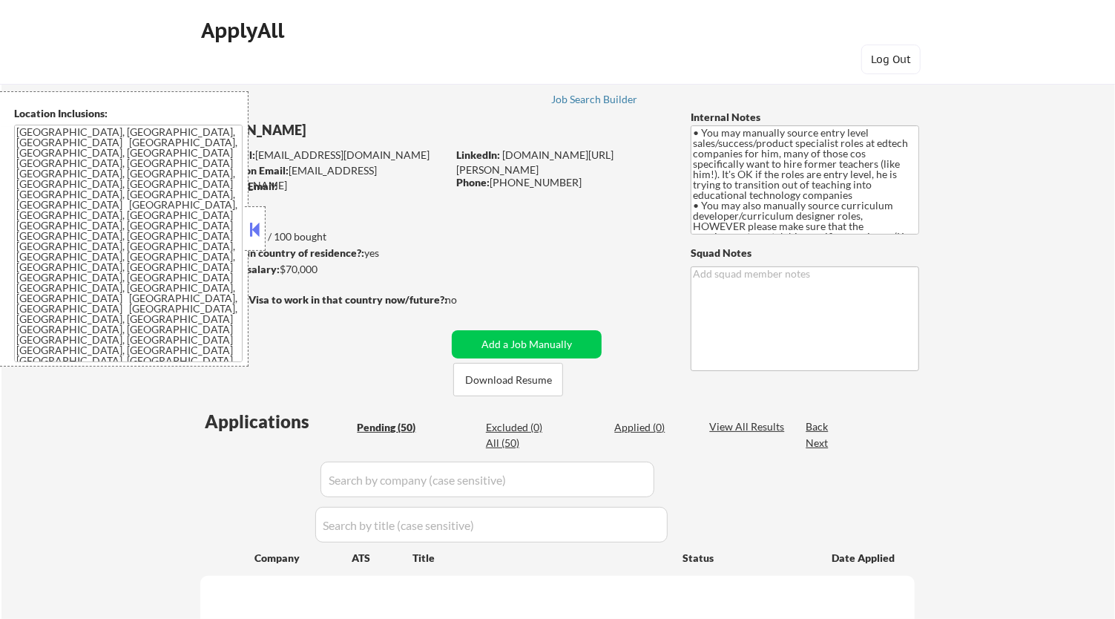
select select ""pending""
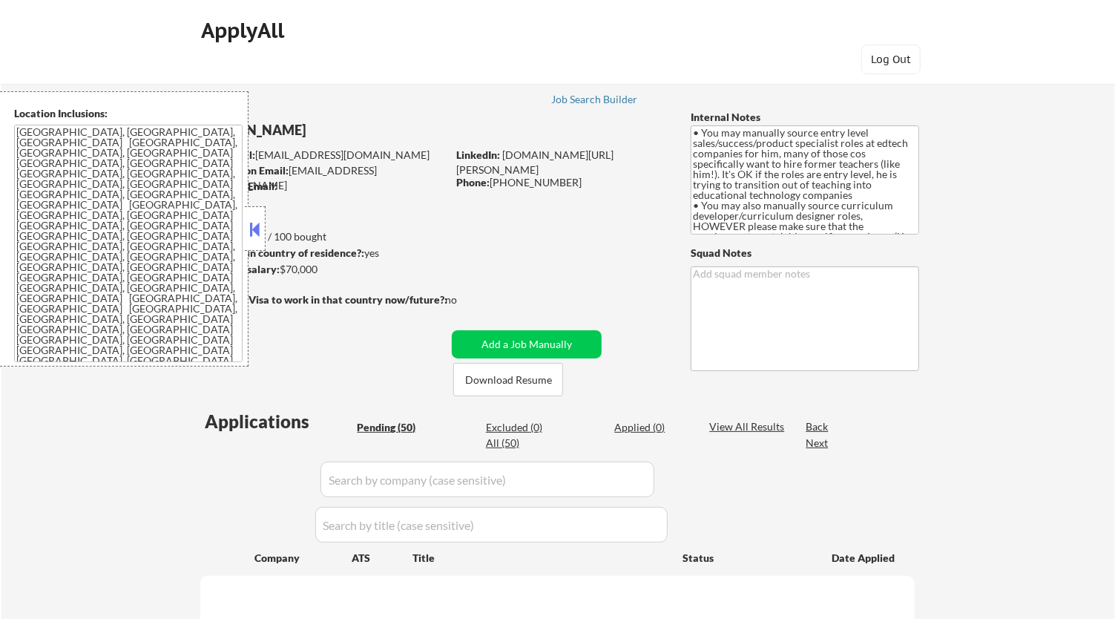
select select ""pending""
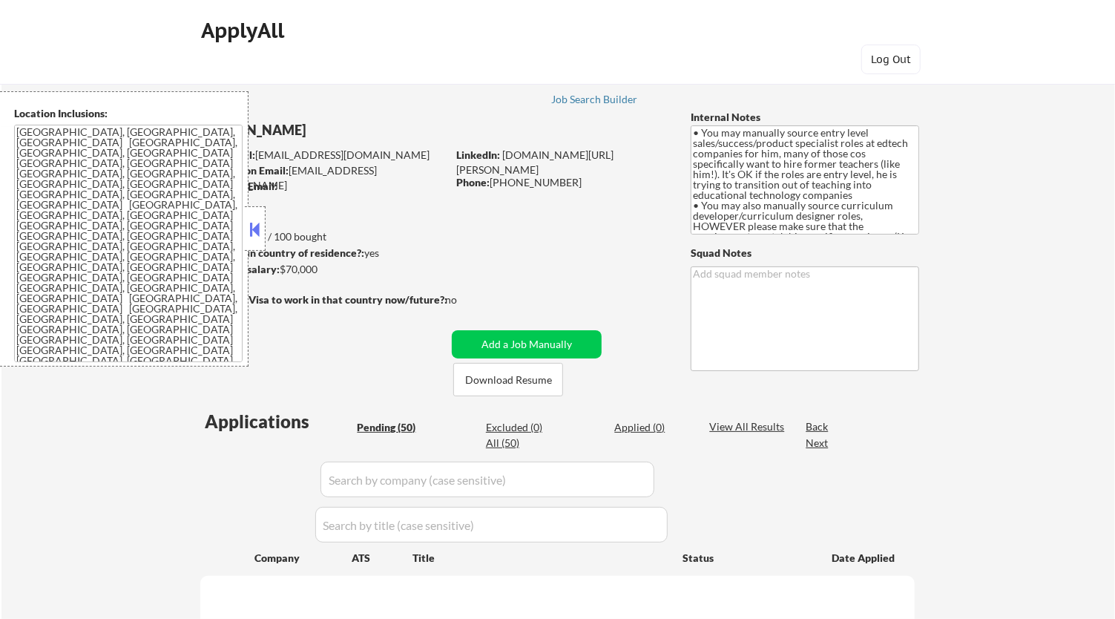
select select ""pending""
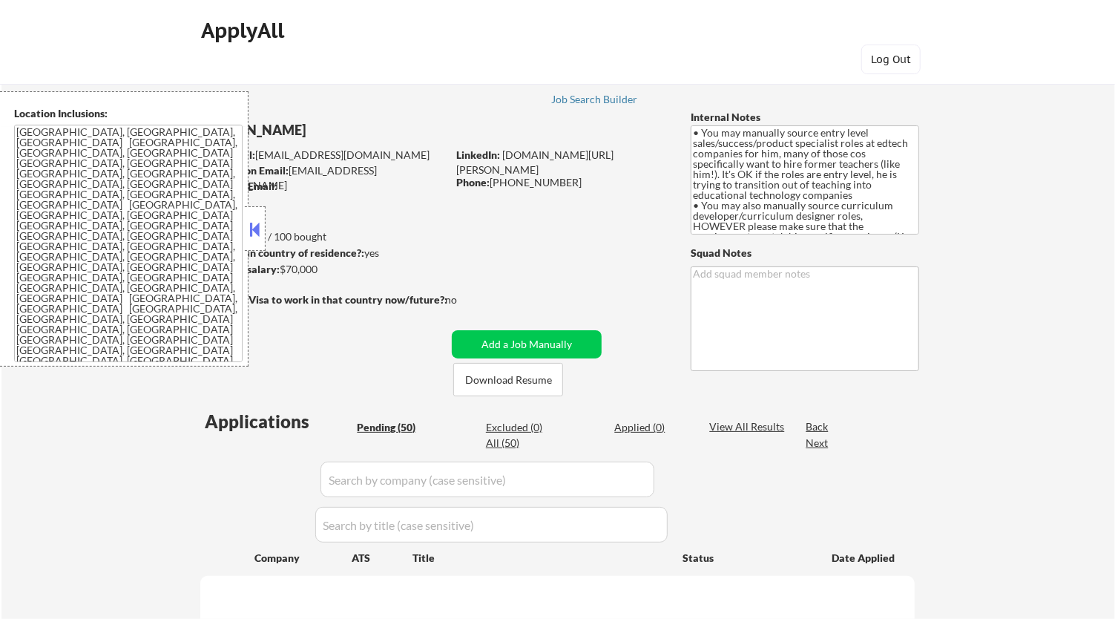
select select ""pending""
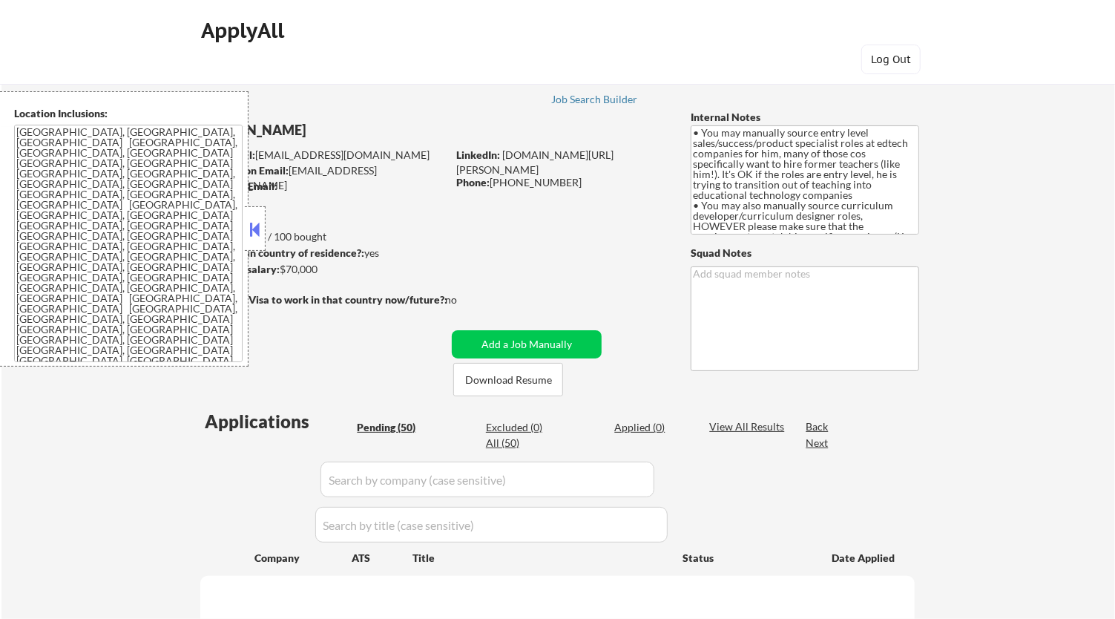
select select ""pending""
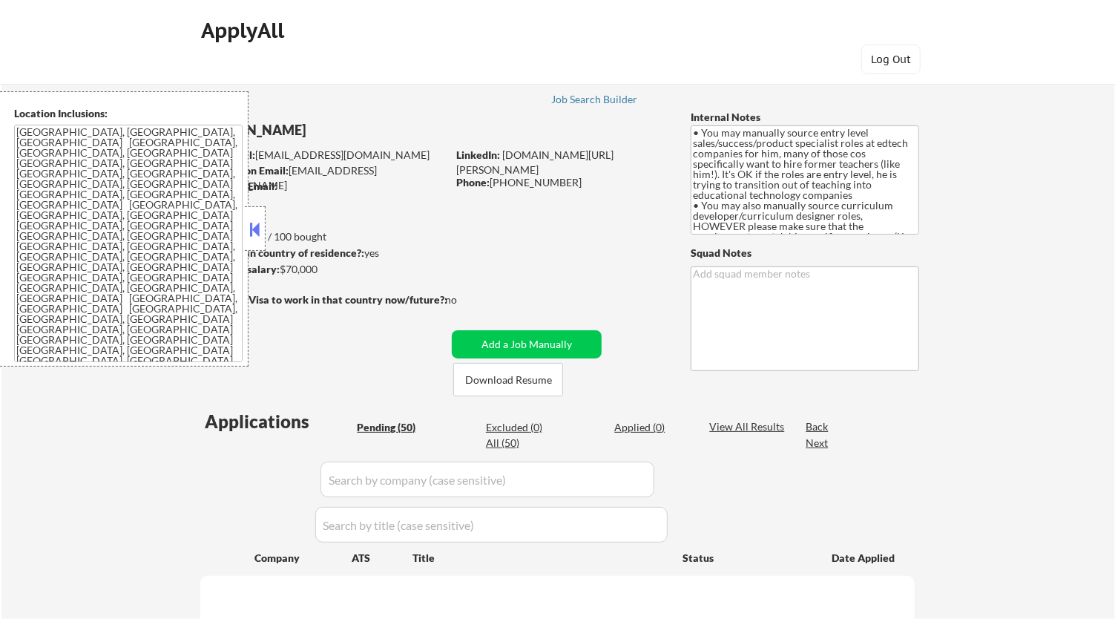
select select ""pending""
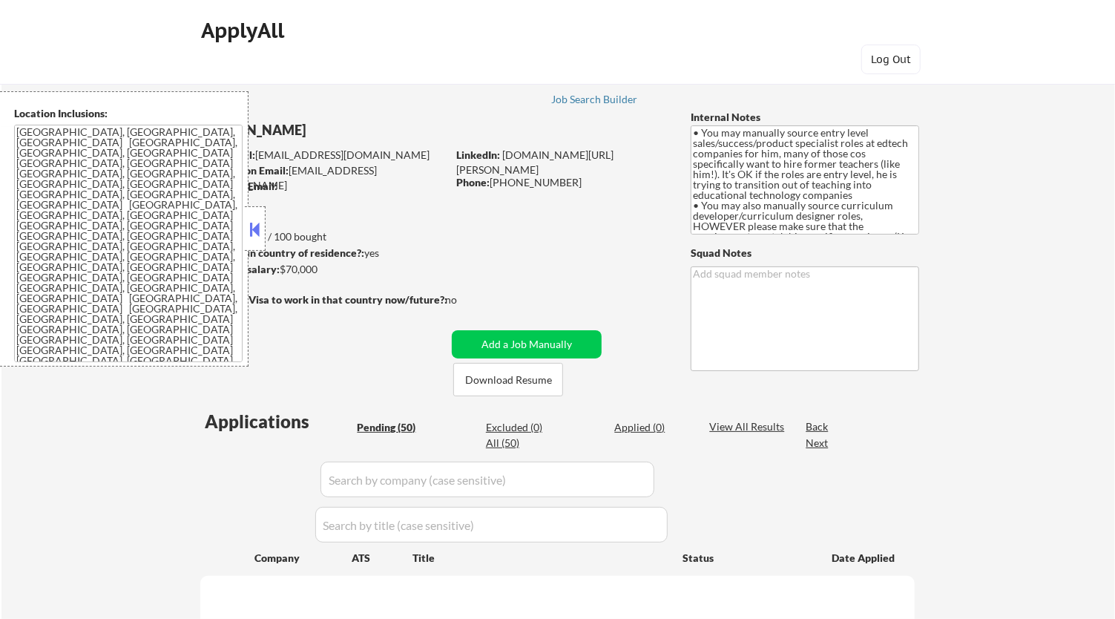
select select ""pending""
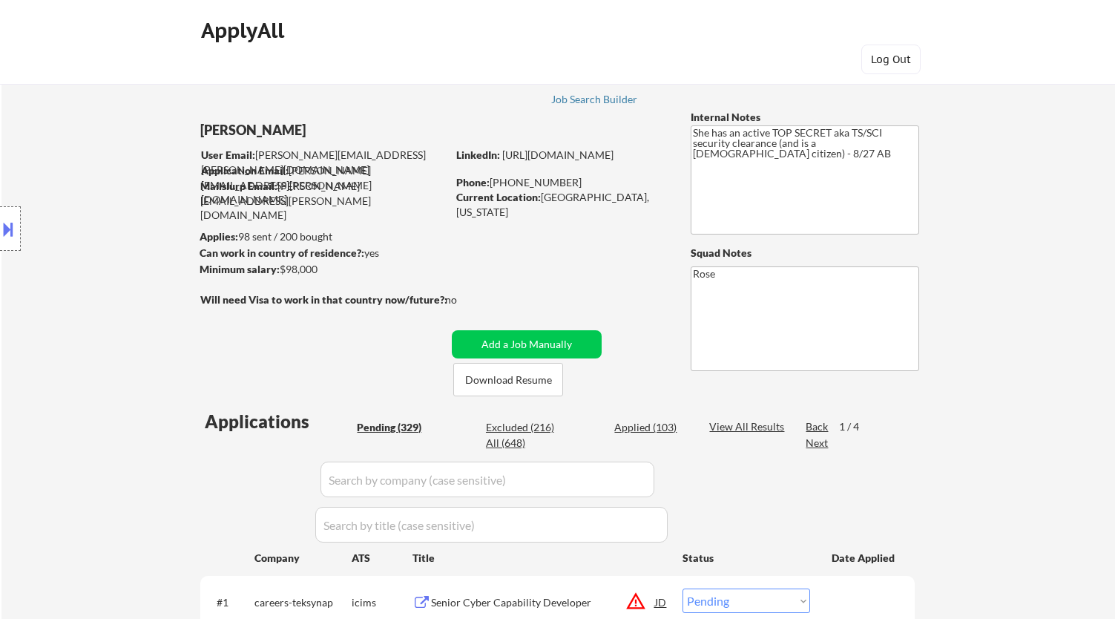
select select ""pending""
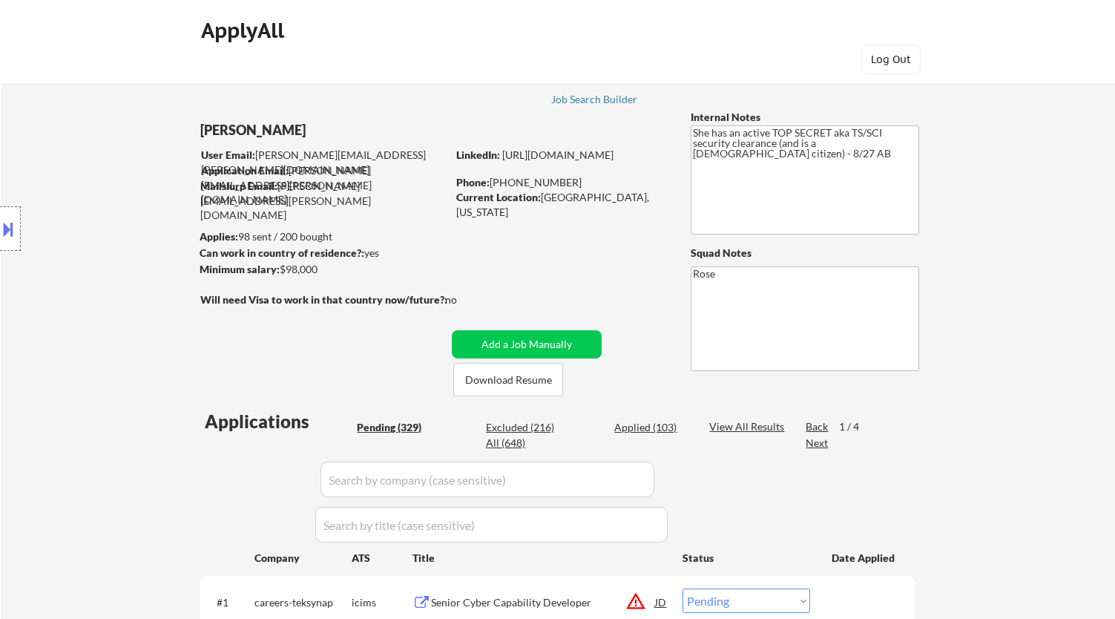
select select ""pending""
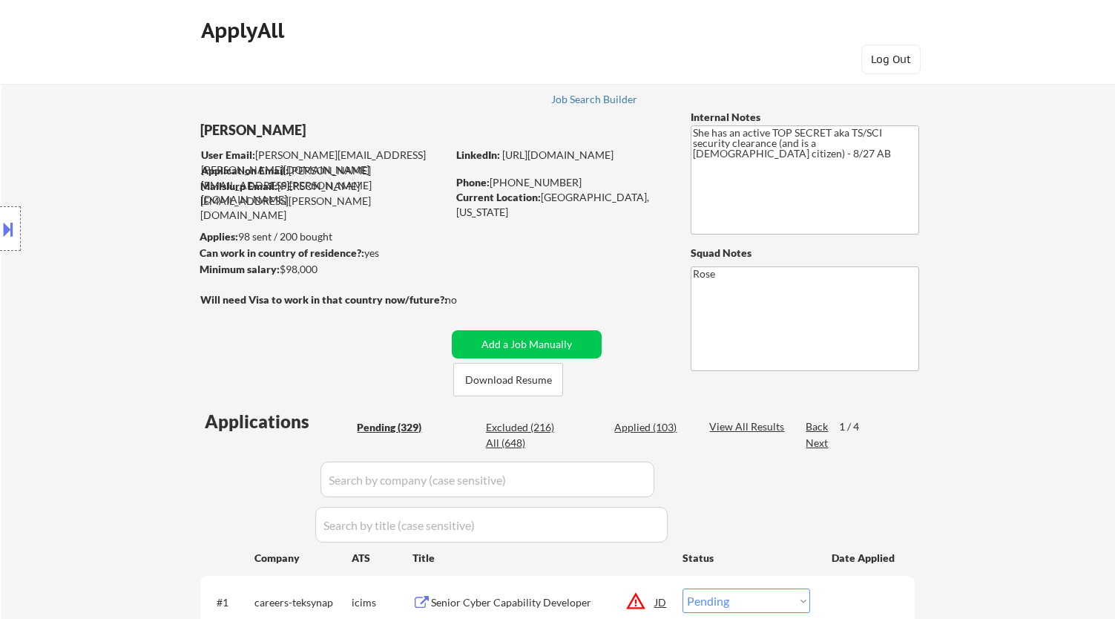
select select ""pending""
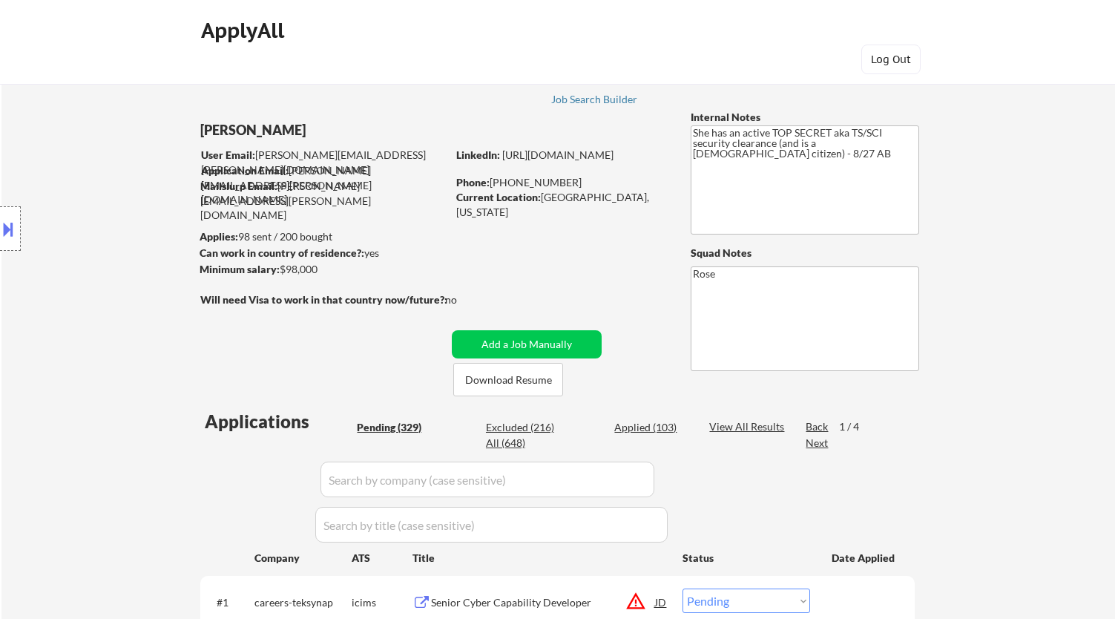
select select ""pending""
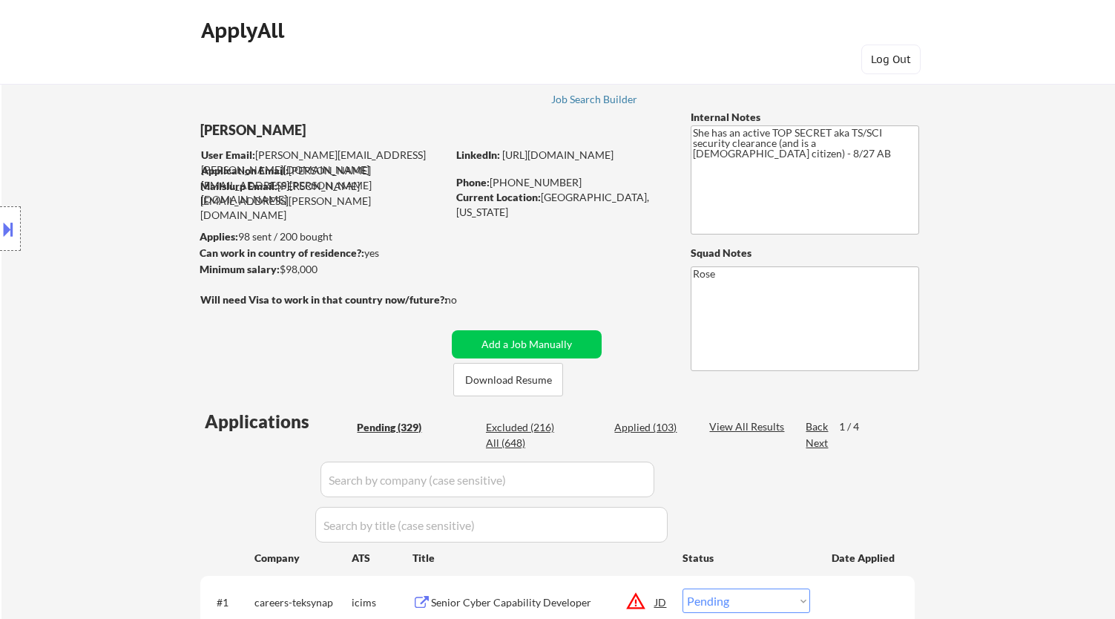
select select ""pending""
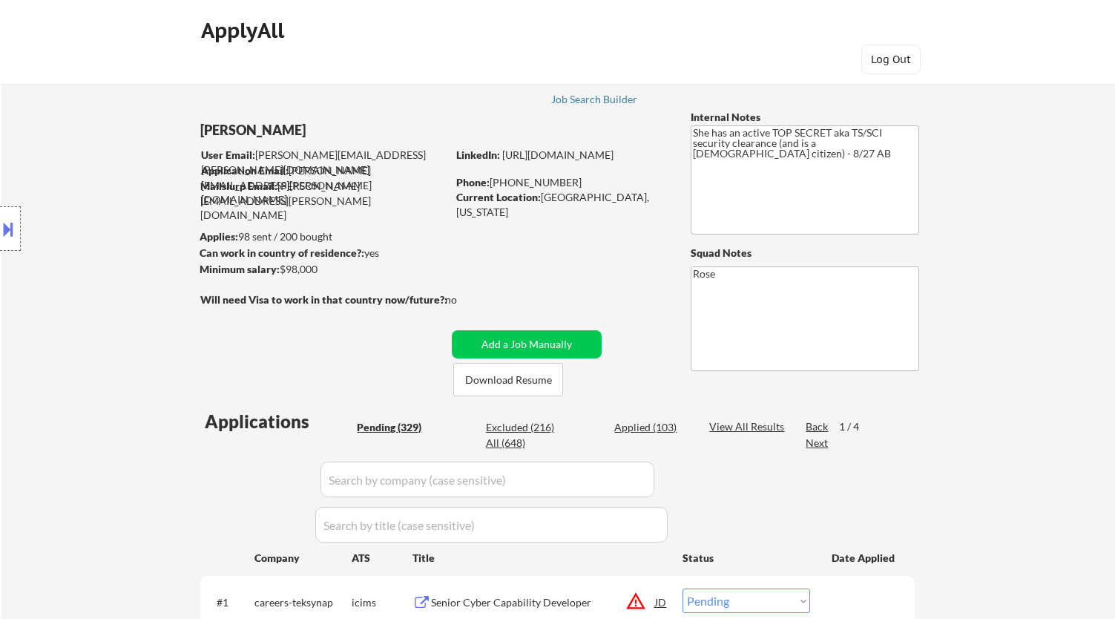
select select ""pending""
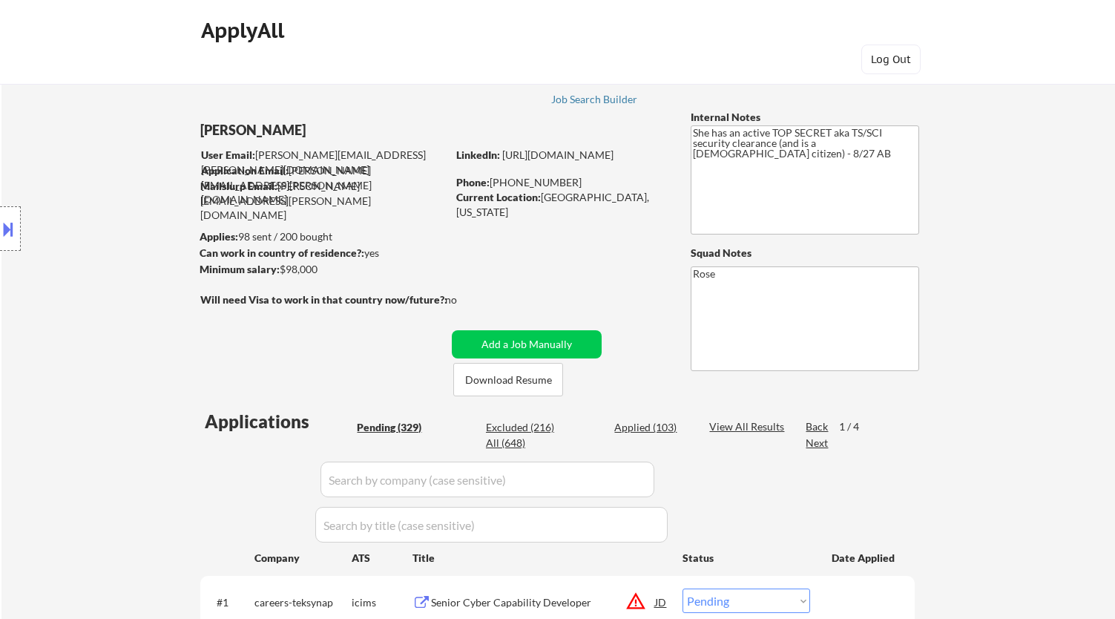
select select ""pending""
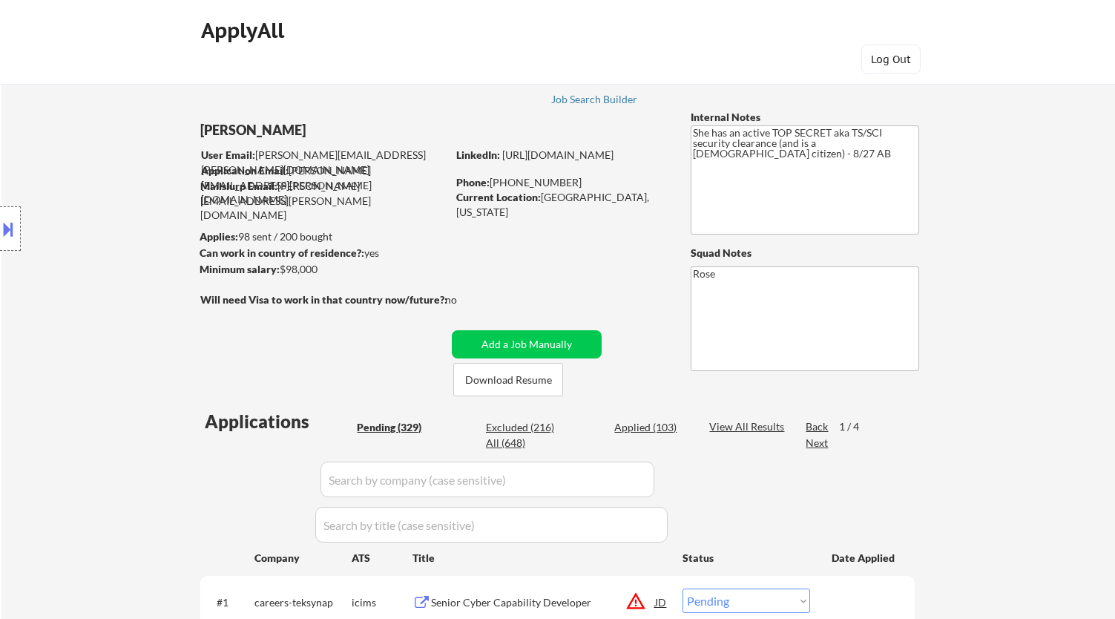
select select ""pending""
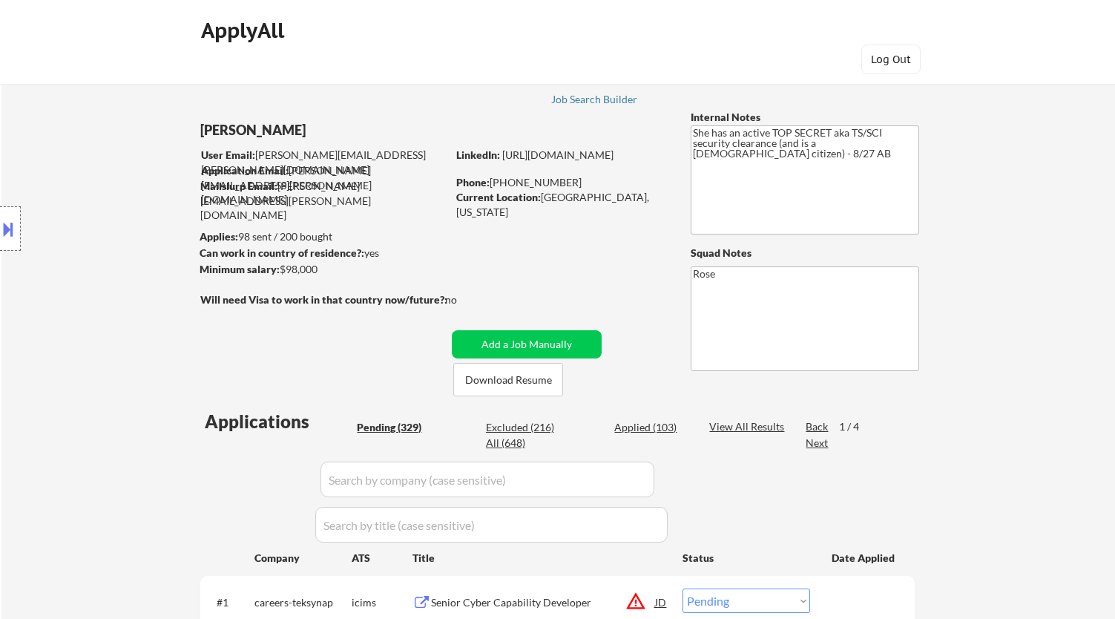
select select ""pending""
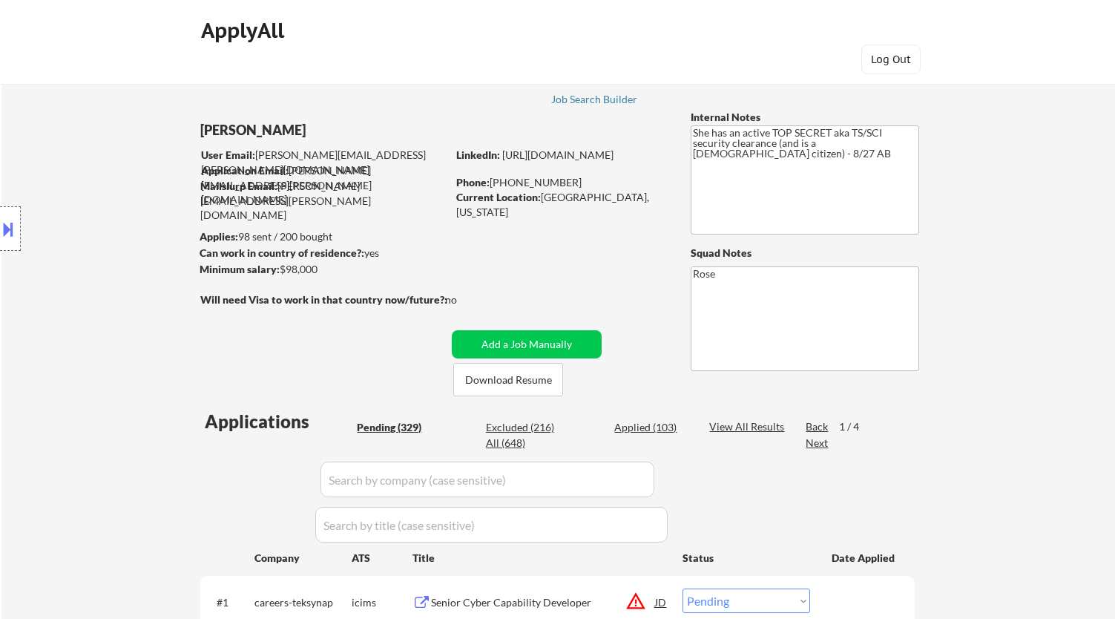
select select ""pending""
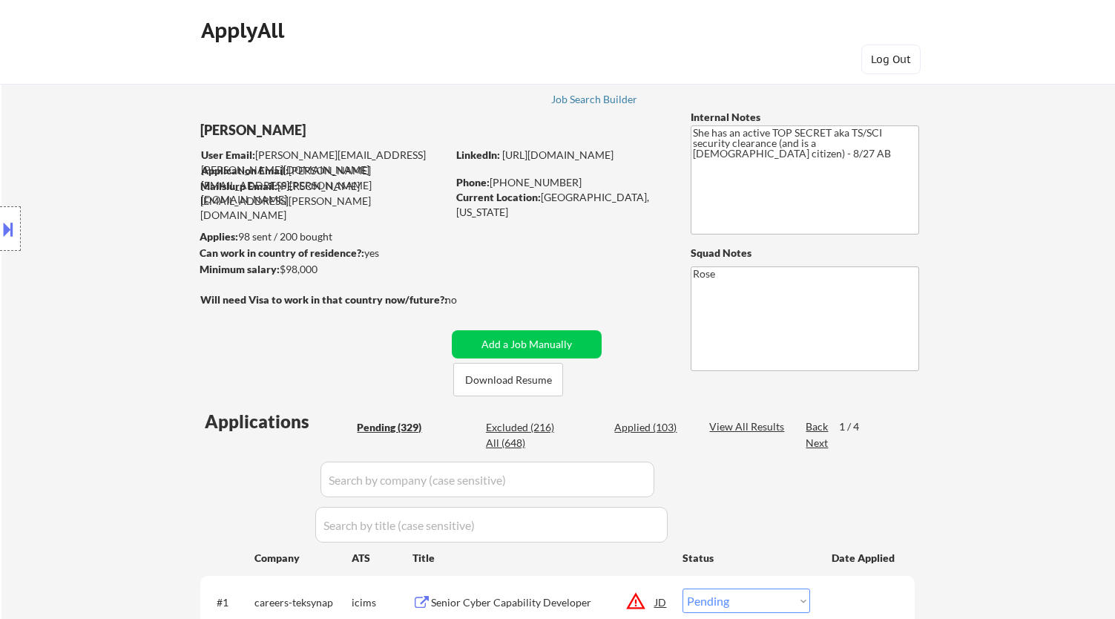
select select ""pending""
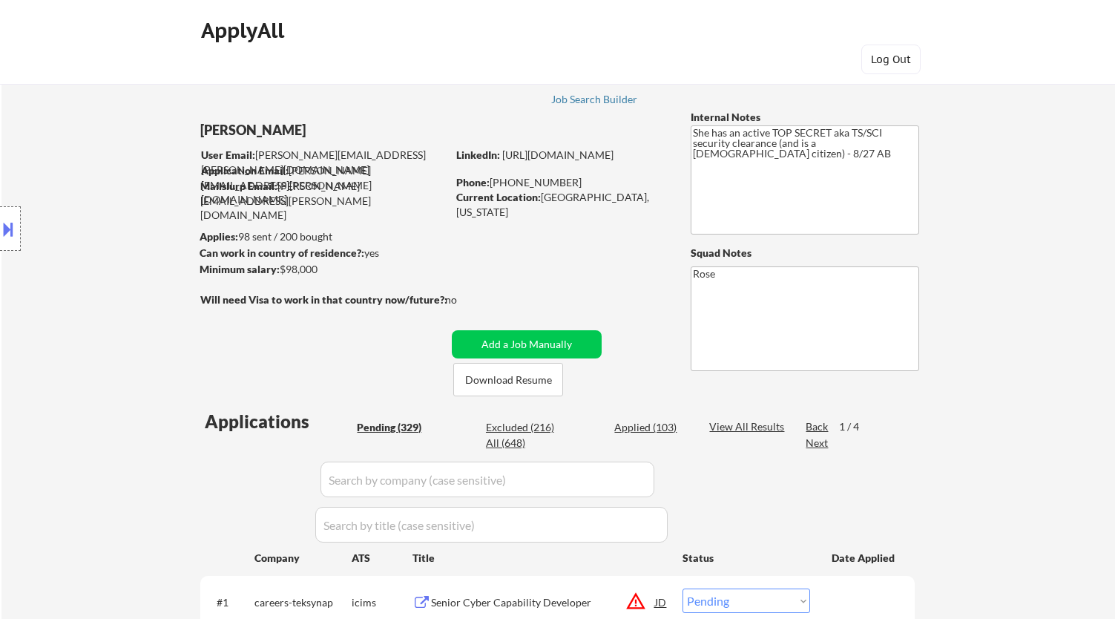
select select ""pending""
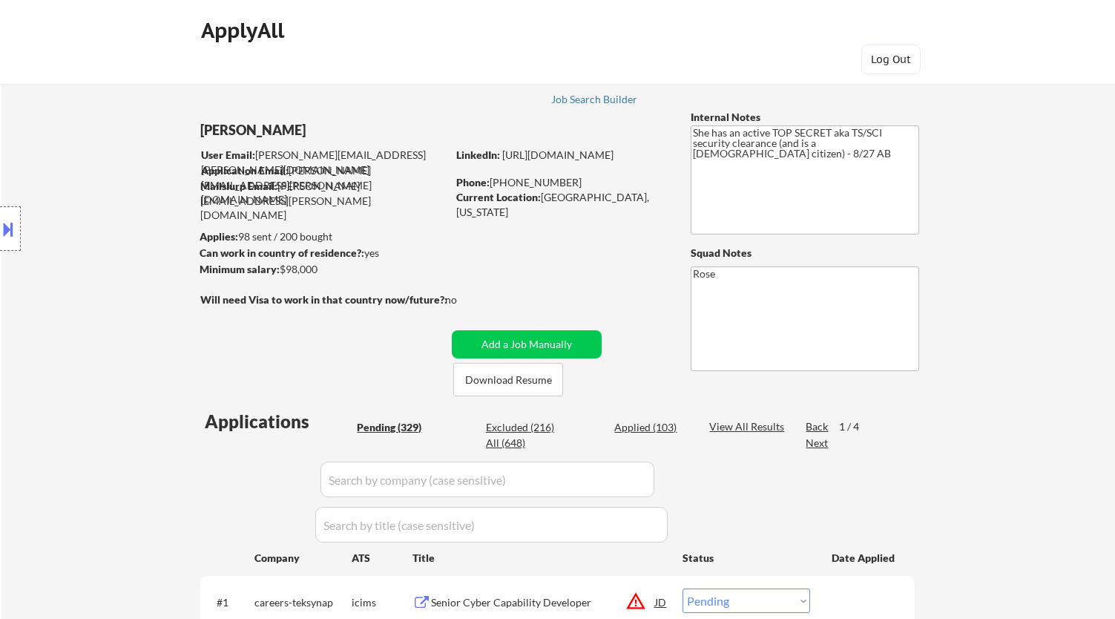
select select ""pending""
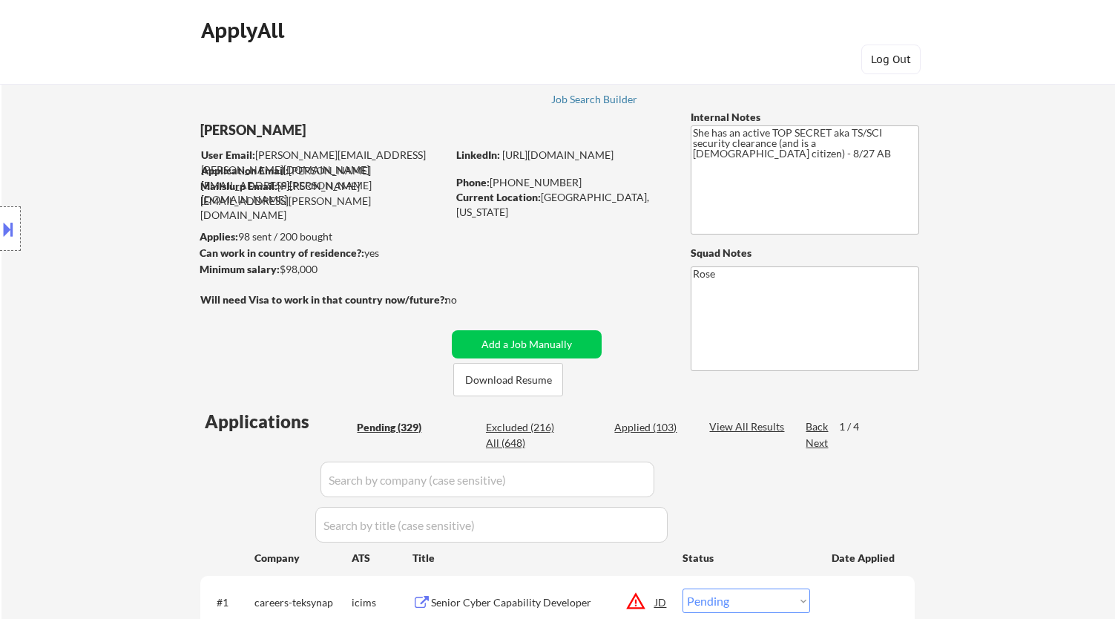
select select ""pending""
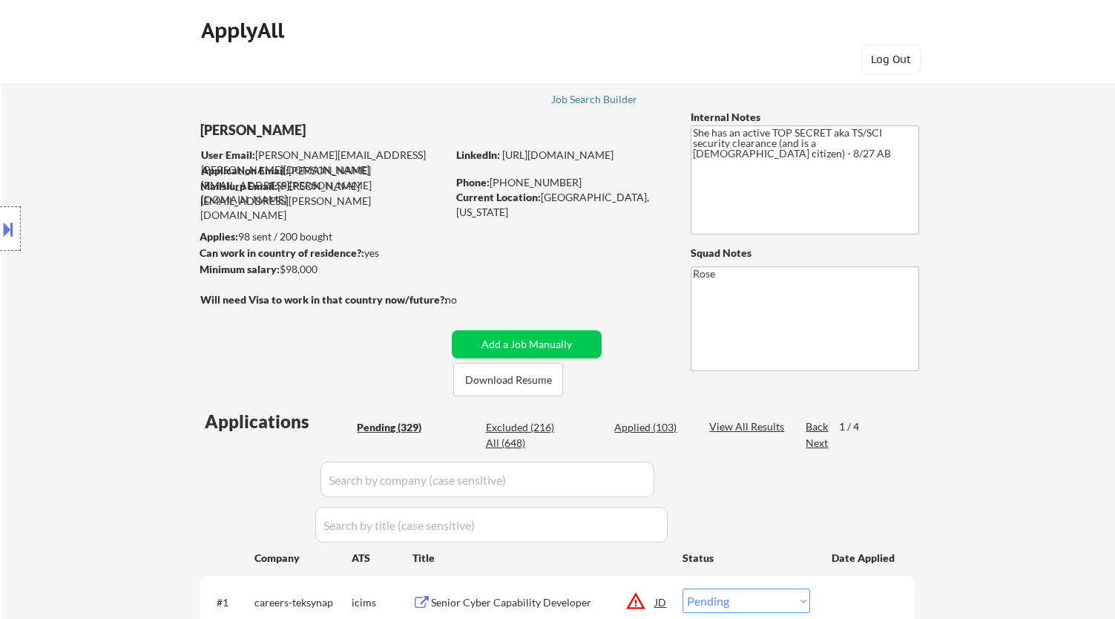
select select ""pending""
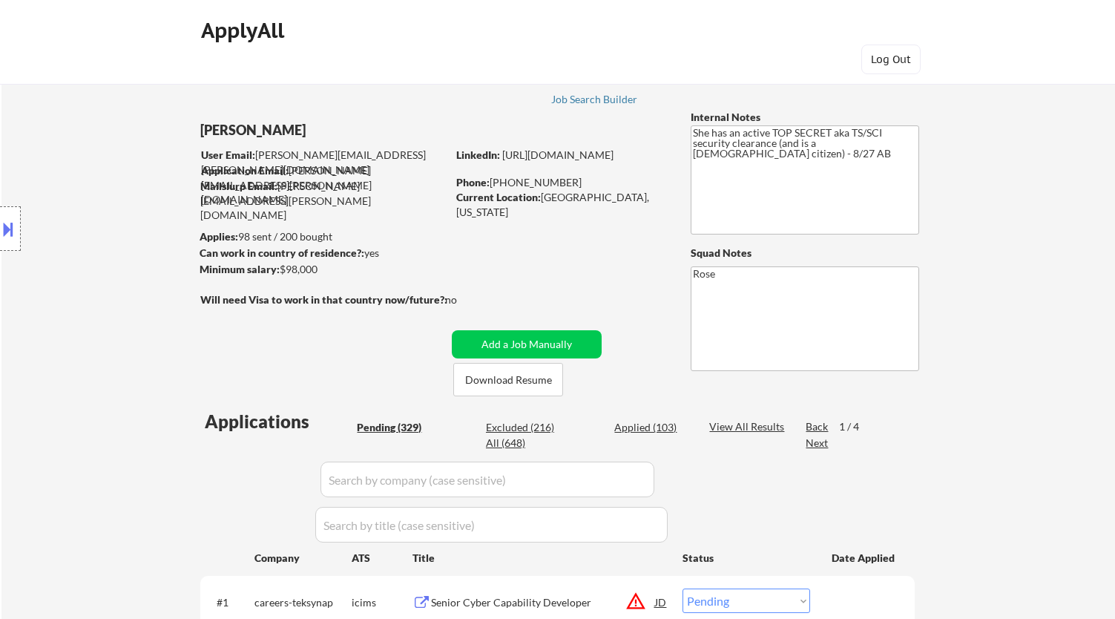
select select ""pending""
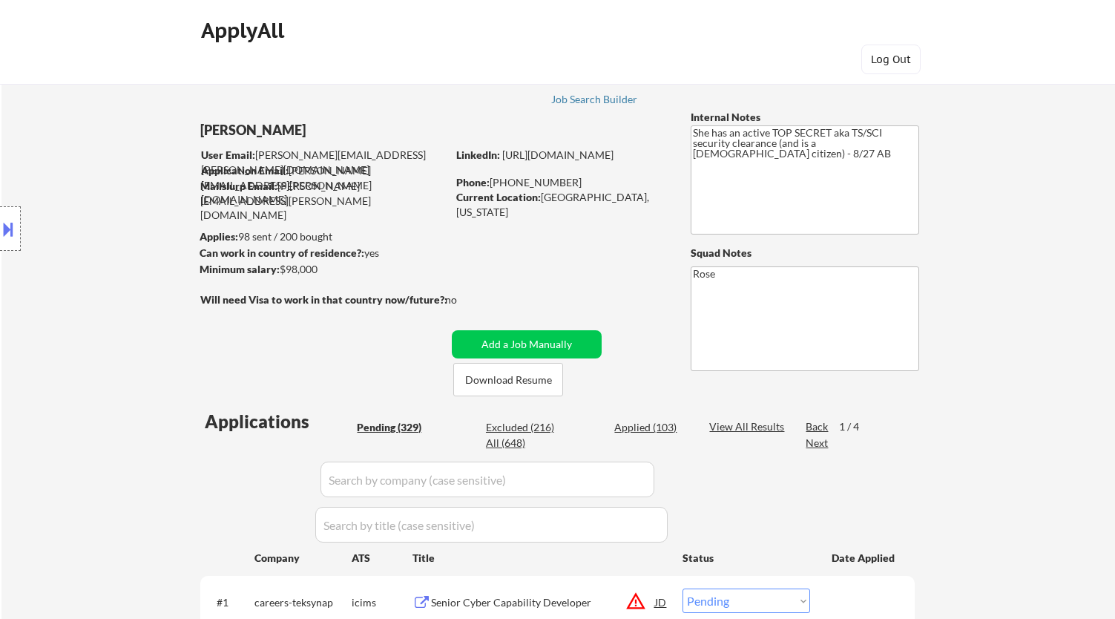
select select ""pending""
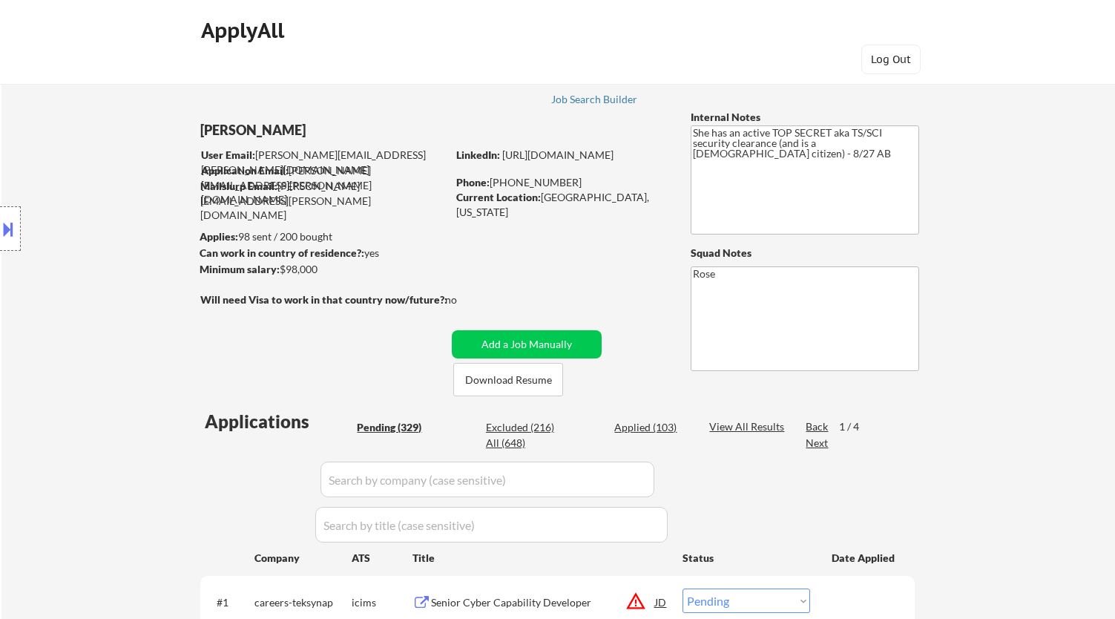
select select ""pending""
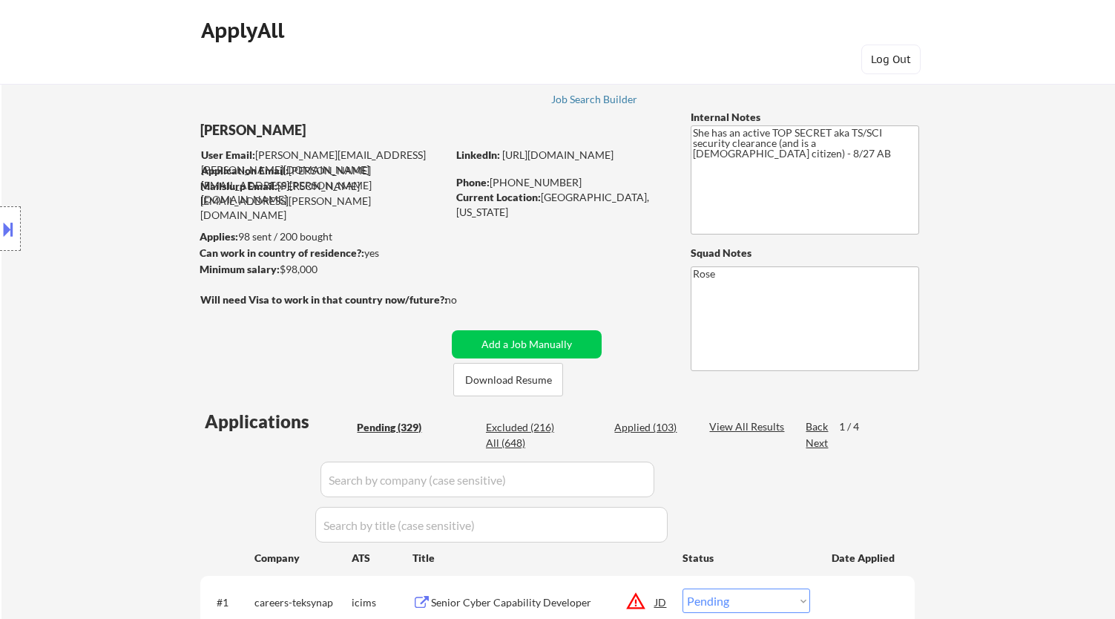
select select ""pending""
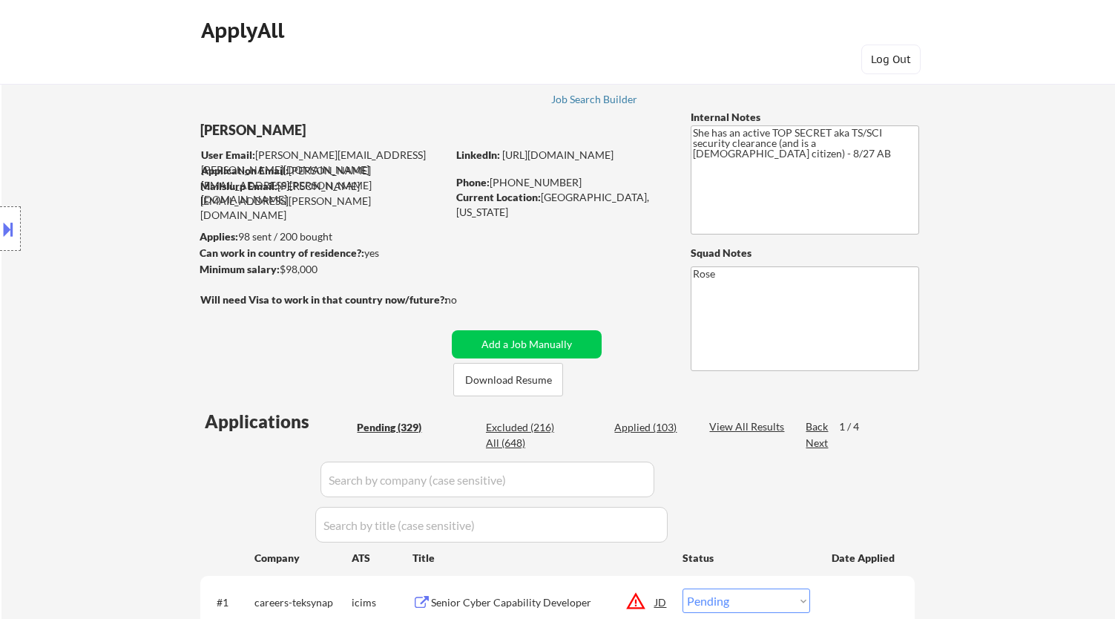
select select ""pending""
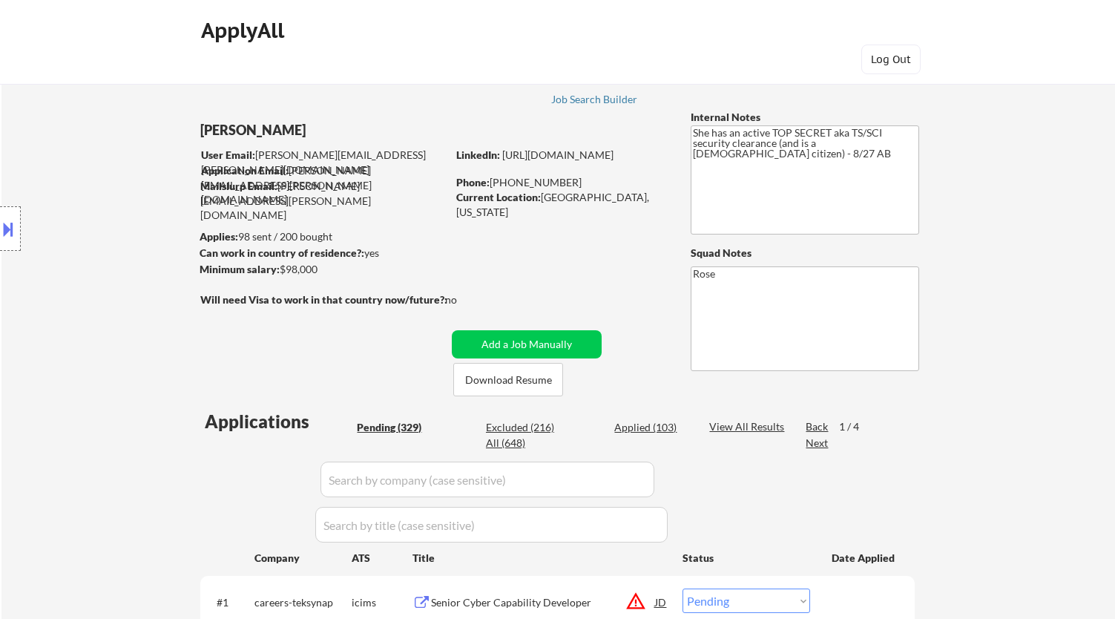
scroll to position [610, 0]
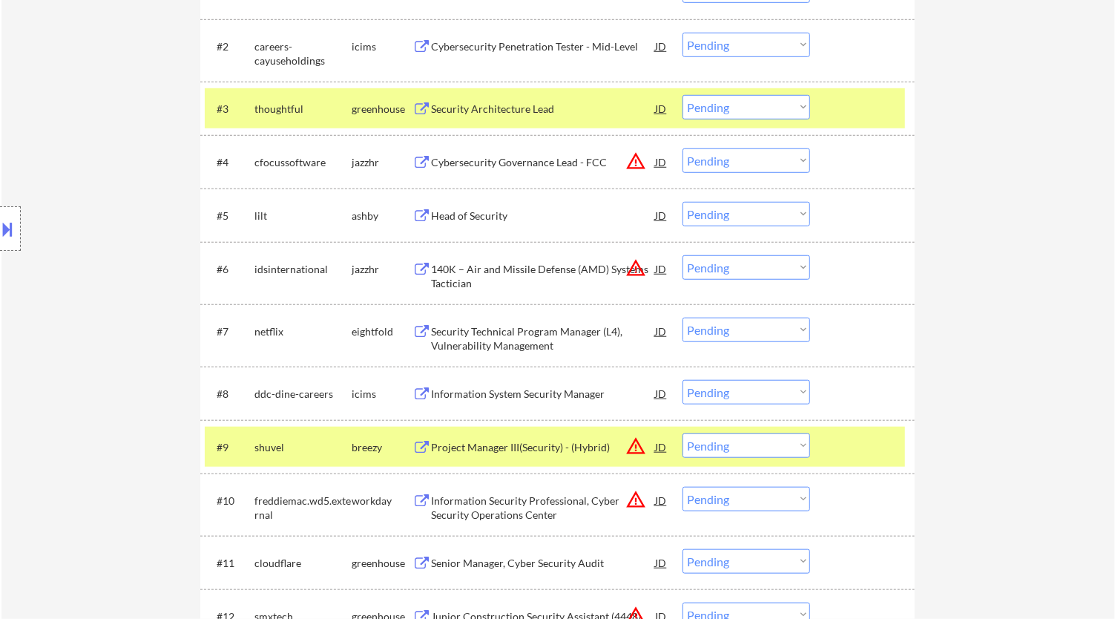
click at [778, 445] on select "Choose an option... Pending Applied Excluded (Questions) Excluded (Expired) Exc…" at bounding box center [747, 445] width 128 height 24
click at [683, 433] on select "Choose an option... Pending Applied Excluded (Questions) Excluded (Expired) Exc…" at bounding box center [747, 445] width 128 height 24
select select ""pending""
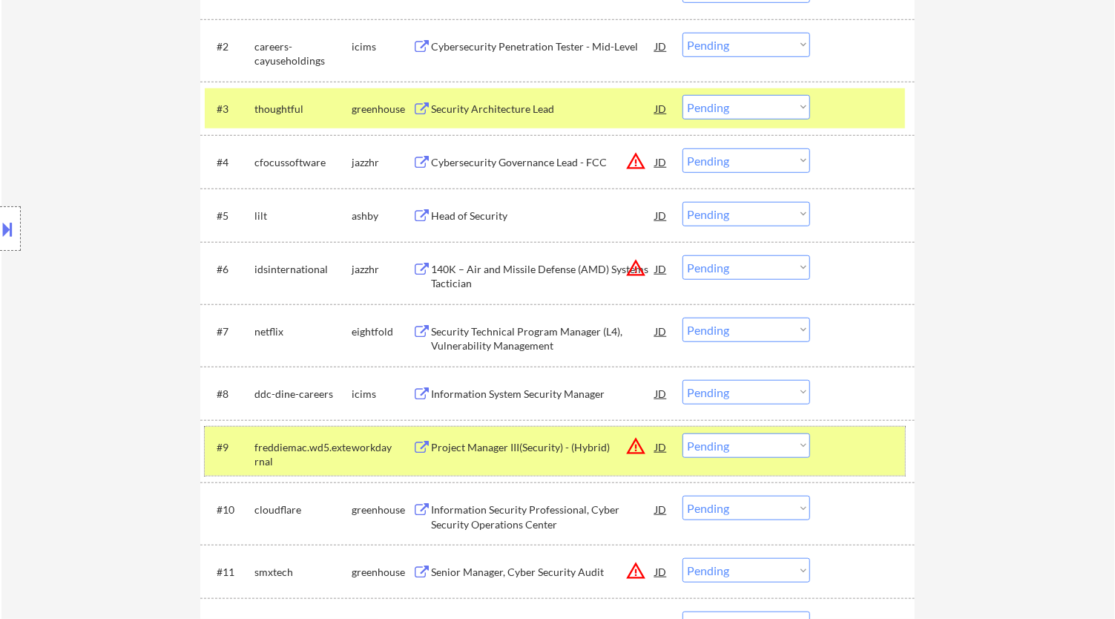
click at [879, 447] on div at bounding box center [864, 446] width 65 height 27
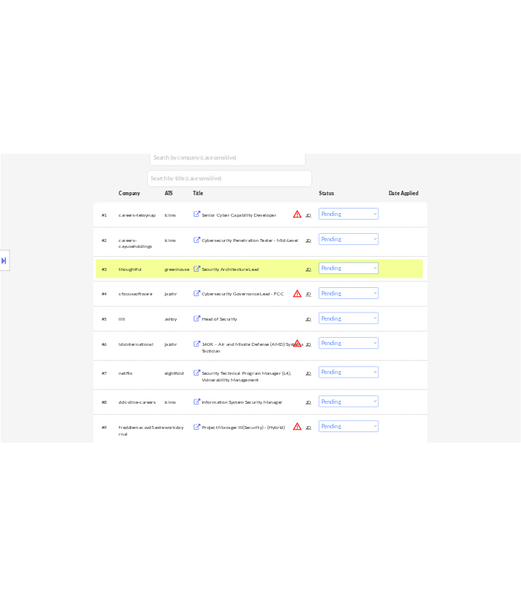
scroll to position [445, 0]
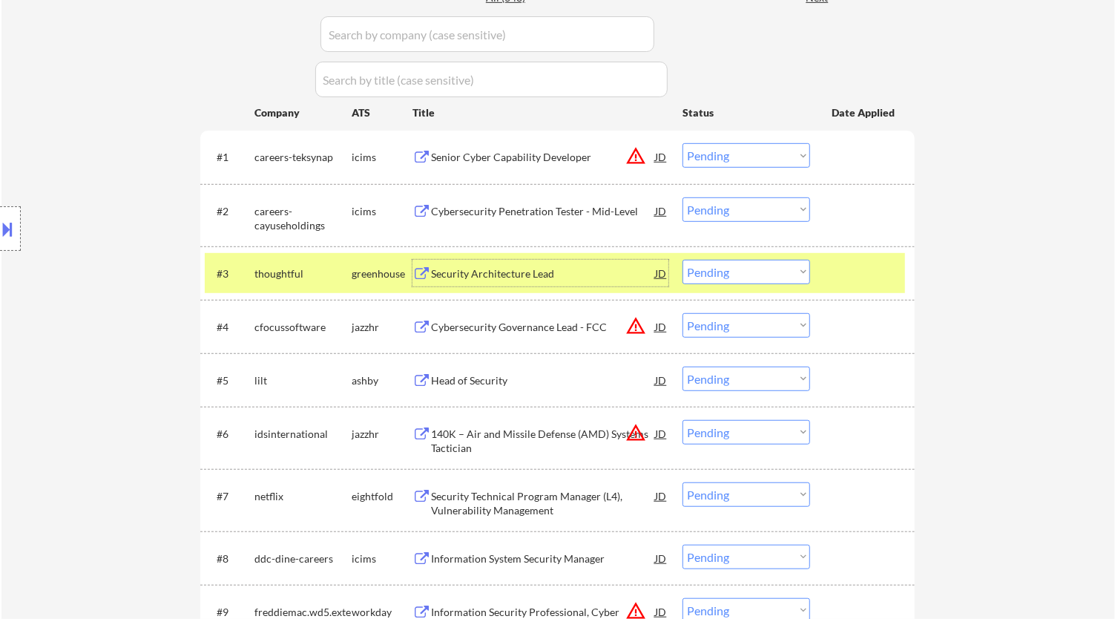
click at [560, 283] on div "Security Architecture Lead" at bounding box center [543, 273] width 224 height 27
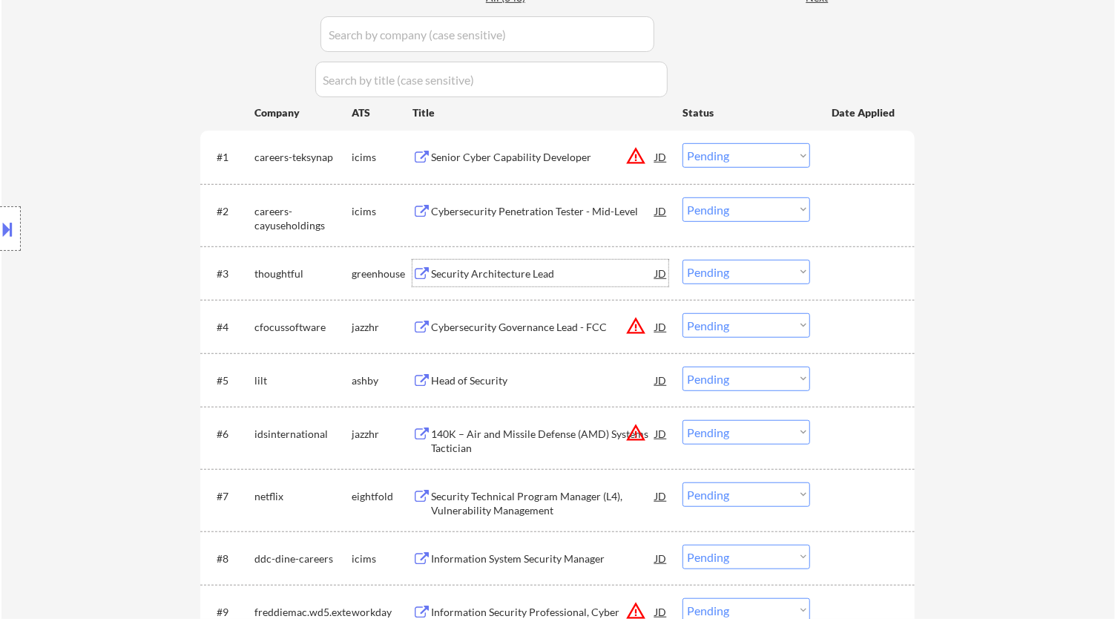
select select ""pending""
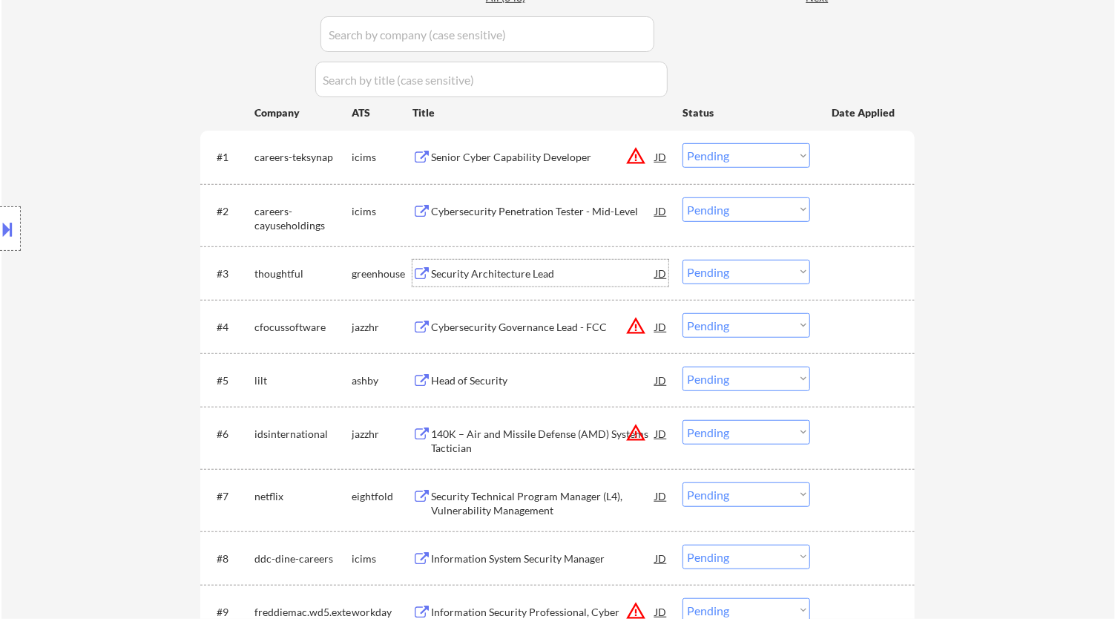
select select ""pending""
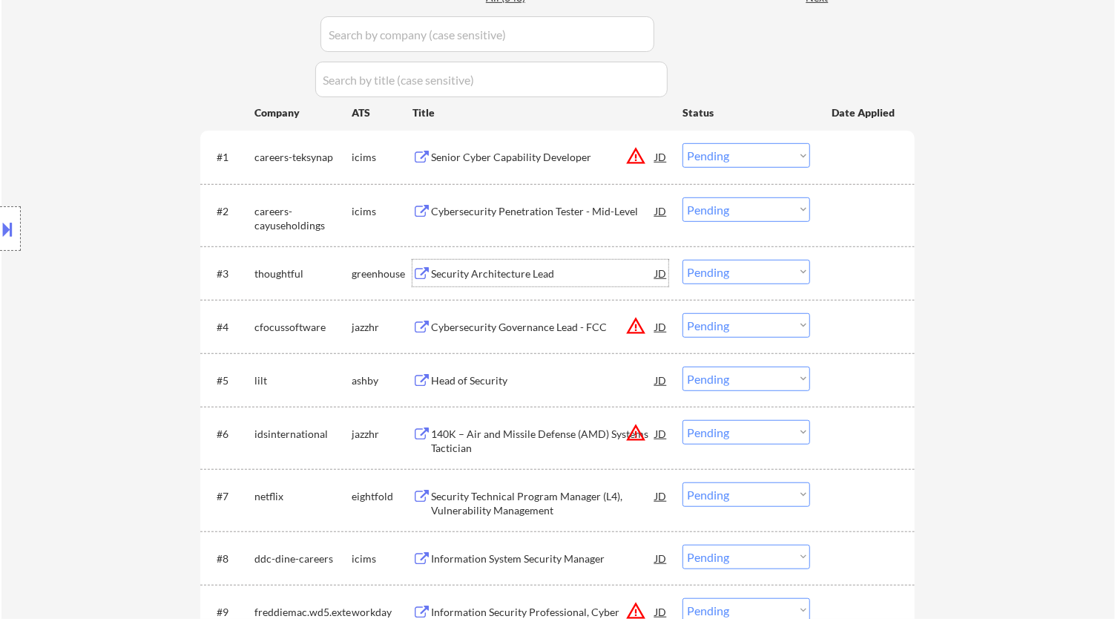
select select ""pending""
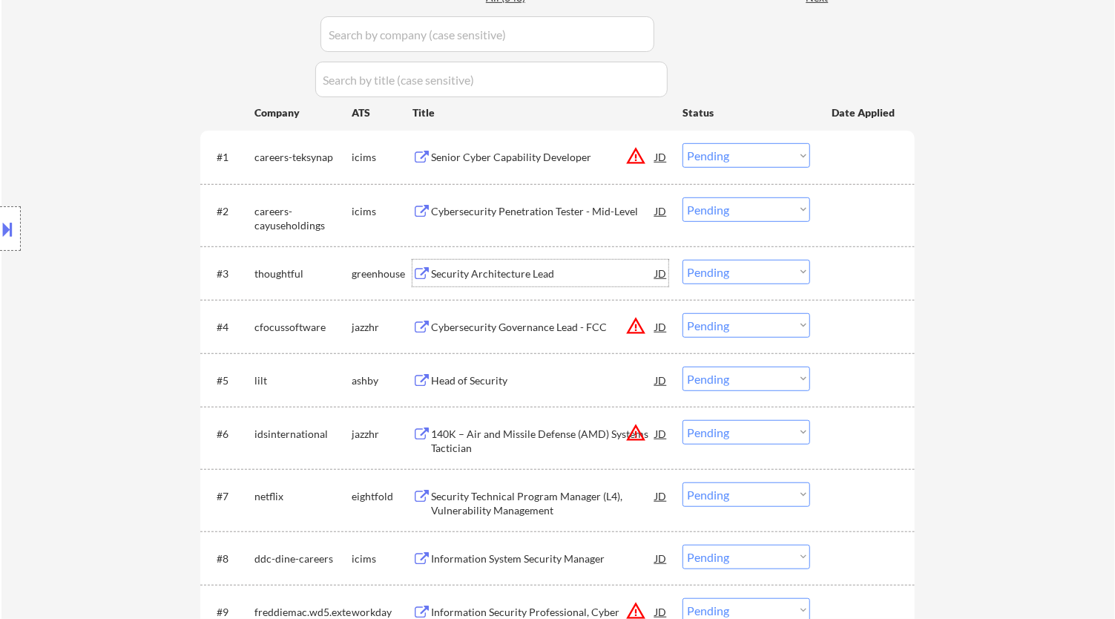
select select ""pending""
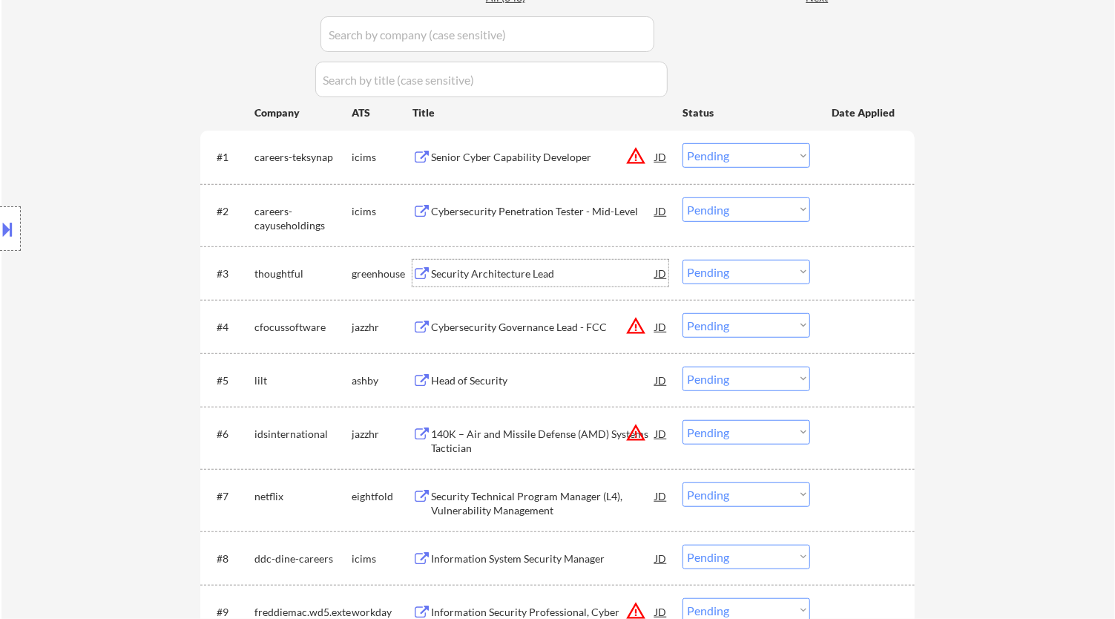
select select ""pending""
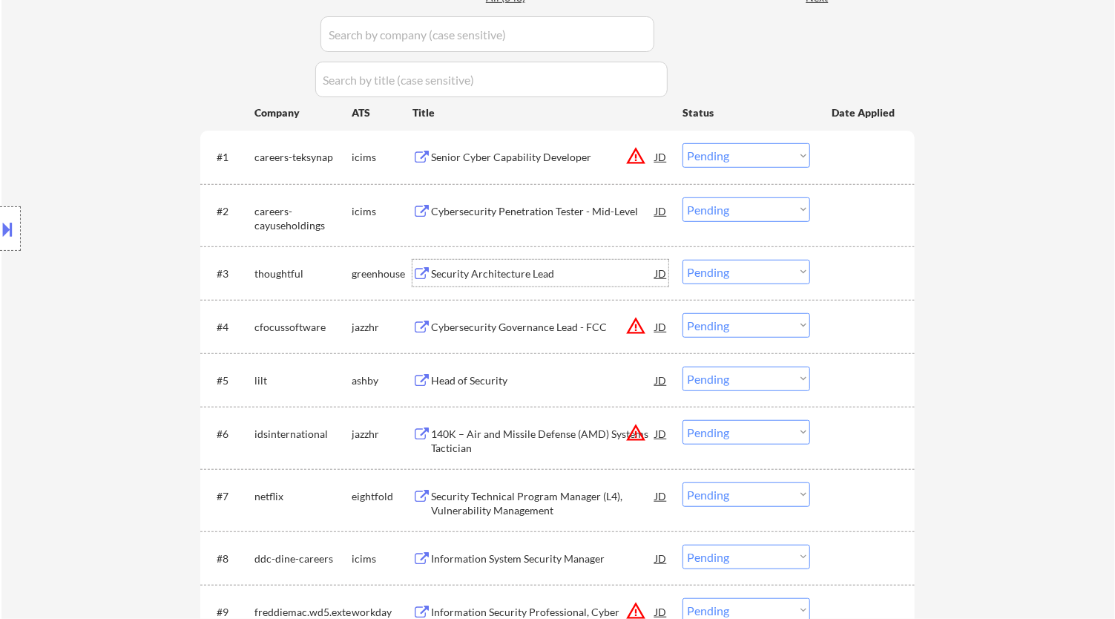
select select ""pending""
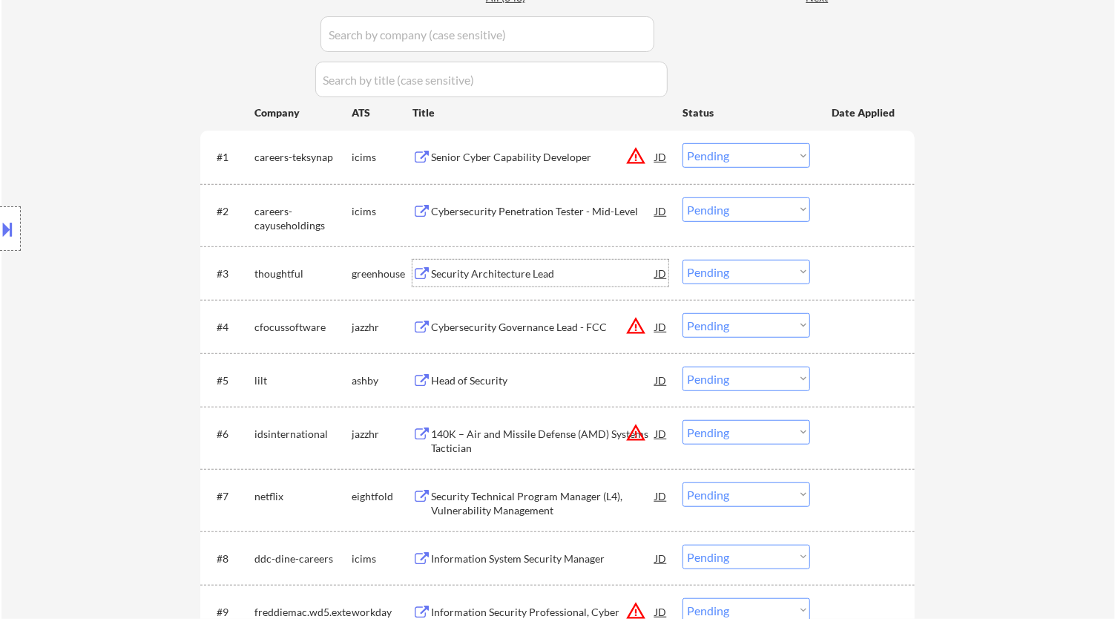
select select ""pending""
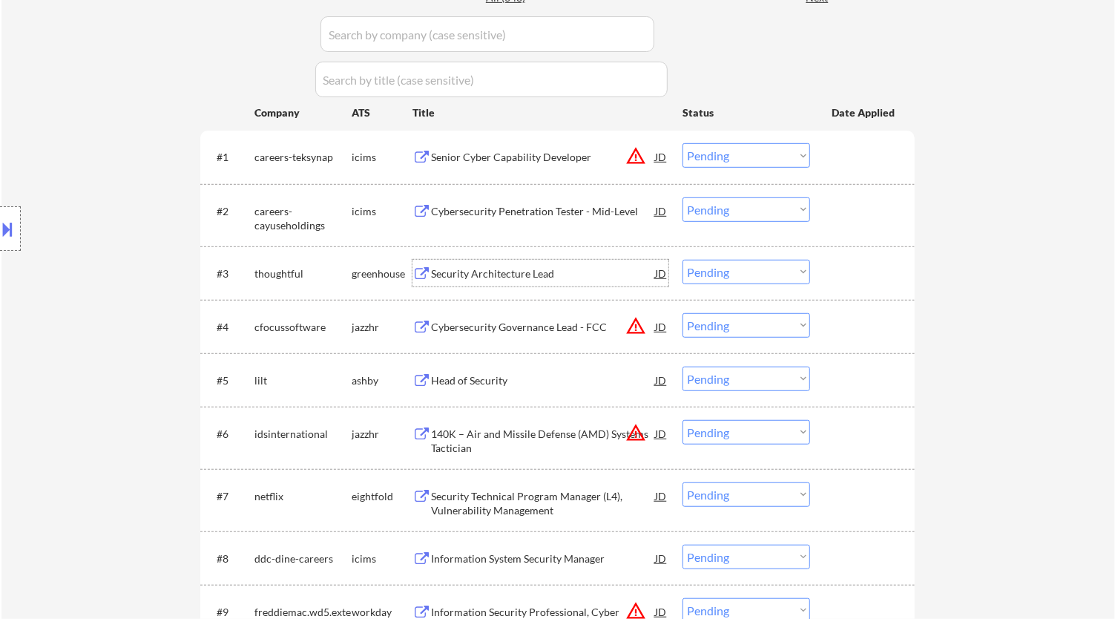
select select ""pending""
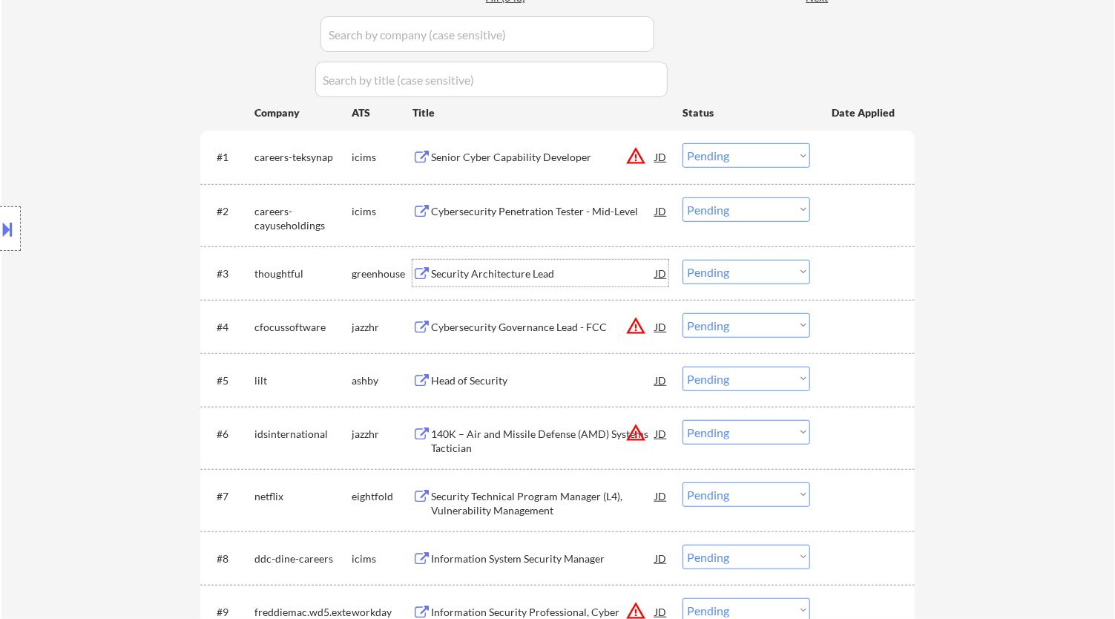
select select ""pending""
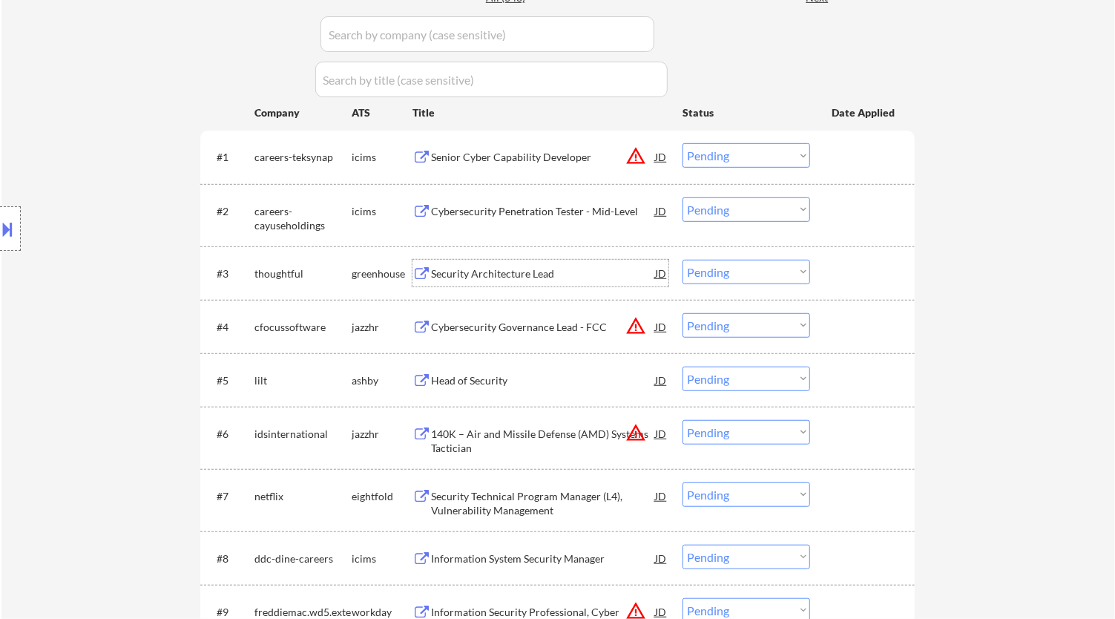
select select ""pending""
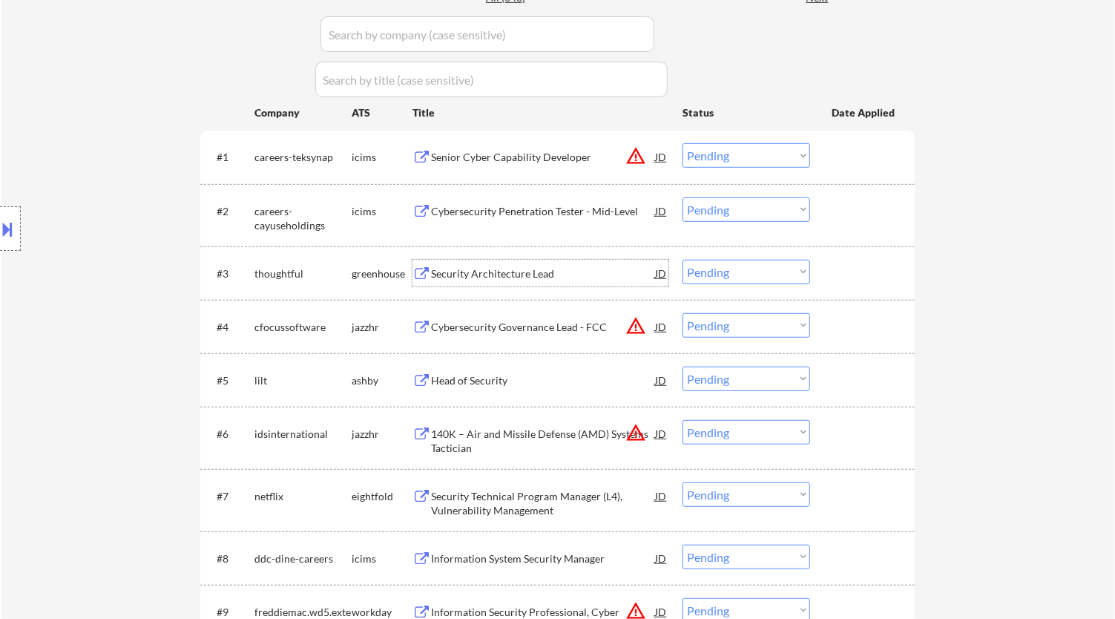
select select ""pending""
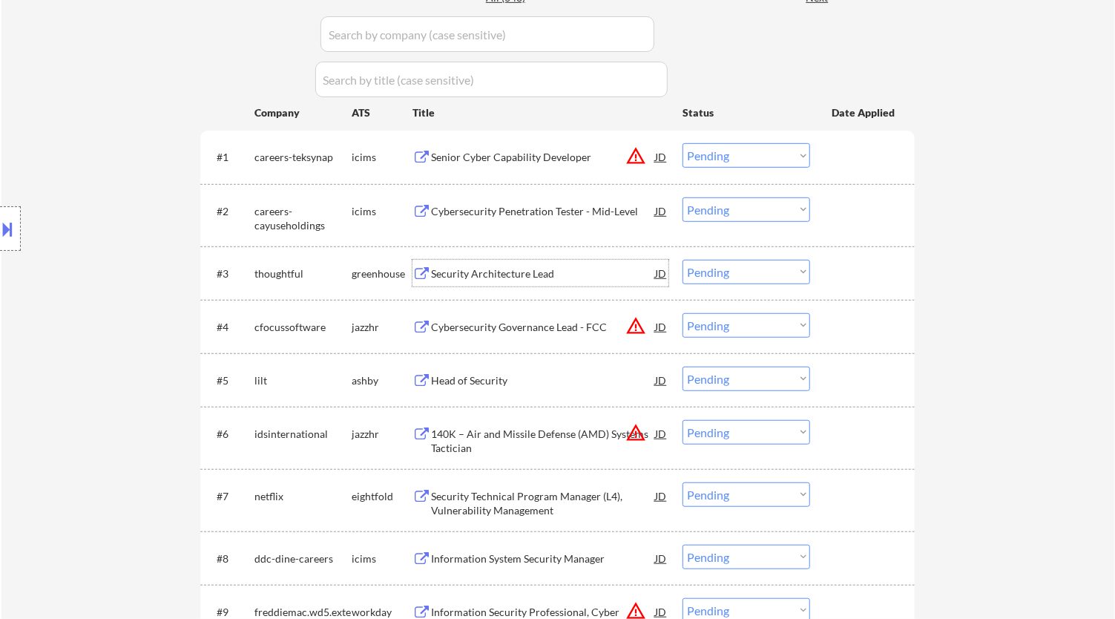
select select ""pending""
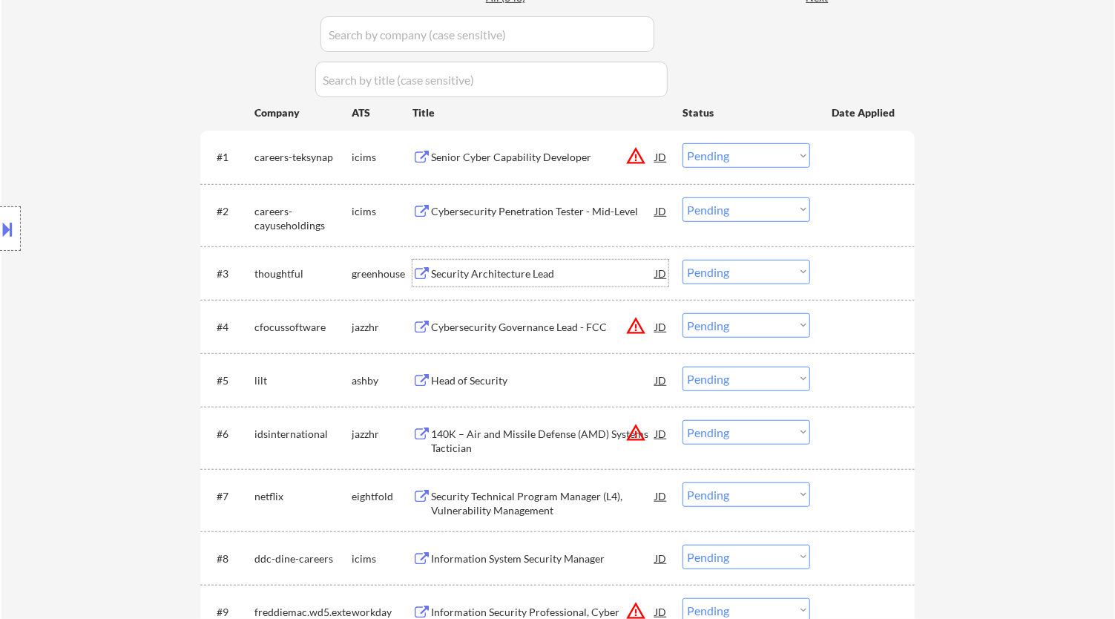
select select ""pending""
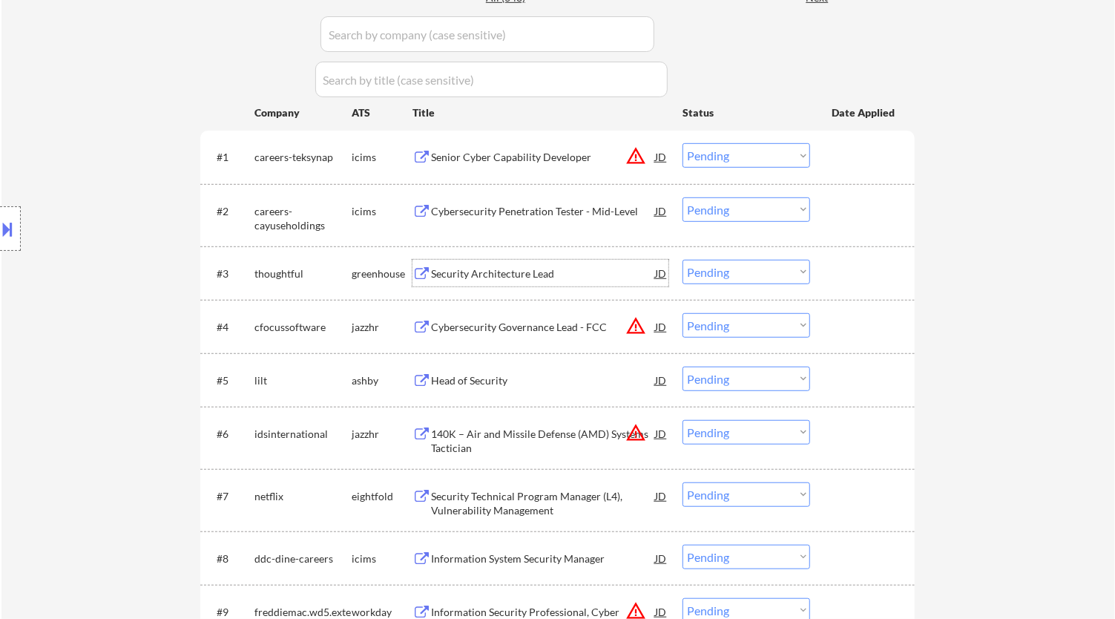
select select ""pending""
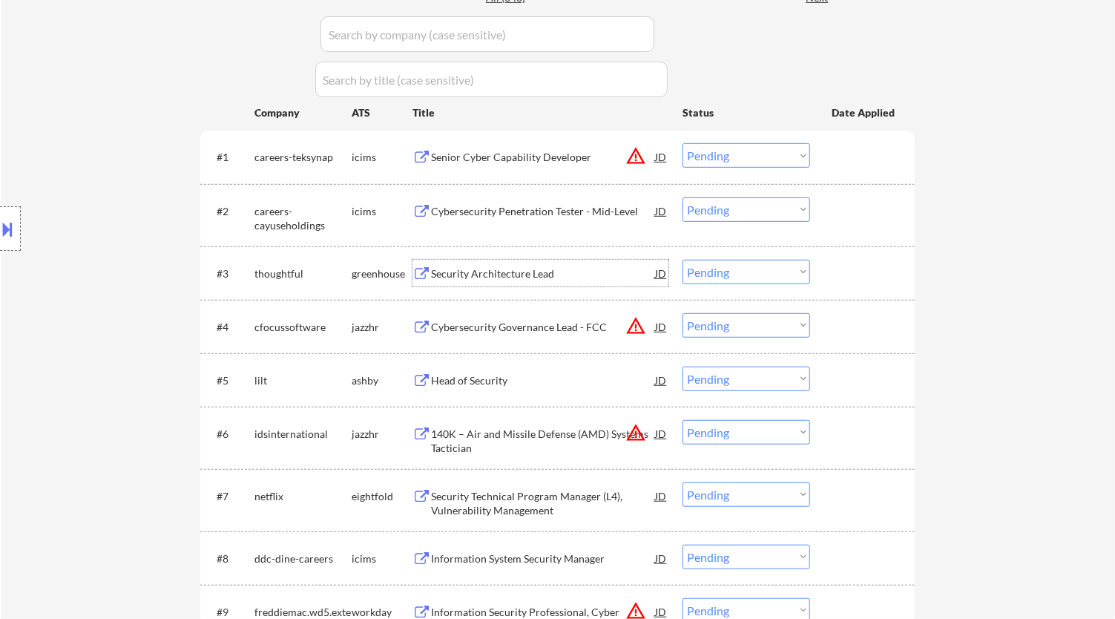
select select ""pending""
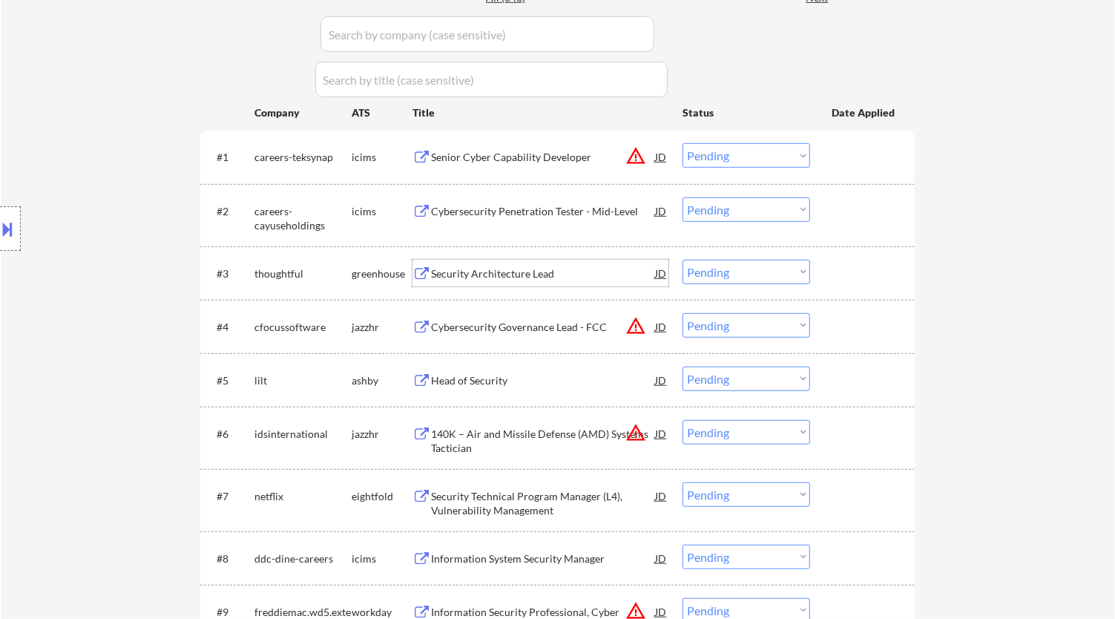
select select ""pending""
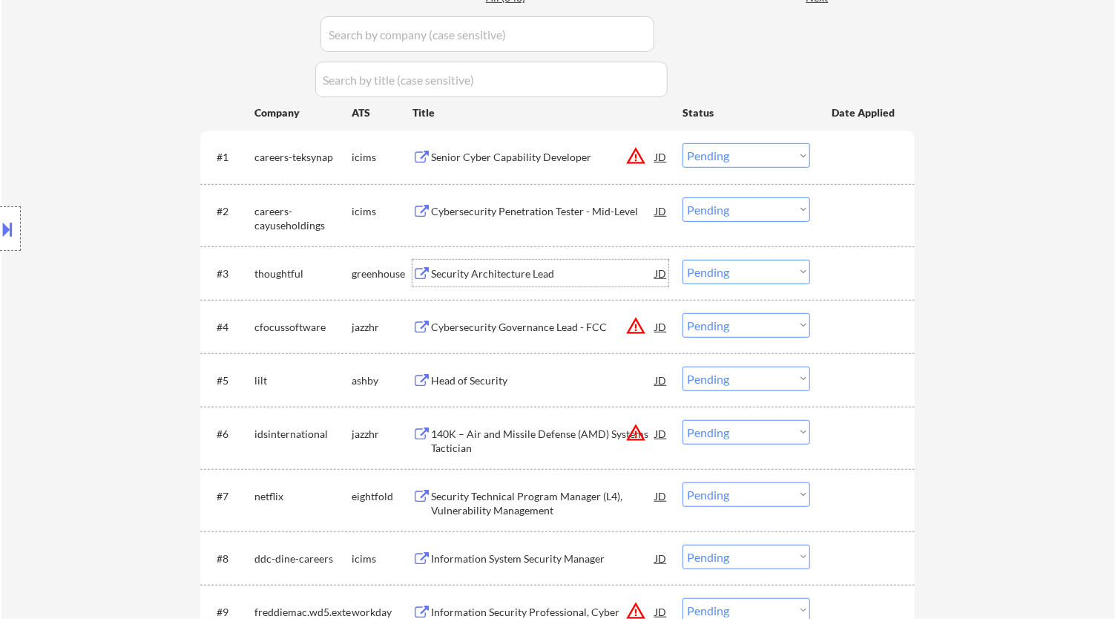
select select ""pending""
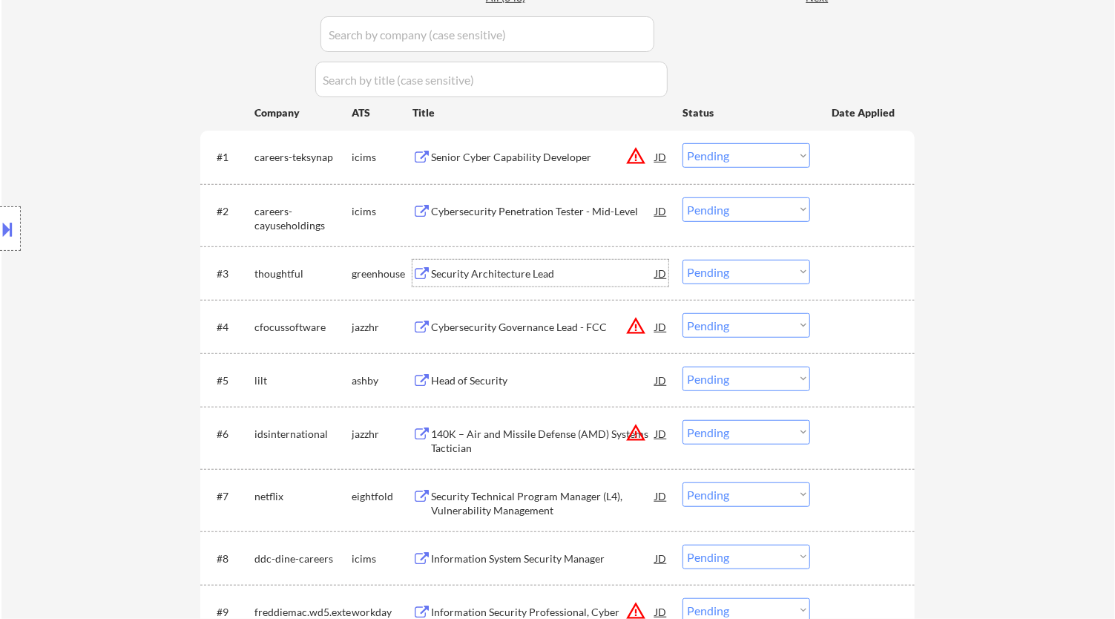
select select ""pending""
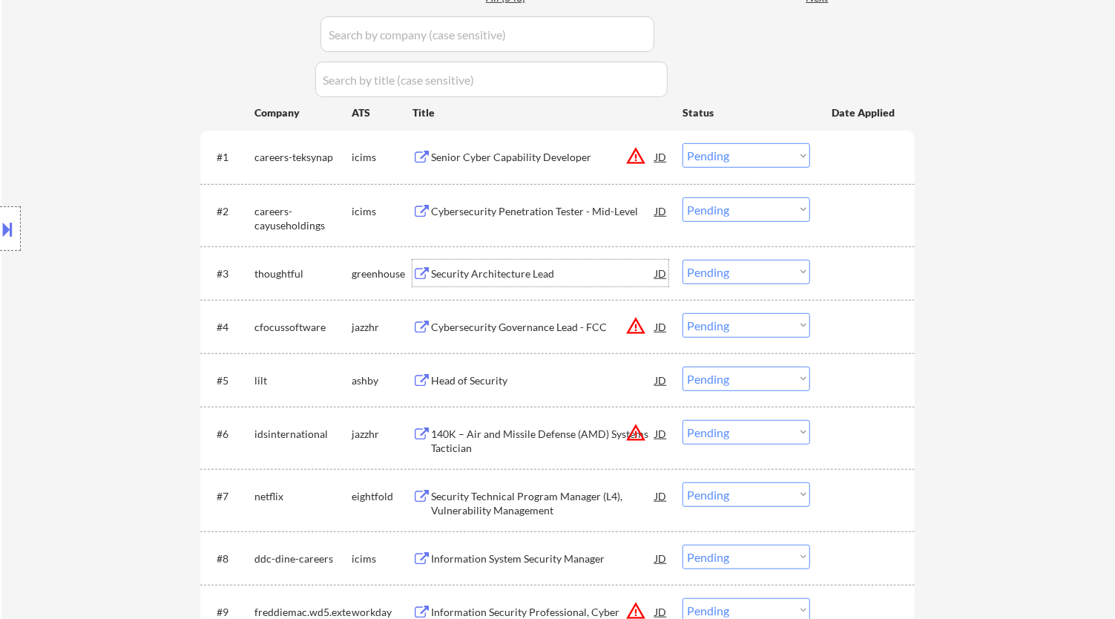
select select ""pending""
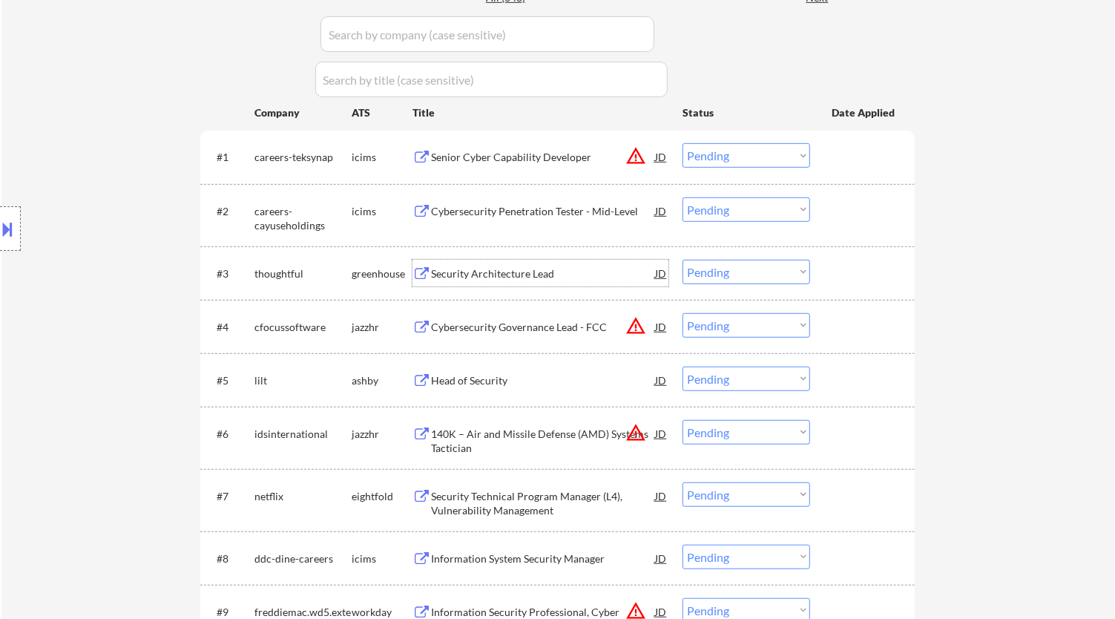
select select ""pending""
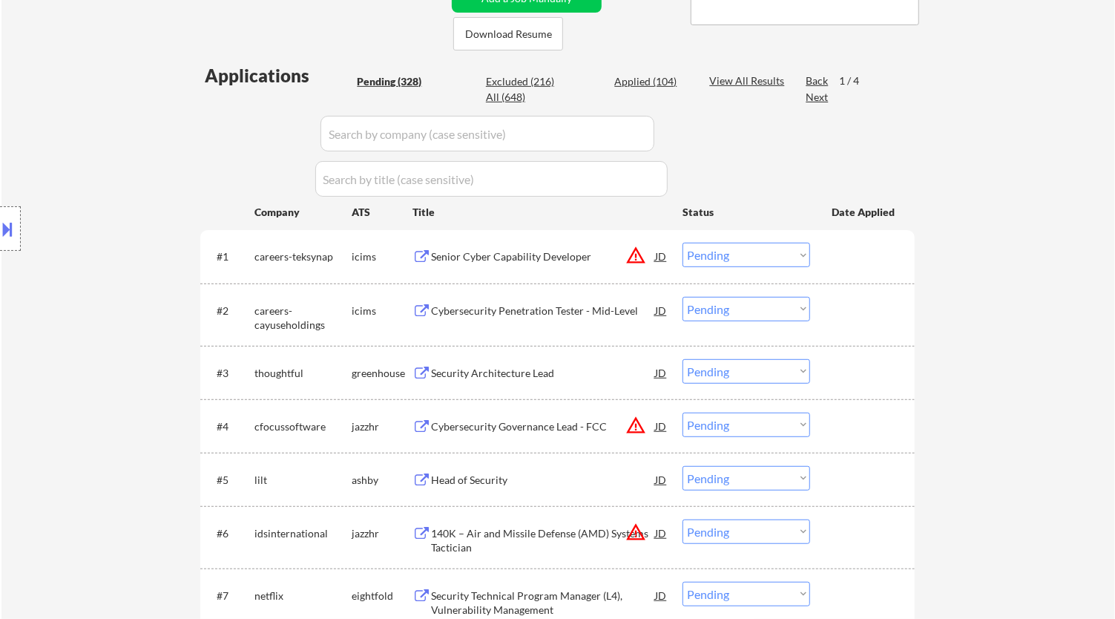
scroll to position [363, 0]
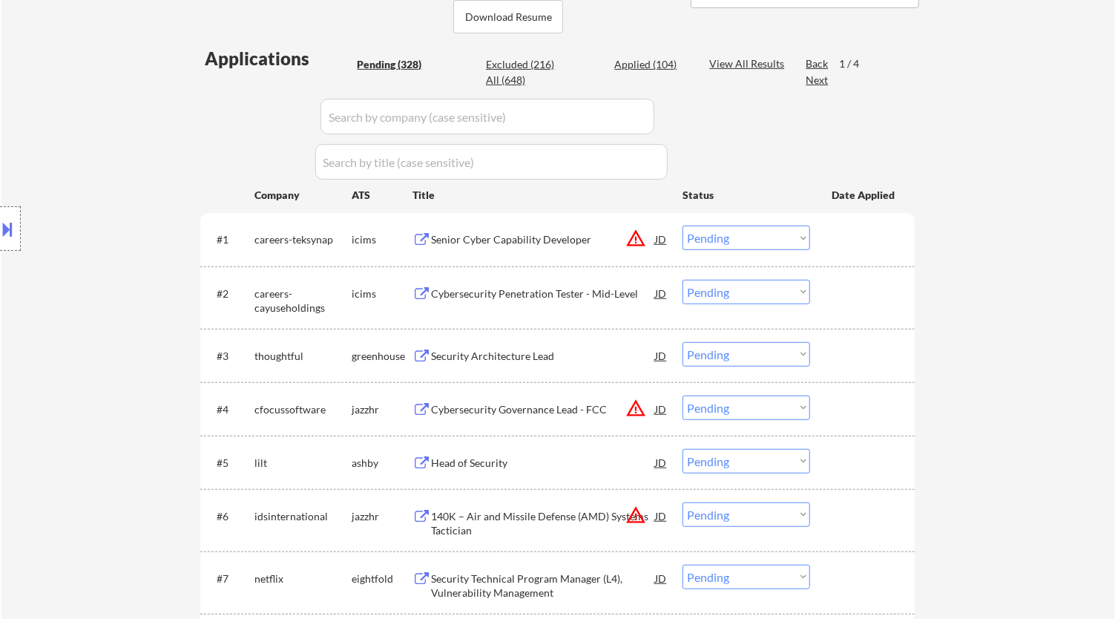
click at [735, 353] on select "Choose an option... Pending Applied Excluded (Questions) Excluded (Expired) Exc…" at bounding box center [747, 354] width 128 height 24
click at [683, 342] on select "Choose an option... Pending Applied Excluded (Questions) Excluded (Expired) Exc…" at bounding box center [747, 354] width 128 height 24
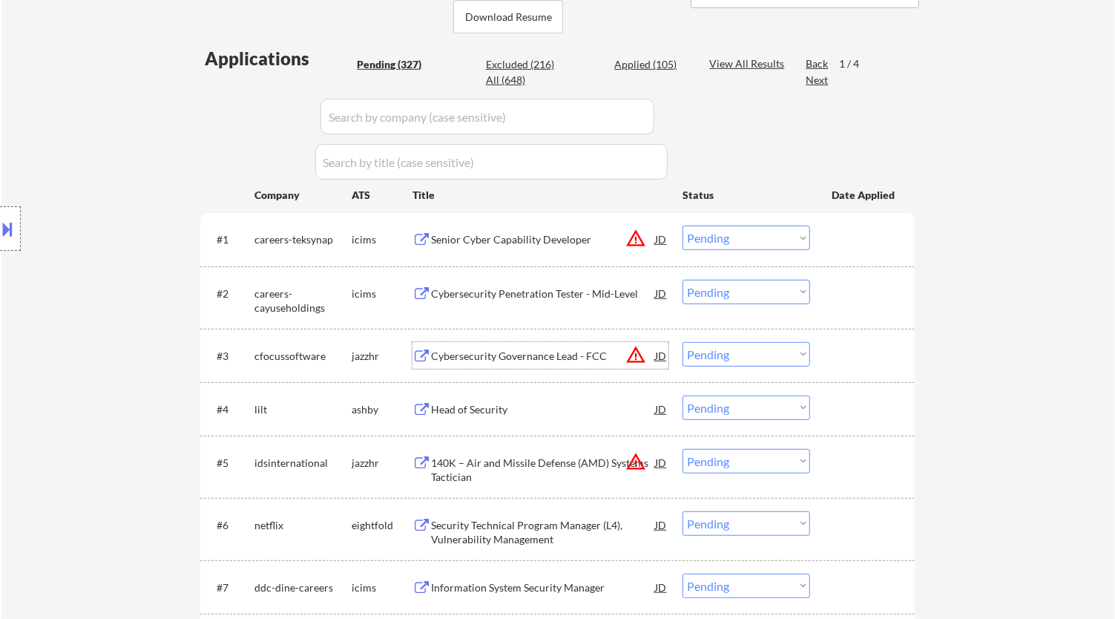
click at [594, 353] on div "Cybersecurity Governance Lead - FCC" at bounding box center [543, 356] width 224 height 15
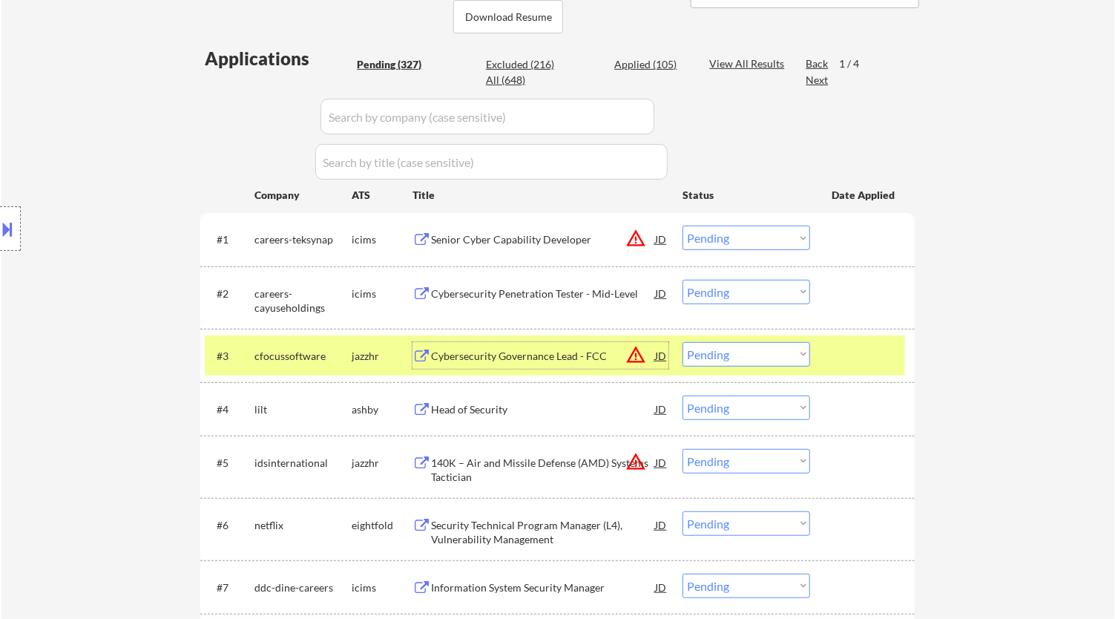
click at [791, 349] on select "Choose an option... Pending Applied Excluded (Questions) Excluded (Expired) Exc…" at bounding box center [747, 354] width 128 height 24
click at [683, 342] on select "Choose an option... Pending Applied Excluded (Questions) Excluded (Expired) Exc…" at bounding box center [747, 354] width 128 height 24
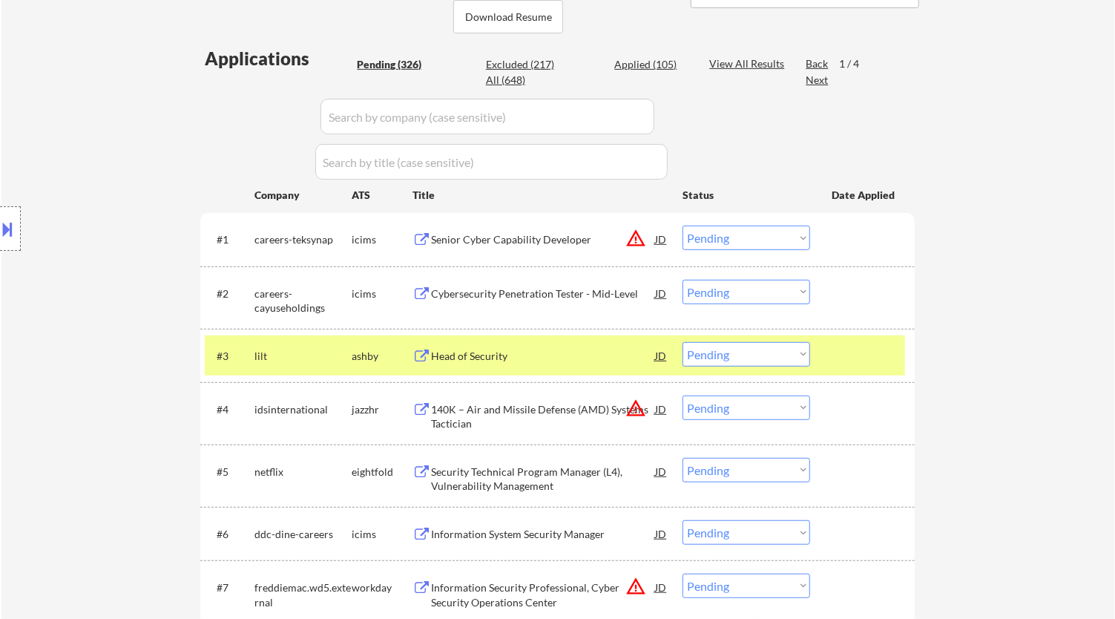
click at [598, 361] on div "Head of Security" at bounding box center [543, 356] width 224 height 15
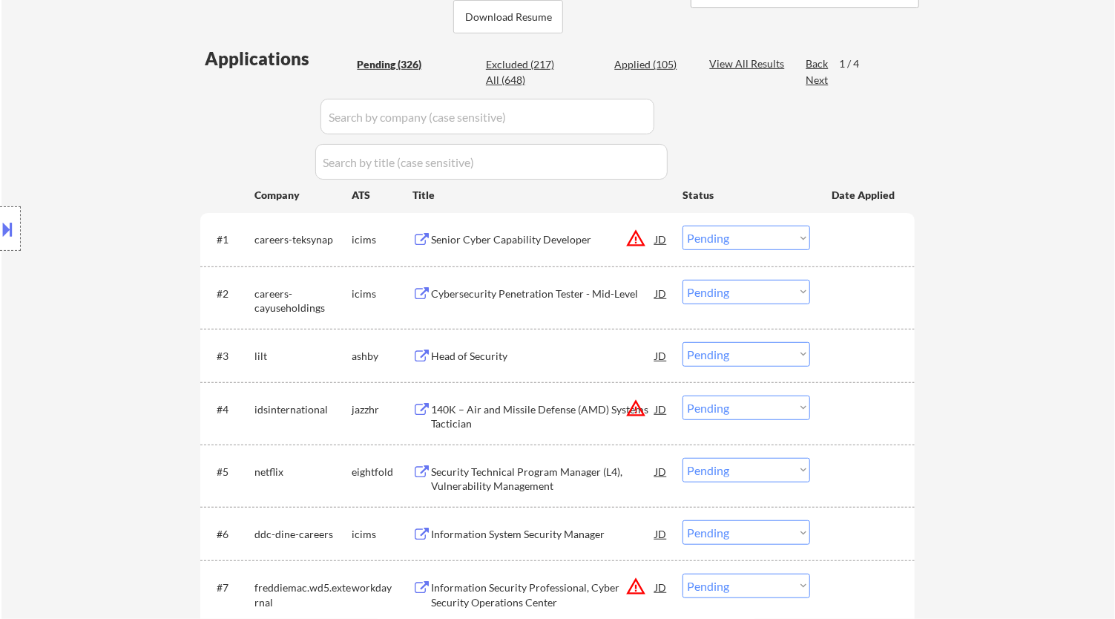
click at [714, 351] on select "Choose an option... Pending Applied Excluded (Questions) Excluded (Expired) Exc…" at bounding box center [747, 354] width 128 height 24
click at [683, 342] on select "Choose an option... Pending Applied Excluded (Questions) Excluded (Expired) Exc…" at bounding box center [747, 354] width 128 height 24
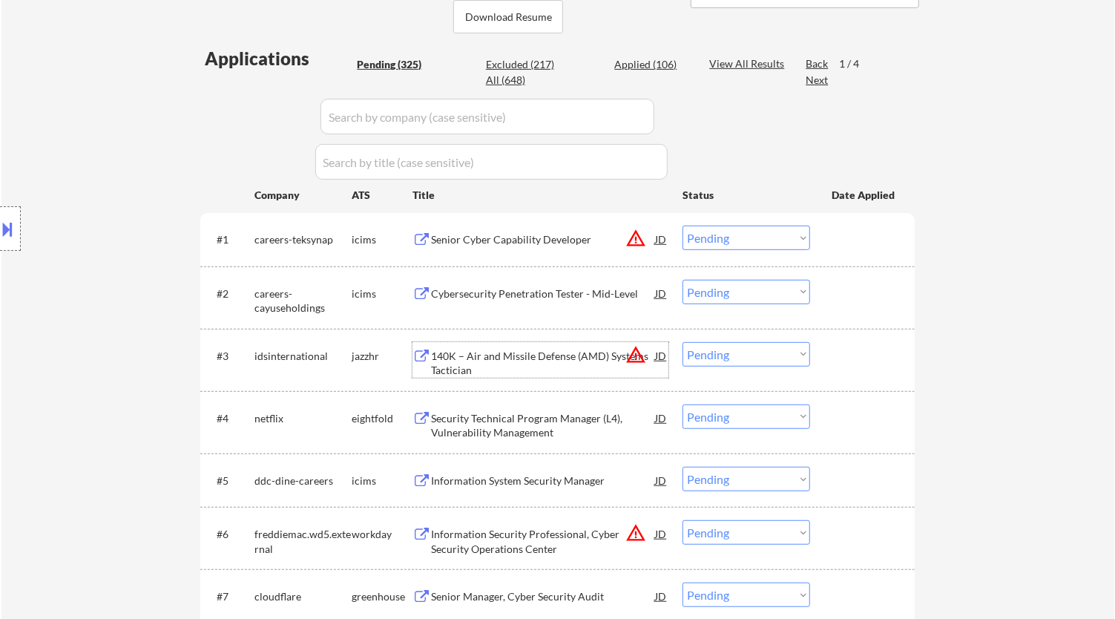
click at [590, 364] on div "140K – Air and Missile Defense (AMD) Systems Tactician" at bounding box center [543, 363] width 224 height 29
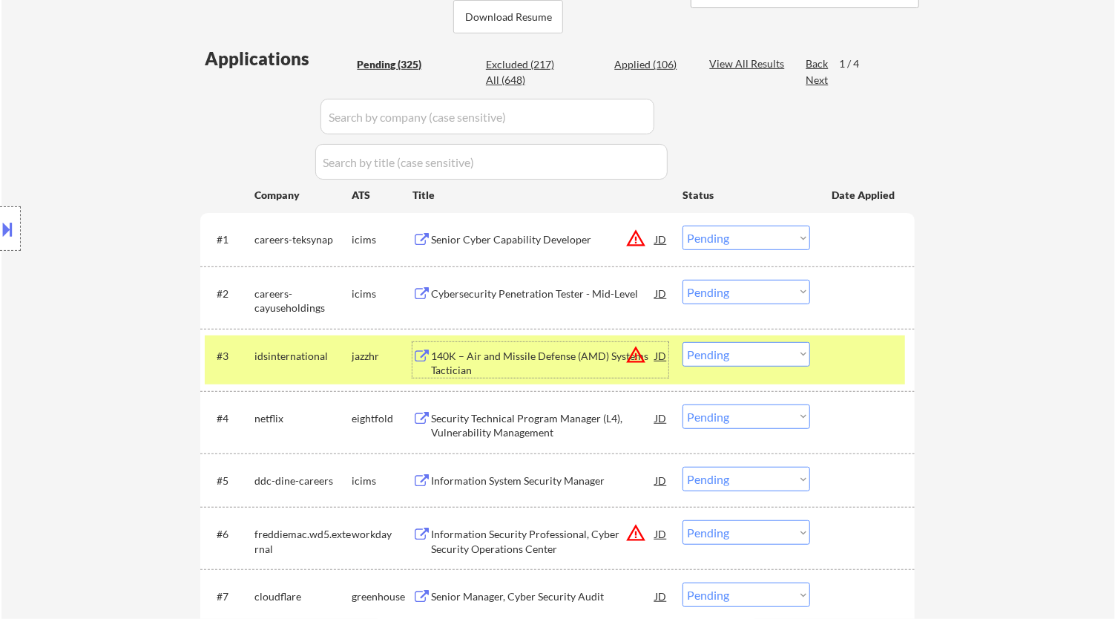
click at [794, 355] on select "Choose an option... Pending Applied Excluded (Questions) Excluded (Expired) Exc…" at bounding box center [747, 354] width 128 height 24
click at [683, 342] on select "Choose an option... Pending Applied Excluded (Questions) Excluded (Expired) Exc…" at bounding box center [747, 354] width 128 height 24
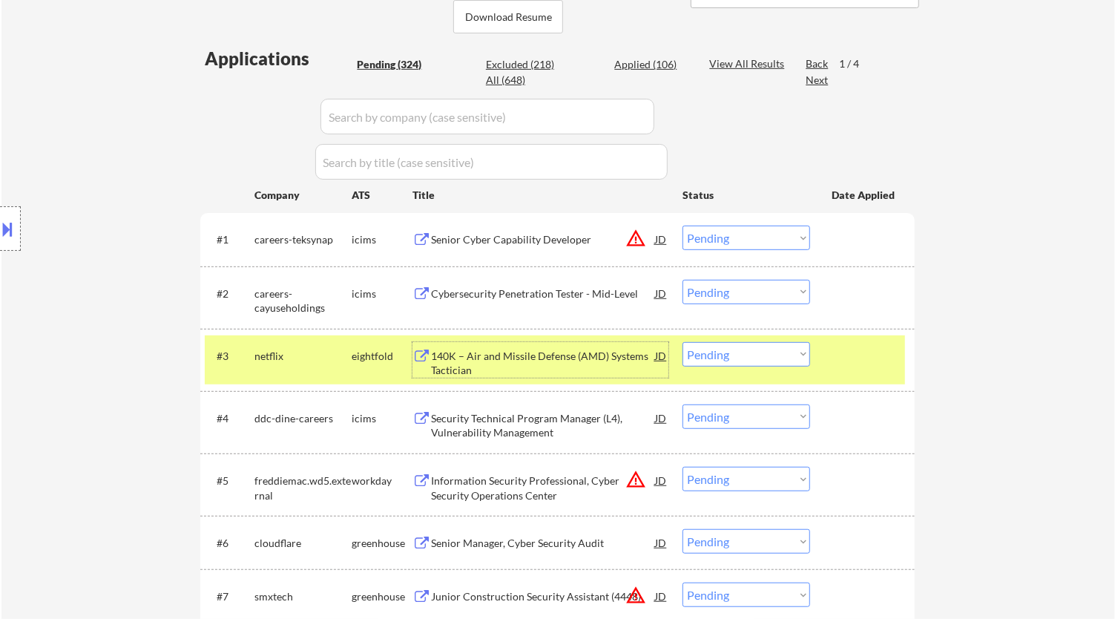
click at [562, 358] on div "140K – Air and Missile Defense (AMD) Systems Tactician" at bounding box center [543, 363] width 224 height 29
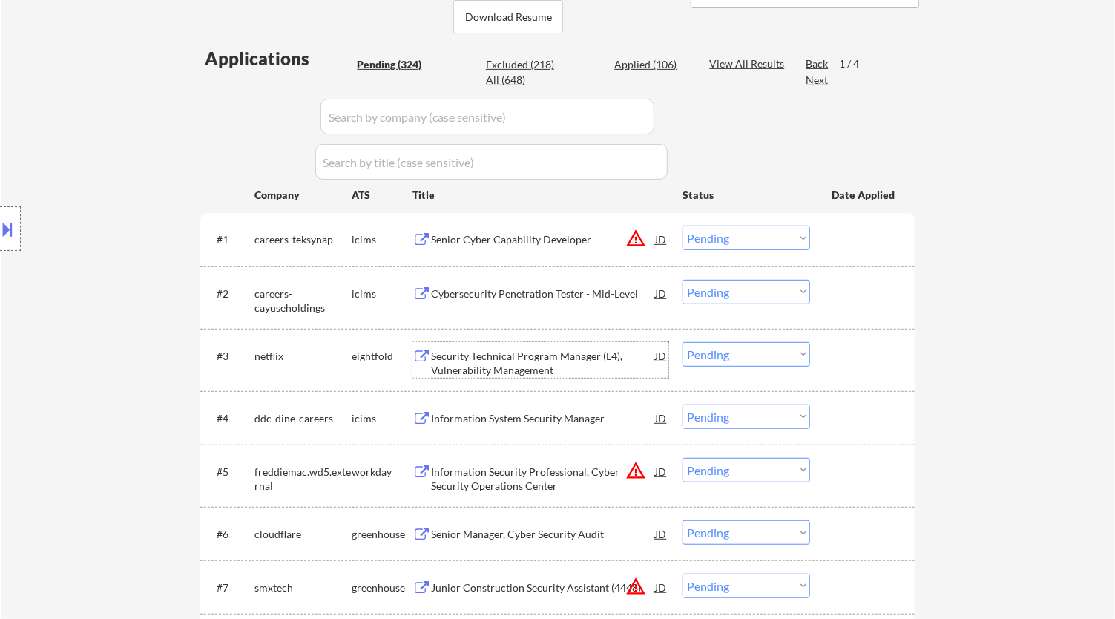
click at [545, 357] on div "Security Technical Program Manager (L4), Vulnerability Management" at bounding box center [543, 363] width 224 height 29
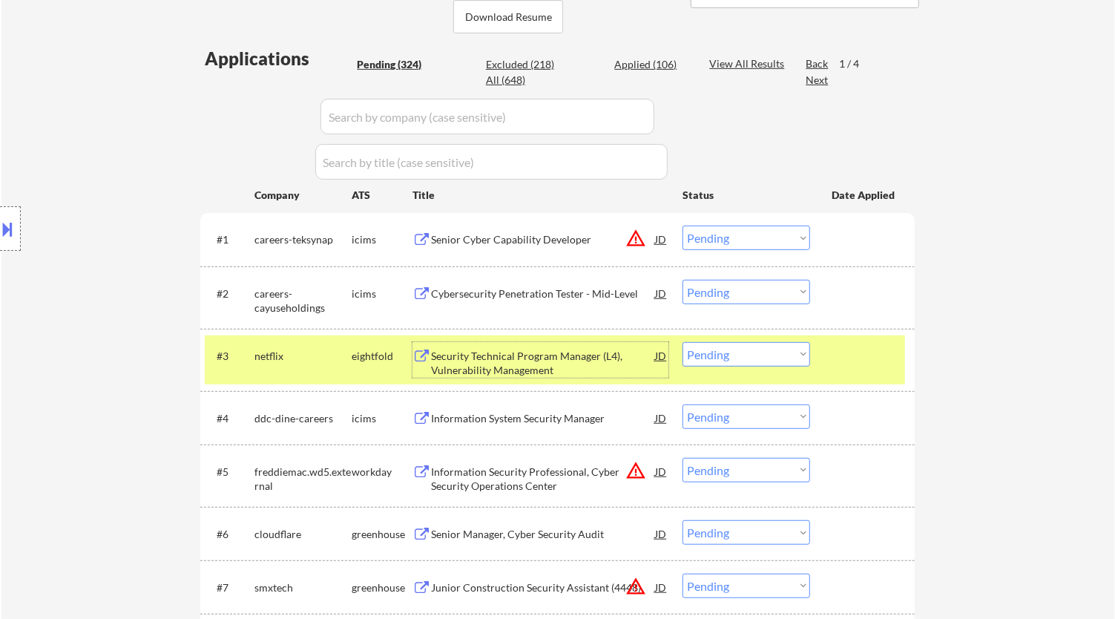
click at [739, 352] on select "Choose an option... Pending Applied Excluded (Questions) Excluded (Expired) Exc…" at bounding box center [747, 354] width 128 height 24
click at [683, 342] on select "Choose an option... Pending Applied Excluded (Questions) Excluded (Expired) Exc…" at bounding box center [747, 354] width 128 height 24
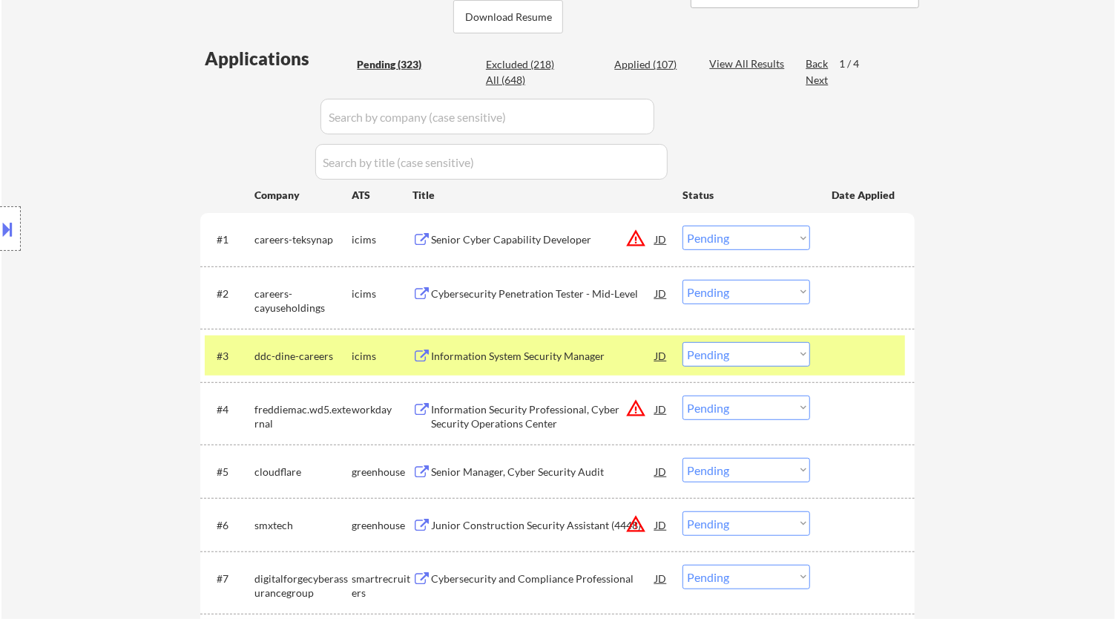
click at [579, 352] on div "Information System Security Manager" at bounding box center [543, 356] width 224 height 15
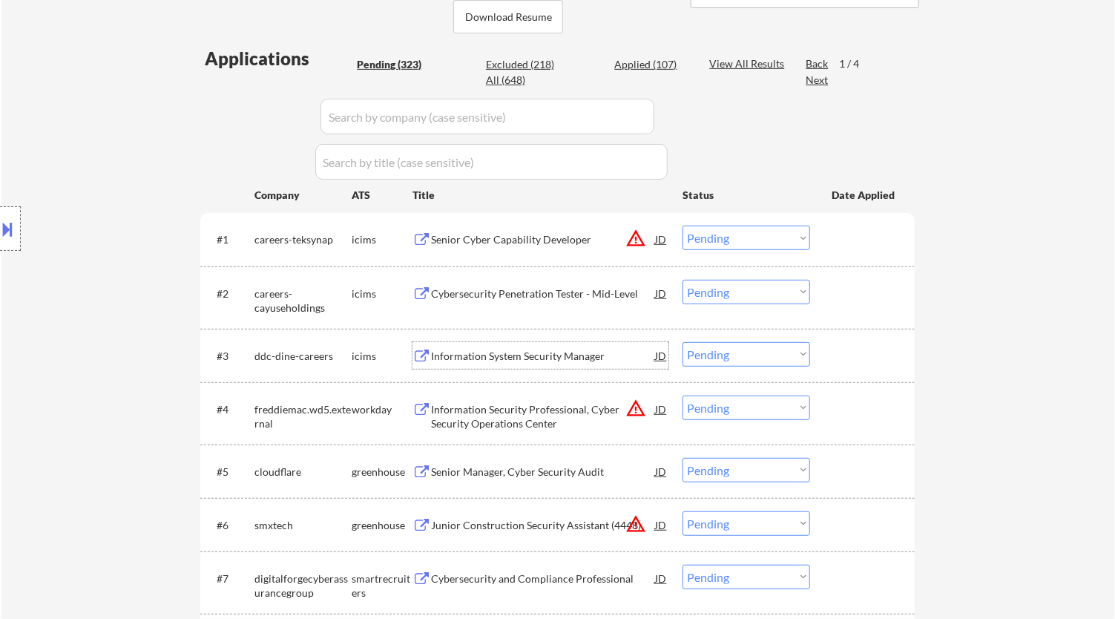
click at [779, 349] on select "Choose an option... Pending Applied Excluded (Questions) Excluded (Expired) Exc…" at bounding box center [747, 354] width 128 height 24
click at [683, 342] on select "Choose an option... Pending Applied Excluded (Questions) Excluded (Expired) Exc…" at bounding box center [747, 354] width 128 height 24
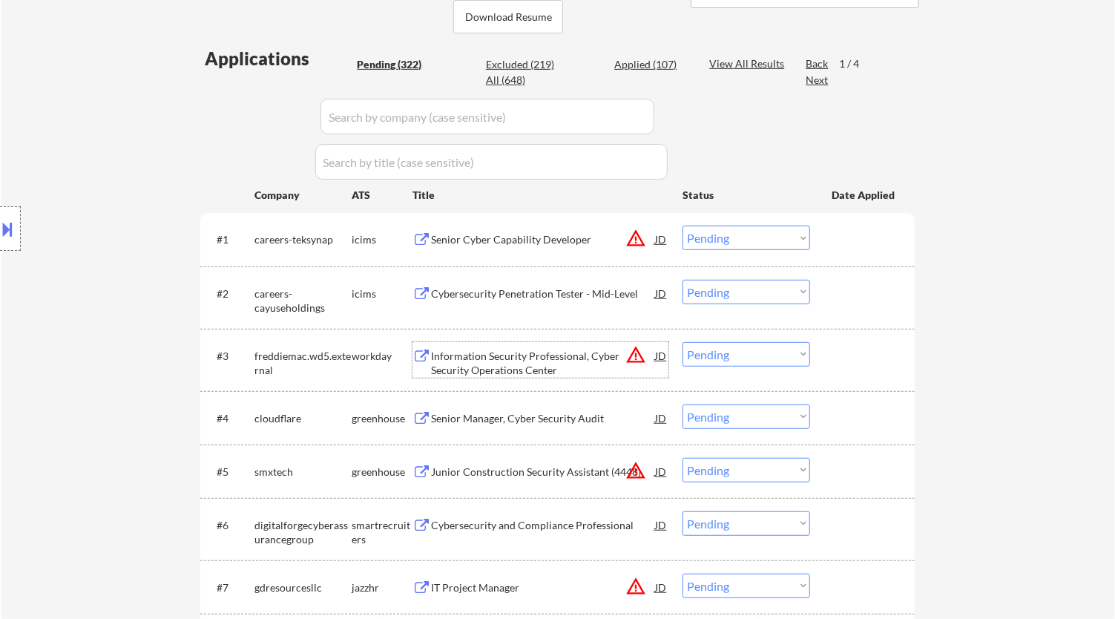
click at [601, 353] on div "Information Security Professional, Cyber Security Operations Center" at bounding box center [543, 363] width 224 height 29
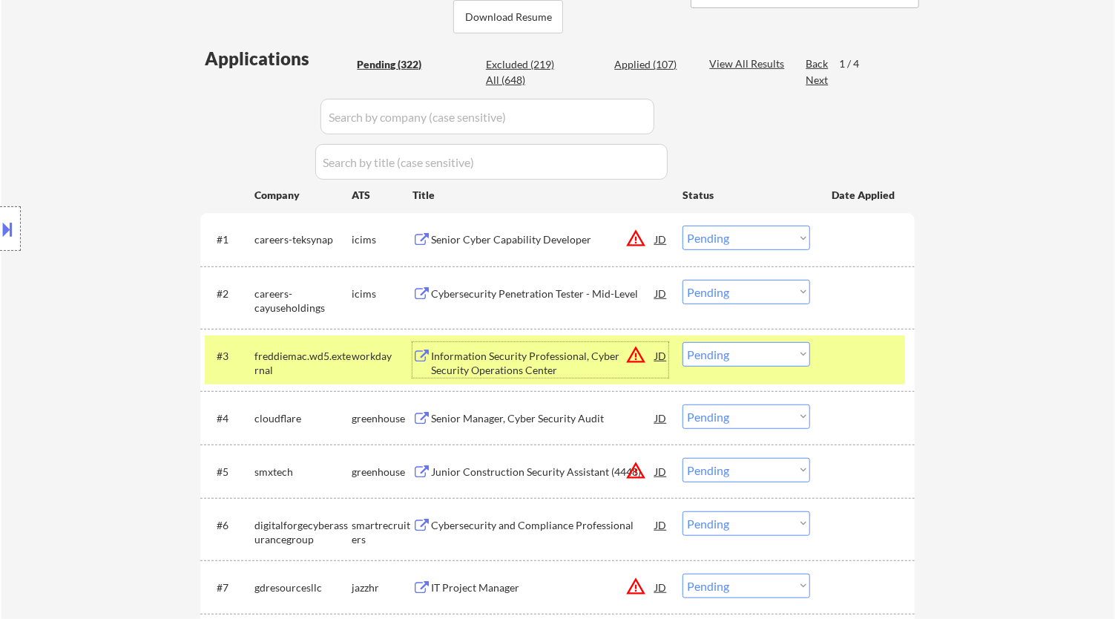
click at [796, 350] on select "Choose an option... Pending Applied Excluded (Questions) Excluded (Expired) Exc…" at bounding box center [747, 354] width 128 height 24
click at [683, 342] on select "Choose an option... Pending Applied Excluded (Questions) Excluded (Expired) Exc…" at bounding box center [747, 354] width 128 height 24
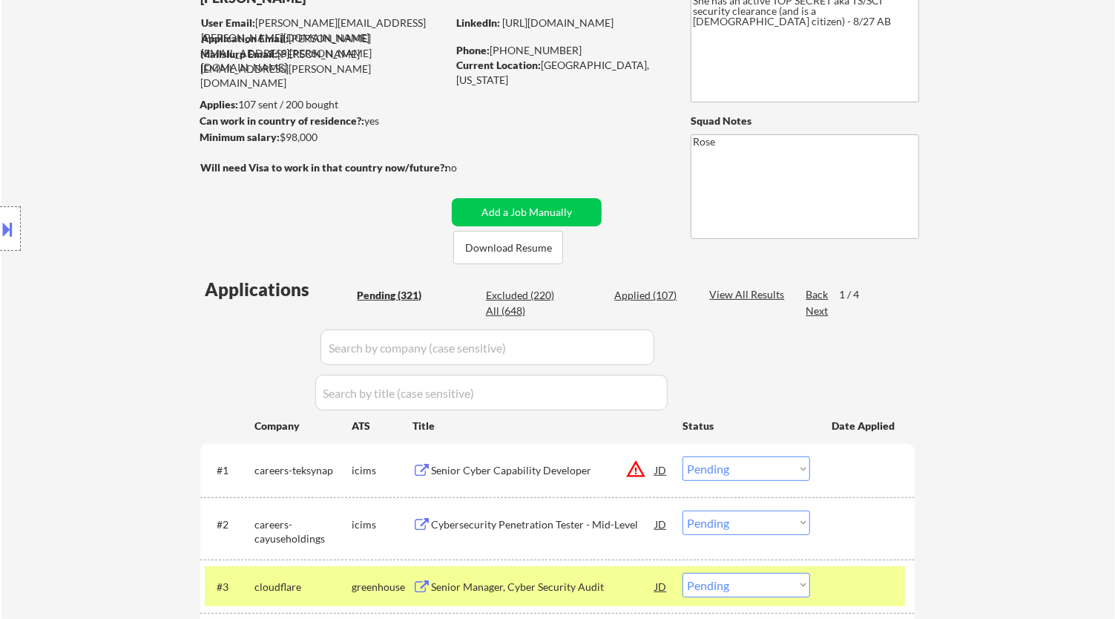
scroll to position [33, 0]
